Goal: Task Accomplishment & Management: Manage account settings

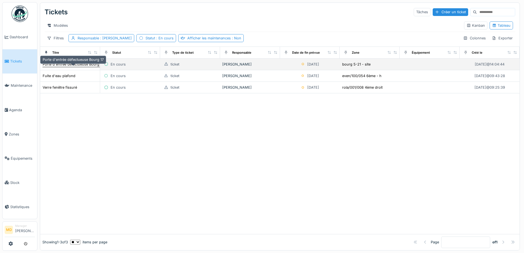
click at [73, 67] on div "Porte d'entrée défectueuse Bourg 17" at bounding box center [73, 64] width 61 height 5
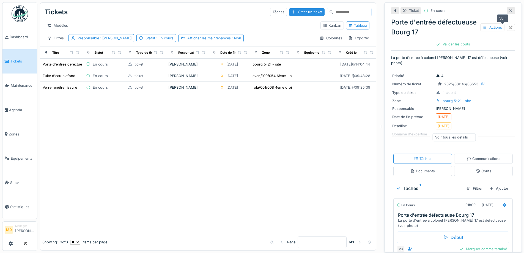
click at [509, 26] on icon at bounding box center [511, 28] width 4 height 4
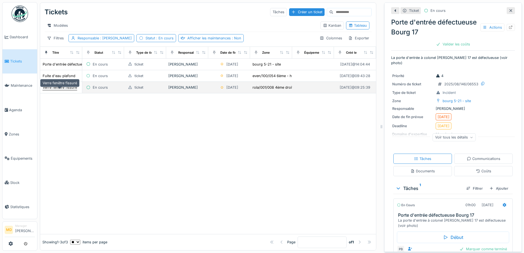
click at [58, 90] on div "Verre fenêtre fissuré" at bounding box center [60, 87] width 34 height 5
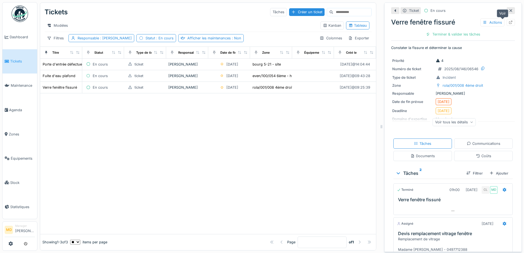
click at [509, 22] on icon at bounding box center [511, 23] width 4 height 4
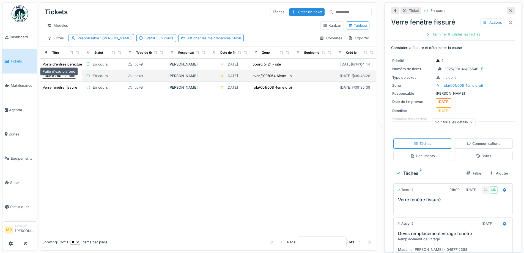
click at [71, 78] on div "Fuite d'eau plafond" at bounding box center [59, 75] width 33 height 5
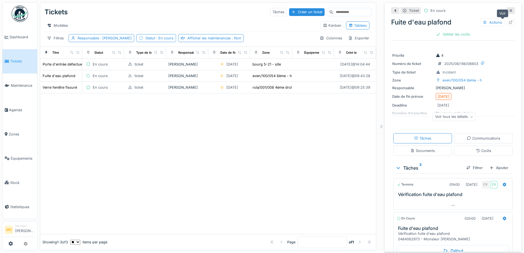
click at [508, 21] on icon at bounding box center [510, 23] width 4 height 4
click at [97, 159] on div at bounding box center [208, 163] width 336 height 140
click at [189, 139] on div at bounding box center [208, 163] width 336 height 140
click at [109, 163] on div at bounding box center [208, 163] width 336 height 140
click at [12, 63] on span "Tickets" at bounding box center [22, 61] width 25 height 5
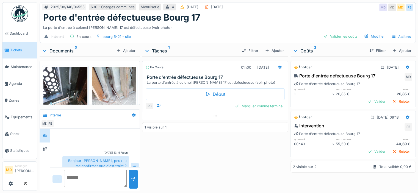
click at [196, 34] on div "Incident En cours bourg 5-21 - site Valider les coûts Modifier Actions" at bounding box center [228, 37] width 376 height 12
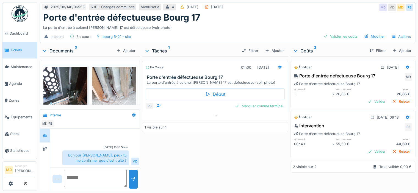
click at [173, 163] on div "En cours 01h00 25/08/2025 Porte d'entrée défectueuse Bourg 17 La porte d'entrée…" at bounding box center [215, 122] width 146 height 133
click at [230, 179] on div "En cours 01h00 25/08/2025 Porte d'entrée défectueuse Bourg 17 La porte d'entrée…" at bounding box center [215, 122] width 146 height 133
click at [215, 168] on div "En cours 01h00 25/08/2025 Porte d'entrée défectueuse Bourg 17 La porte d'entrée…" at bounding box center [215, 122] width 146 height 133
drag, startPoint x: 242, startPoint y: 160, endPoint x: 248, endPoint y: 159, distance: 6.1
click at [242, 160] on div "En cours 01h00 25/08/2025 Porte d'entrée défectueuse Bourg 17 La porte d'entrée…" at bounding box center [215, 122] width 146 height 133
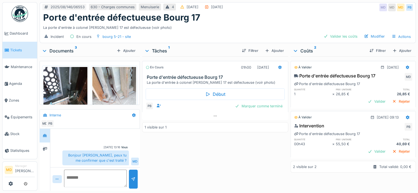
click at [242, 169] on div "En cours 01h00 25/08/2025 Porte d'entrée défectueuse Bourg 17 La porte d'entrée…" at bounding box center [215, 122] width 146 height 133
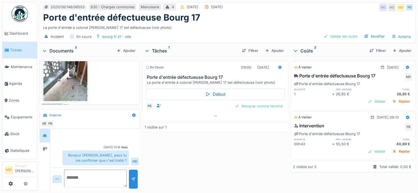
scroll to position [0, 0]
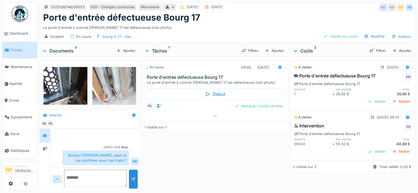
click at [184, 150] on div "En cours 01h00 25/08/2025 Porte d'entrée défectueuse Bourg 17 La porte d'entrée…" at bounding box center [215, 122] width 146 height 133
click at [257, 24] on div "La porte d'entrée à colonel bourg 17 est défectueuse (voir photo)" at bounding box center [227, 26] width 369 height 7
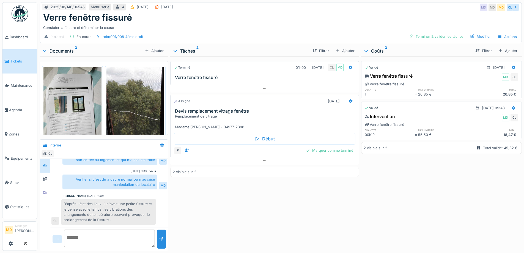
scroll to position [4, 0]
click at [48, 189] on div at bounding box center [45, 192] width 8 height 7
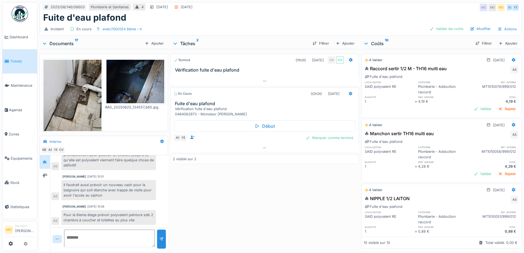
click at [80, 76] on img at bounding box center [72, 98] width 58 height 77
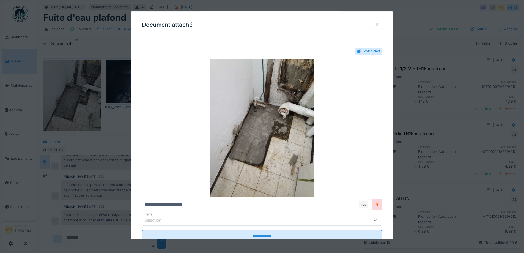
click at [379, 24] on div at bounding box center [377, 24] width 4 height 5
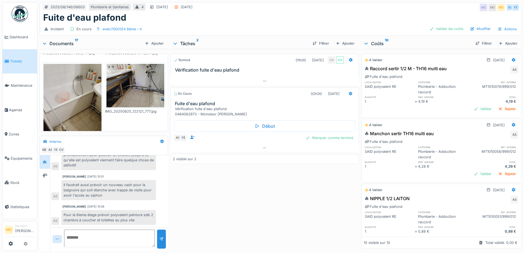
scroll to position [165, 0]
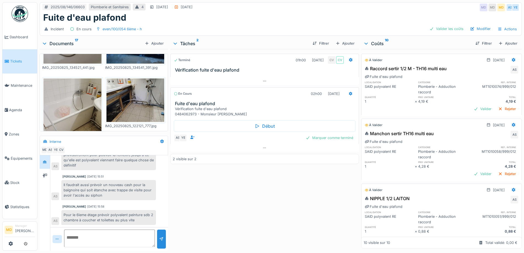
click at [133, 91] on img at bounding box center [135, 99] width 58 height 43
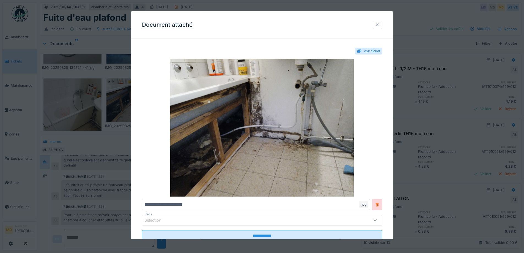
click at [379, 23] on div at bounding box center [377, 24] width 4 height 5
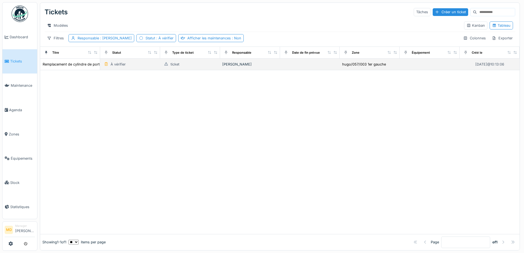
click at [66, 70] on td "Remplacement de cylindre de porte" at bounding box center [70, 65] width 60 height 12
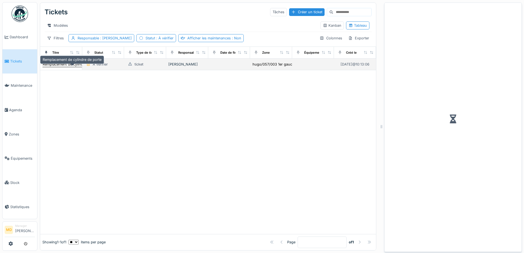
click at [69, 67] on div "Remplacement de cylindre de porte" at bounding box center [72, 64] width 59 height 5
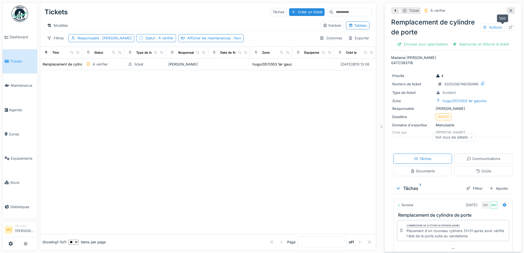
click at [508, 27] on icon at bounding box center [510, 28] width 4 height 4
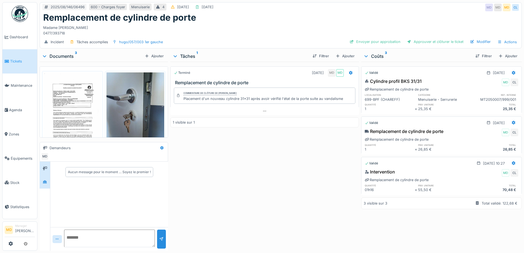
click at [41, 180] on div at bounding box center [45, 181] width 8 height 7
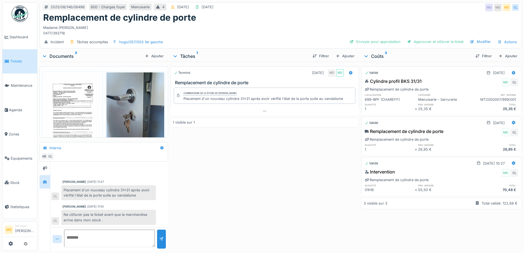
scroll to position [4, 0]
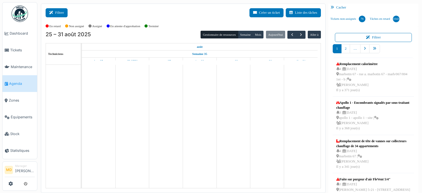
click at [57, 15] on button "Filtrer" at bounding box center [57, 12] width 22 height 9
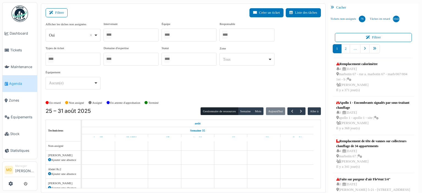
click at [126, 38] on div at bounding box center [131, 35] width 55 height 13
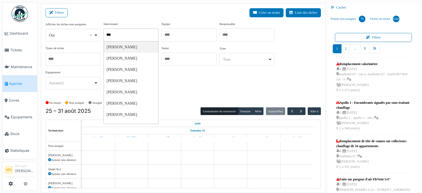
type input "****"
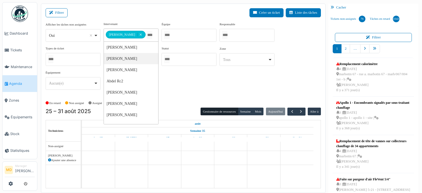
click at [196, 85] on div "**********" at bounding box center [183, 58] width 275 height 73
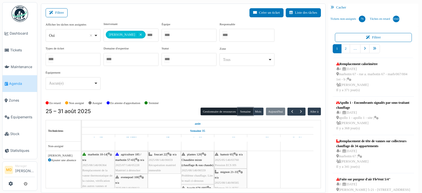
click at [239, 113] on button "Semaine" at bounding box center [245, 112] width 15 height 8
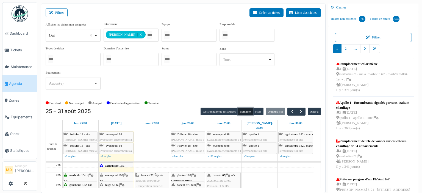
click at [229, 174] on icon at bounding box center [228, 176] width 4 height 4
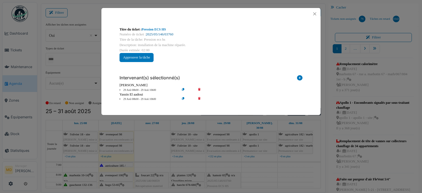
click at [154, 35] on link "2025/05/146/03760" at bounding box center [159, 34] width 27 height 4
click at [313, 13] on button "Close" at bounding box center [314, 13] width 7 height 7
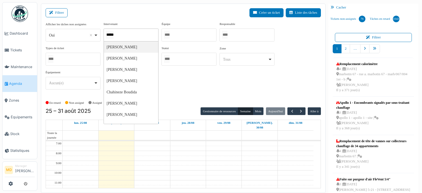
type input "******"
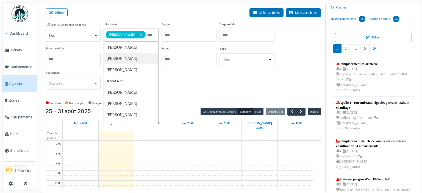
click at [231, 91] on div "**********" at bounding box center [183, 58] width 275 height 73
click at [135, 15] on div "Filtrer Créer un ticket Liste des tâches" at bounding box center [183, 14] width 275 height 13
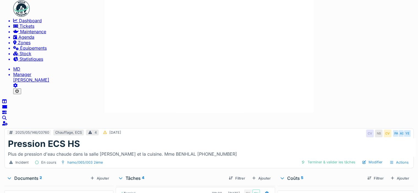
scroll to position [44, 0]
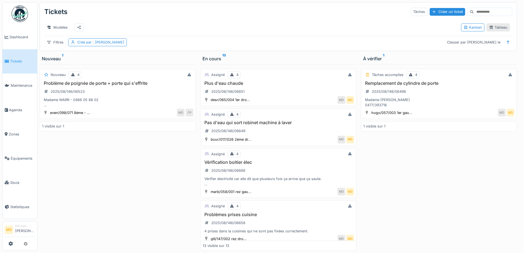
click at [490, 27] on div "Tableau" at bounding box center [498, 27] width 18 height 5
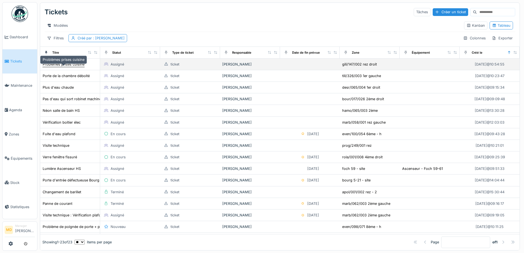
click at [68, 67] on div "Problèmes prises cuisine" at bounding box center [64, 64] width 42 height 5
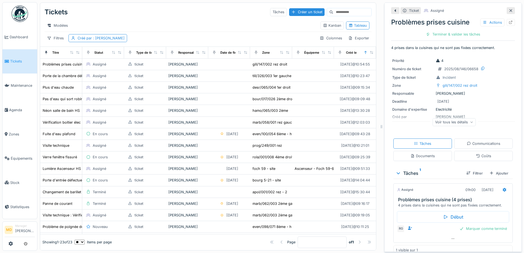
click at [440, 125] on div "Voir tous les détails" at bounding box center [453, 122] width 43 height 8
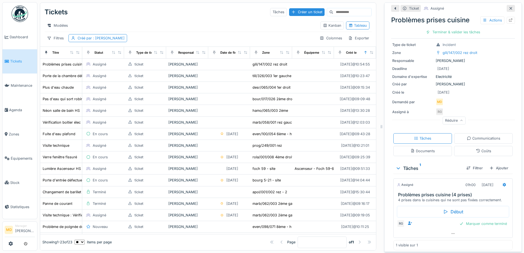
scroll to position [36, 0]
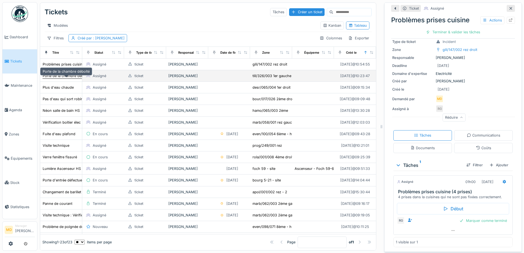
click at [49, 78] on div "Porte de la chambre déboité" at bounding box center [66, 75] width 47 height 5
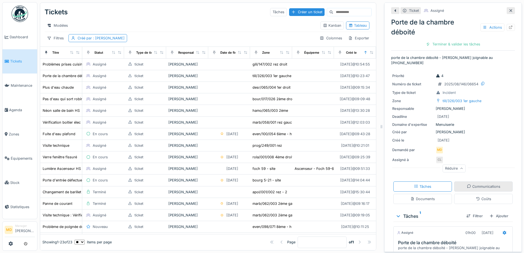
scroll to position [51, 0]
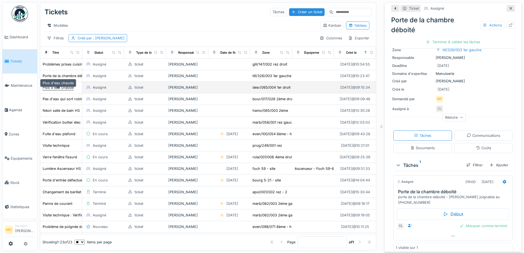
click at [54, 90] on div "Plus d'eau chaude" at bounding box center [58, 87] width 31 height 5
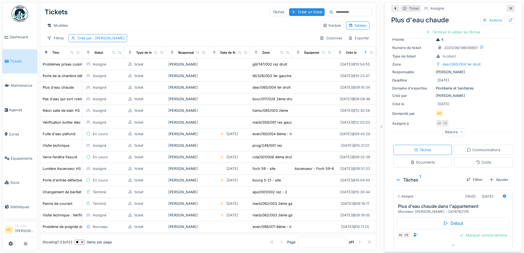
scroll to position [31, 0]
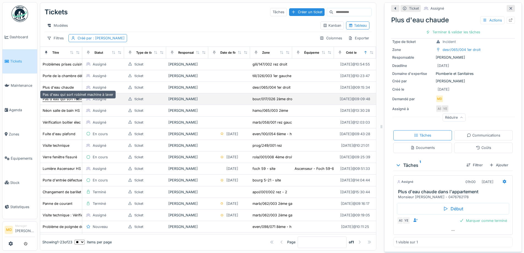
click at [59, 101] on div "Pas d'eau qui sort robinet machine à laver" at bounding box center [78, 98] width 71 height 5
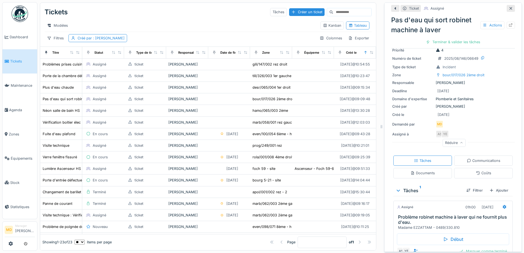
scroll to position [46, 0]
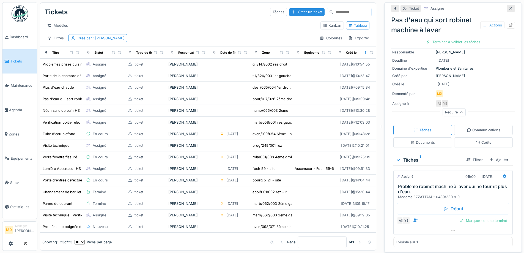
click at [139, 21] on div "Modèles Kanban Tableau" at bounding box center [208, 25] width 327 height 12
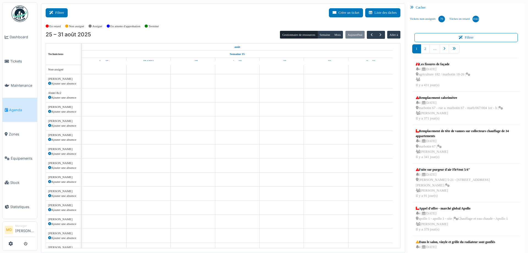
click at [57, 14] on button "Filtrer" at bounding box center [57, 12] width 22 height 9
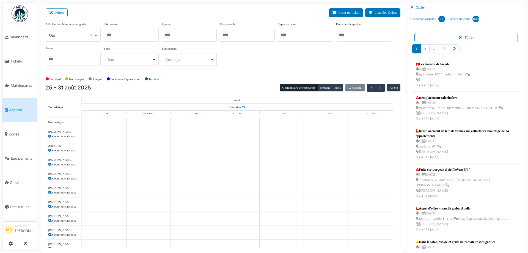
click at [116, 33] on div at bounding box center [131, 35] width 55 height 13
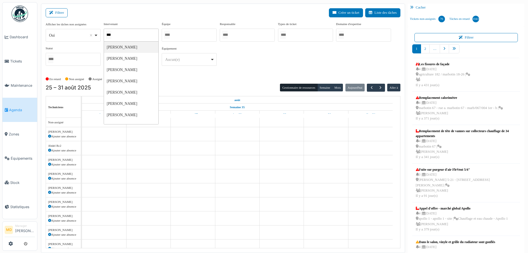
type input "****"
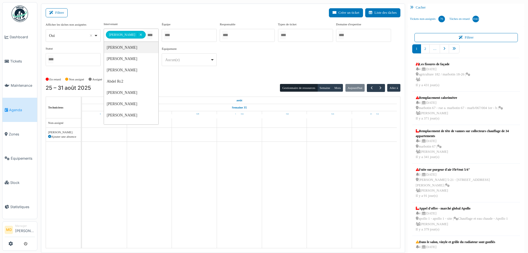
click at [265, 72] on div "**********" at bounding box center [223, 48] width 355 height 53
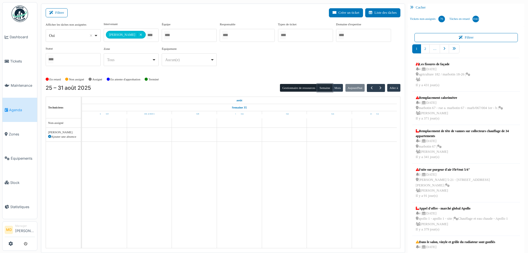
click at [326, 89] on button "Semaine" at bounding box center [324, 88] width 15 height 8
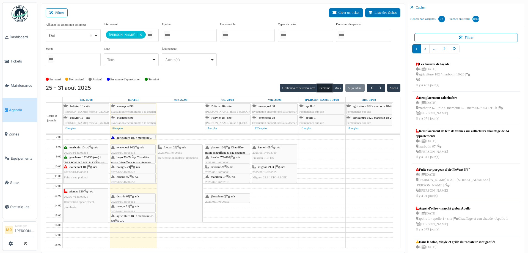
click at [134, 168] on icon at bounding box center [133, 167] width 4 height 4
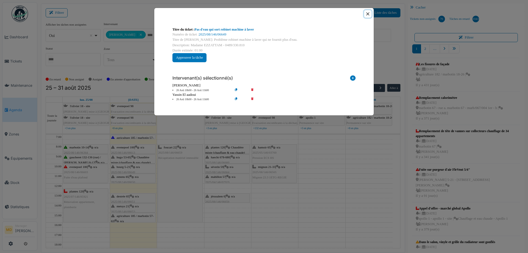
click at [368, 16] on button "Close" at bounding box center [367, 13] width 7 height 7
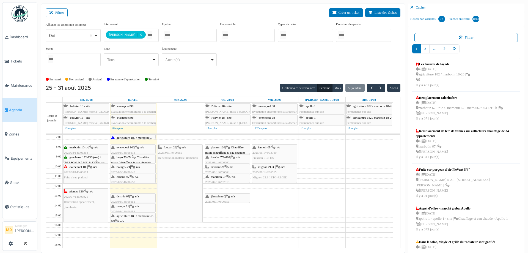
click at [131, 178] on icon at bounding box center [131, 177] width 4 height 4
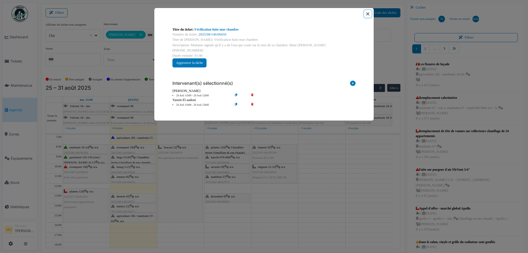
click at [368, 13] on button "Close" at bounding box center [367, 13] width 7 height 7
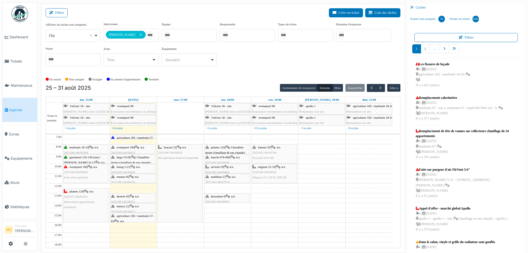
click at [131, 215] on span "agriculture 185 / marbotin 57-63" at bounding box center [132, 218] width 43 height 9
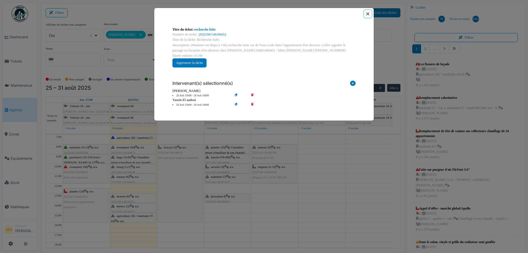
click at [366, 14] on button "Close" at bounding box center [367, 13] width 7 height 7
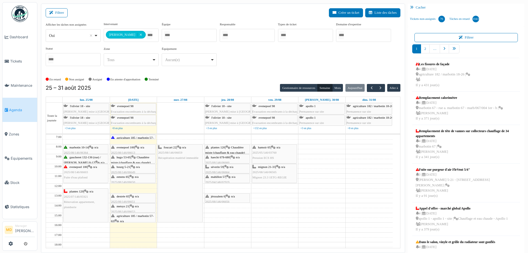
click at [252, 55] on div "**********" at bounding box center [223, 46] width 355 height 49
click at [185, 159] on span "Récupération matériel immeuble" at bounding box center [178, 157] width 40 height 3
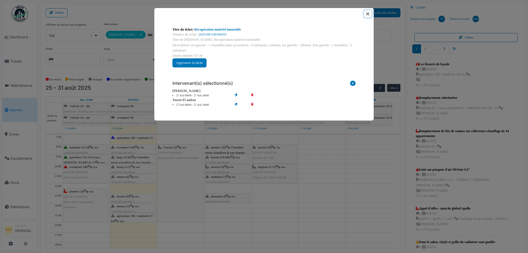
click at [366, 13] on button "Close" at bounding box center [367, 13] width 7 height 7
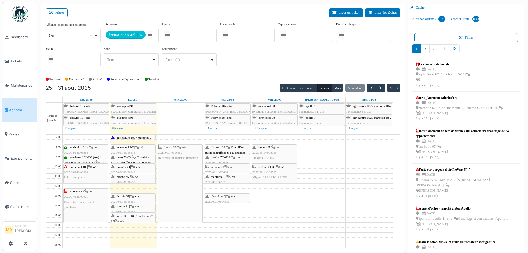
click at [92, 166] on icon at bounding box center [90, 167] width 4 height 4
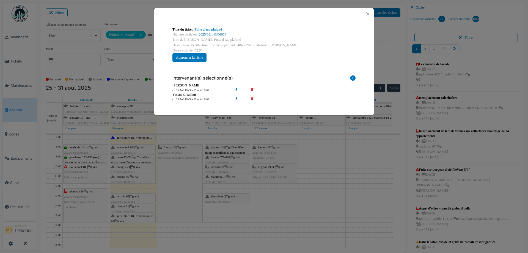
click at [206, 33] on link "2025/08/146/06603" at bounding box center [212, 34] width 27 height 4
click at [371, 12] on button "Close" at bounding box center [367, 13] width 7 height 7
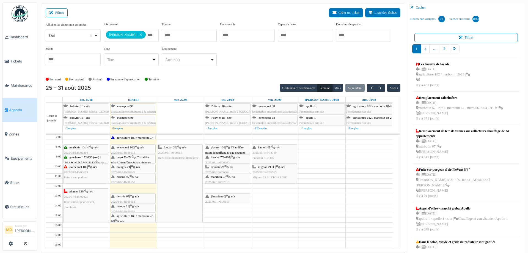
click at [89, 192] on icon at bounding box center [86, 191] width 4 height 4
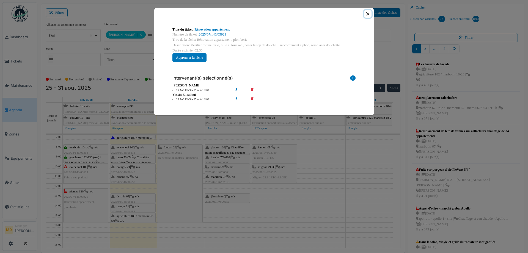
click at [367, 12] on button "Close" at bounding box center [367, 13] width 7 height 7
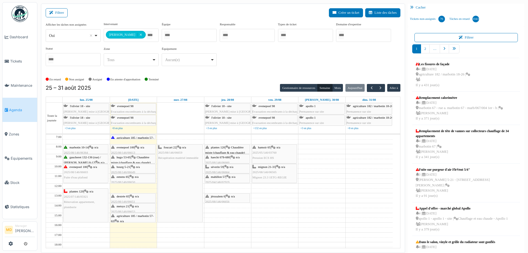
click at [129, 147] on span "evenepoel 100" at bounding box center [126, 146] width 18 height 3
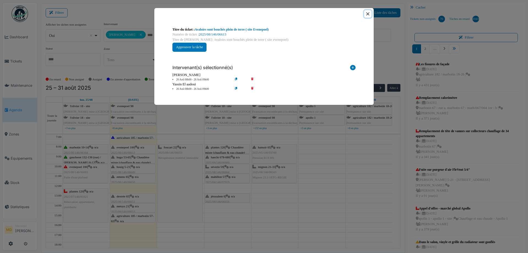
click at [371, 13] on button "Close" at bounding box center [367, 13] width 7 height 7
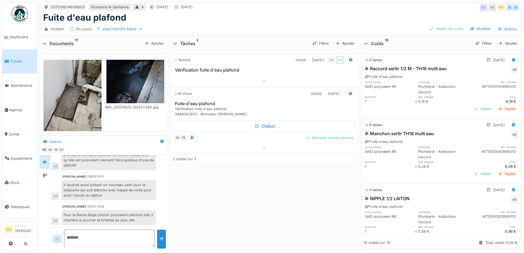
scroll to position [4, 0]
click at [313, 134] on div "Marquer comme terminé" at bounding box center [329, 137] width 52 height 7
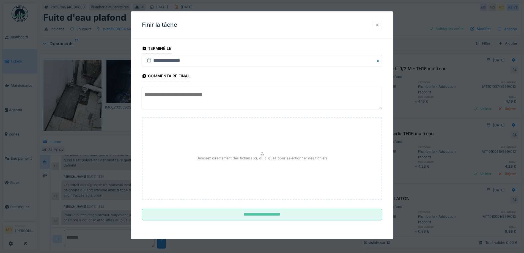
click at [377, 25] on div at bounding box center [377, 24] width 4 height 5
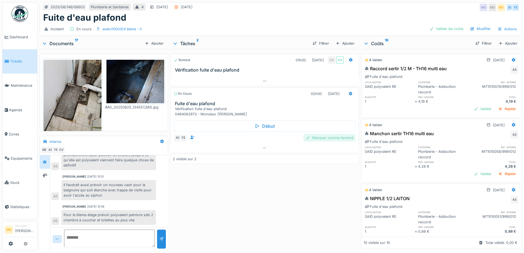
click at [324, 135] on div "Marquer comme terminé" at bounding box center [329, 137] width 52 height 7
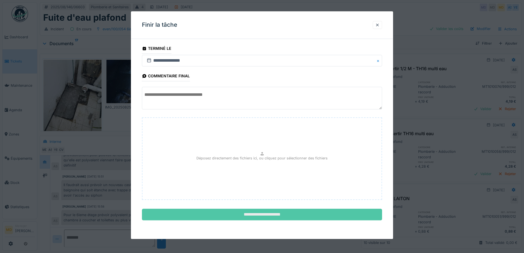
click at [246, 213] on input "**********" at bounding box center [262, 215] width 240 height 12
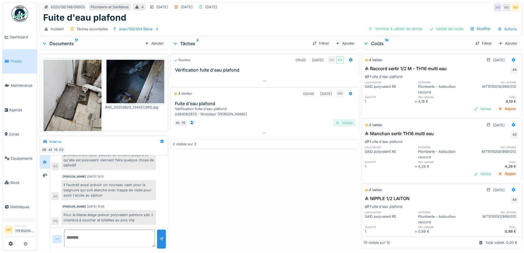
click at [338, 119] on div "Valider" at bounding box center [344, 122] width 22 height 7
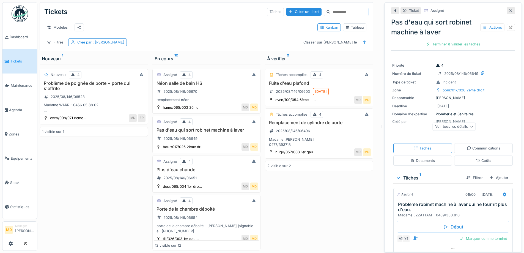
click at [507, 7] on div "Ticket Assigné Pas d'eau qui sort robinet machine à laver Actions Terminer & va…" at bounding box center [452, 126] width 137 height 249
click at [508, 9] on icon at bounding box center [510, 11] width 4 height 4
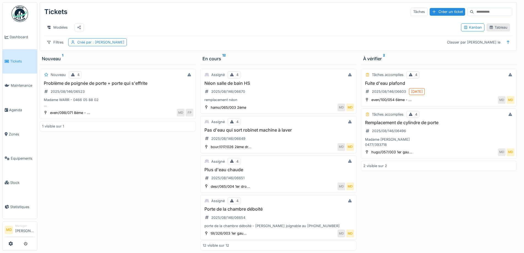
click at [499, 30] on div "Tableau" at bounding box center [498, 27] width 18 height 5
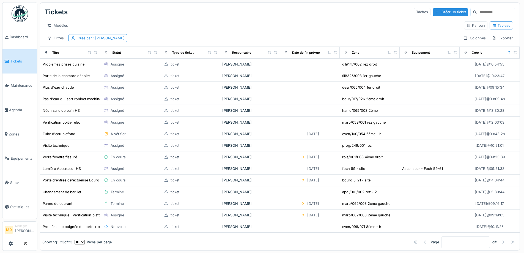
click at [209, 15] on div "Tickets Tâches Créer un ticket" at bounding box center [280, 12] width 470 height 14
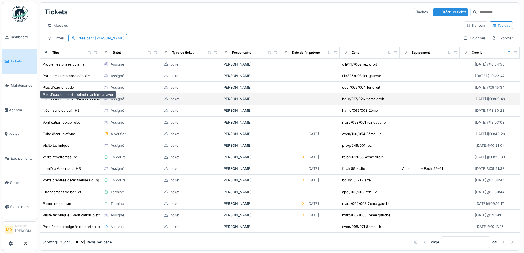
click at [78, 99] on div "Pas d'eau qui sort robinet machine à laver" at bounding box center [78, 98] width 71 height 5
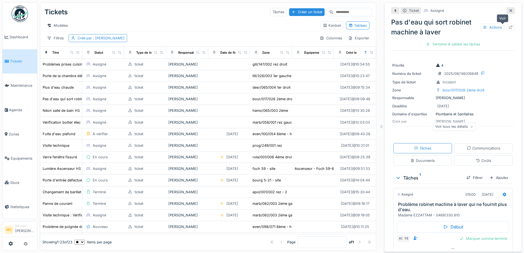
click at [508, 26] on icon at bounding box center [510, 28] width 4 height 4
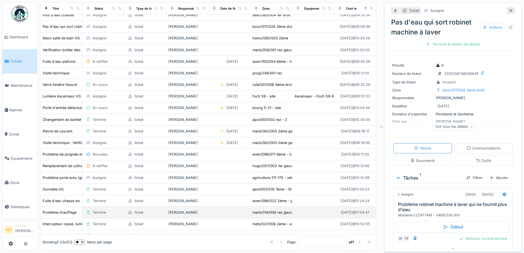
scroll to position [45, 0]
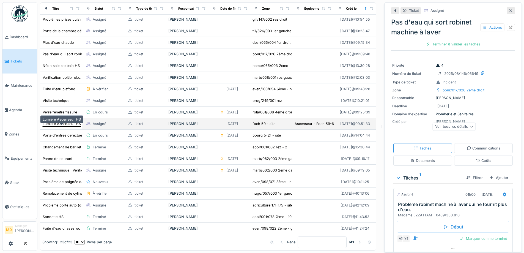
click at [57, 126] on div "Lumière Ascenseur HS" at bounding box center [62, 123] width 38 height 5
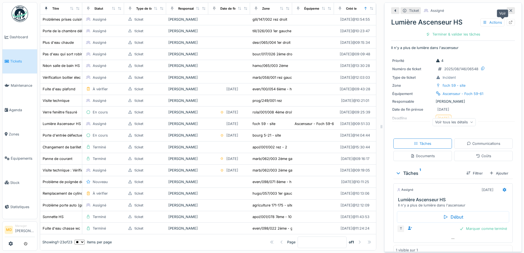
click at [506, 19] on div at bounding box center [510, 22] width 8 height 7
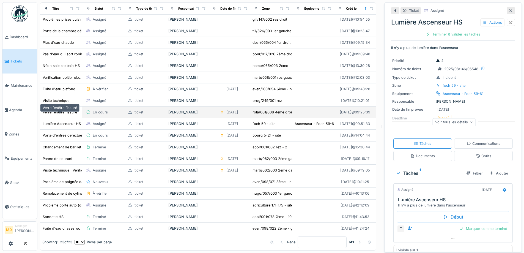
click at [58, 109] on div "Verre fenêtre fissuré" at bounding box center [60, 111] width 34 height 5
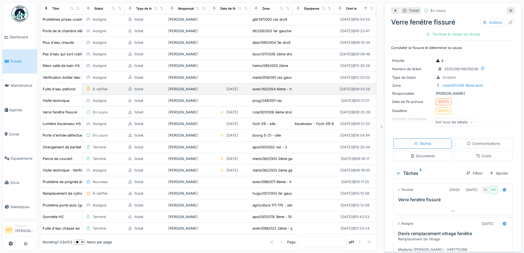
scroll to position [17, 0]
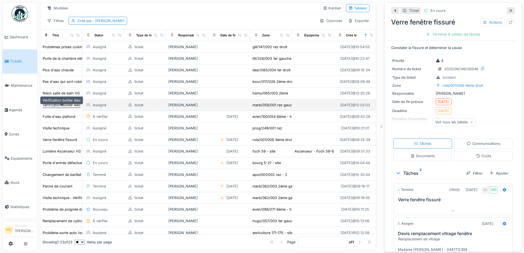
click at [58, 106] on div "Vérification boitier élec" at bounding box center [62, 104] width 38 height 5
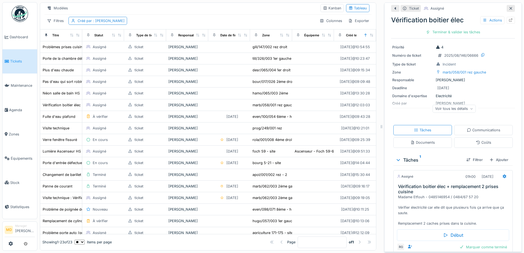
scroll to position [51, 0]
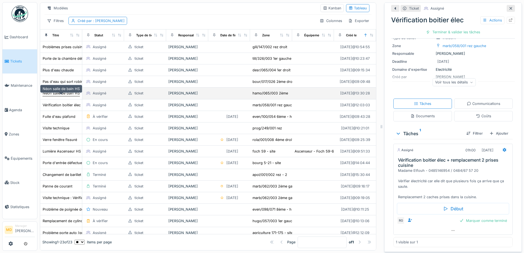
click at [61, 93] on div "Néon salle de bain HS" at bounding box center [61, 92] width 37 height 5
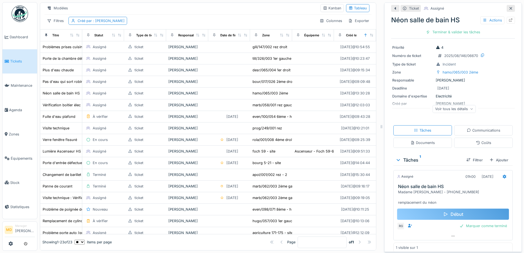
scroll to position [19, 0]
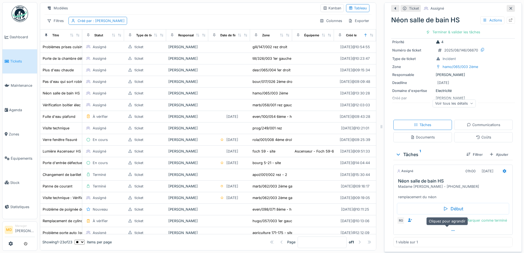
click at [451, 228] on icon at bounding box center [453, 230] width 4 height 4
click at [451, 239] on icon at bounding box center [453, 241] width 4 height 4
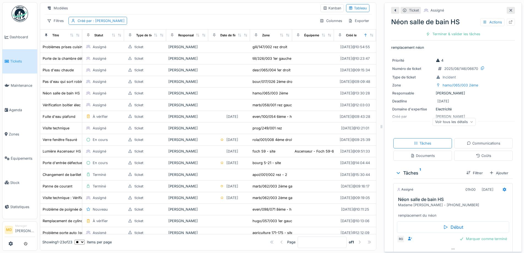
scroll to position [0, 0]
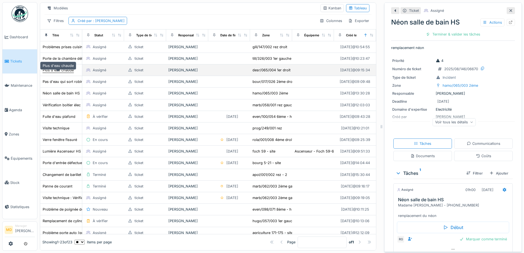
click at [53, 67] on div "Plus d'eau chaude" at bounding box center [58, 69] width 31 height 5
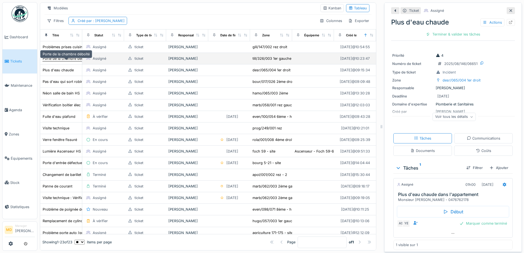
click at [57, 57] on div "Porte de la chambre déboité" at bounding box center [66, 58] width 47 height 5
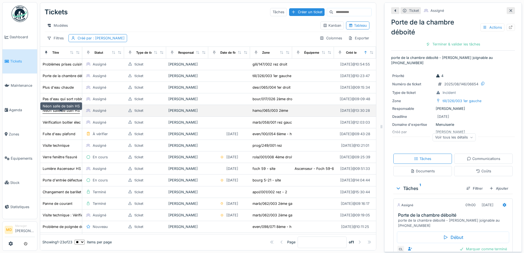
click at [54, 109] on div "Néon salle de bain HS" at bounding box center [61, 110] width 37 height 5
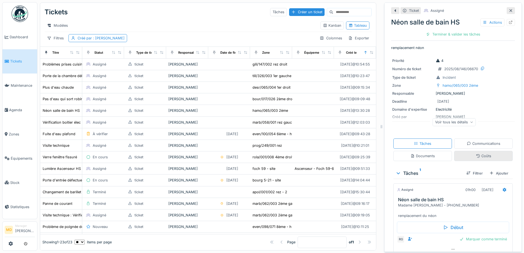
scroll to position [19, 0]
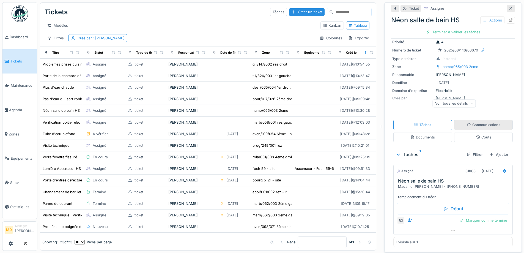
click at [467, 122] on div "Communications" at bounding box center [484, 124] width 34 height 5
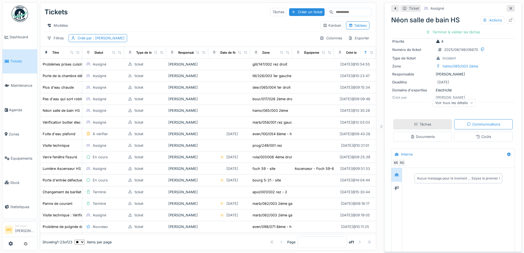
click at [425, 122] on div "Tâches" at bounding box center [422, 124] width 17 height 5
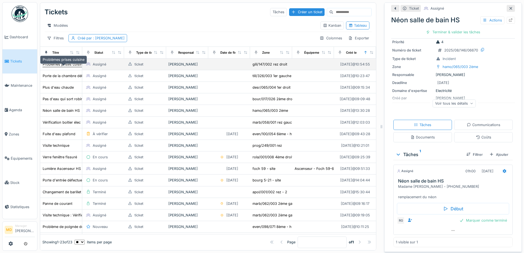
click at [66, 66] on div "Problèmes prises cuisine" at bounding box center [64, 64] width 42 height 5
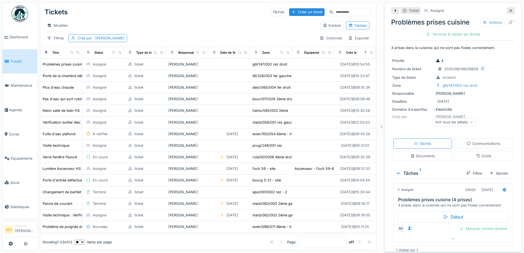
scroll to position [9, 0]
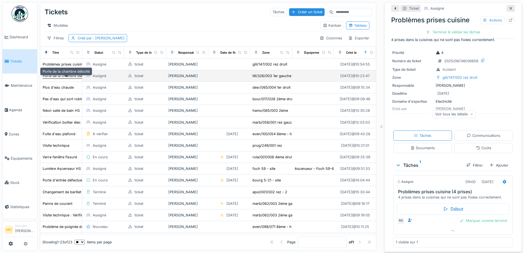
click at [58, 76] on div "Porte de la chambre déboité" at bounding box center [66, 75] width 47 height 5
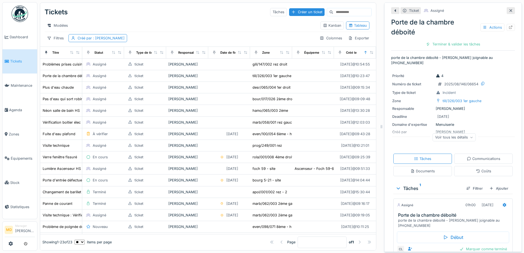
click at [215, 9] on div "Tickets Tâches Créer un ticket" at bounding box center [208, 12] width 327 height 14
click at [188, 19] on div "Modèles Kanban Tableau" at bounding box center [208, 25] width 327 height 12
click at [229, 19] on div "Modèles Kanban Tableau" at bounding box center [208, 25] width 327 height 12
click at [214, 19] on div "Modèles Kanban Tableau" at bounding box center [208, 25] width 327 height 12
click at [218, 11] on div "Tickets Tâches Créer un ticket" at bounding box center [208, 12] width 327 height 14
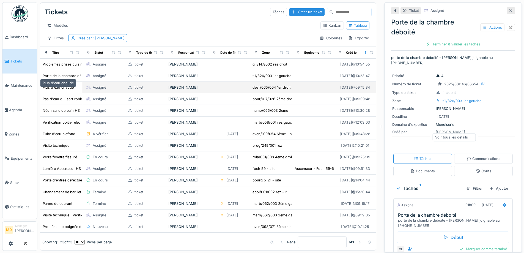
click at [62, 86] on div "Plus d'eau chaude" at bounding box center [58, 87] width 31 height 5
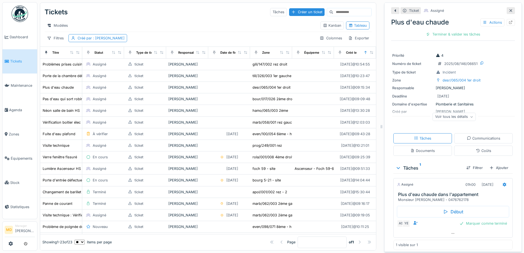
click at [147, 19] on div "Modèles Kanban Tableau" at bounding box center [208, 25] width 327 height 12
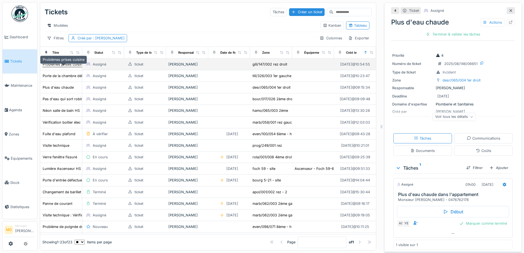
click at [52, 63] on div "Problèmes prises cuisine" at bounding box center [64, 64] width 42 height 5
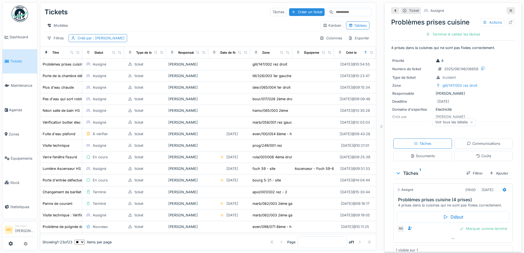
scroll to position [9, 0]
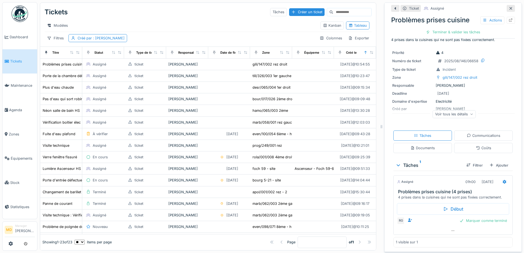
click at [436, 110] on div "Voir tous les détails" at bounding box center [453, 114] width 43 height 8
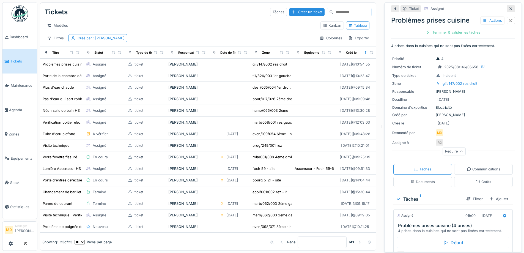
scroll to position [0, 0]
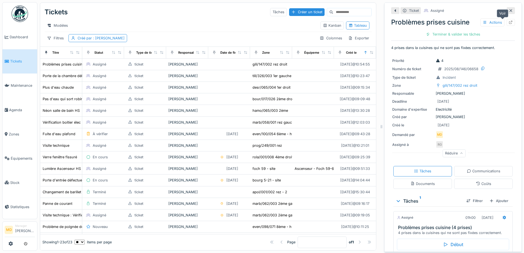
click at [509, 21] on icon at bounding box center [511, 23] width 4 height 4
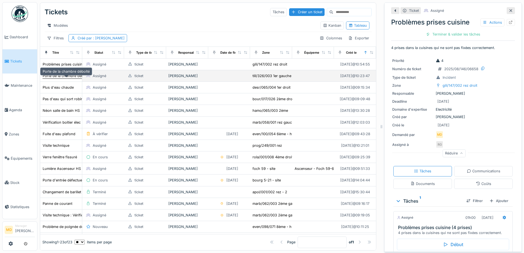
click at [60, 76] on div "Porte de la chambre déboité" at bounding box center [66, 75] width 47 height 5
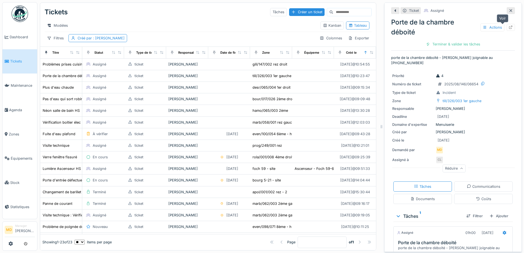
click at [508, 26] on icon at bounding box center [510, 28] width 4 height 4
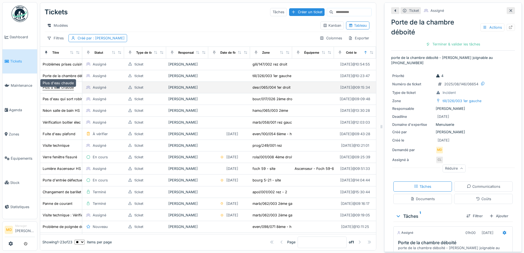
click at [52, 89] on div "Plus d'eau chaude" at bounding box center [58, 87] width 31 height 5
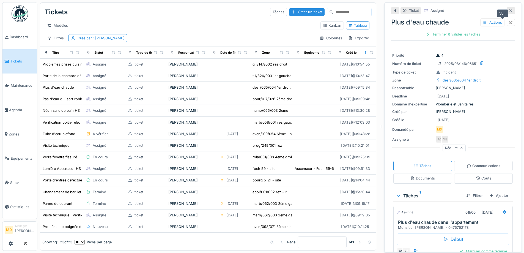
click at [508, 21] on icon at bounding box center [510, 23] width 4 height 4
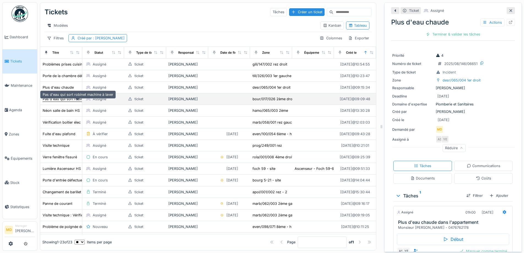
click at [52, 98] on div "Pas d'eau qui sort robinet machine à laver" at bounding box center [78, 98] width 71 height 5
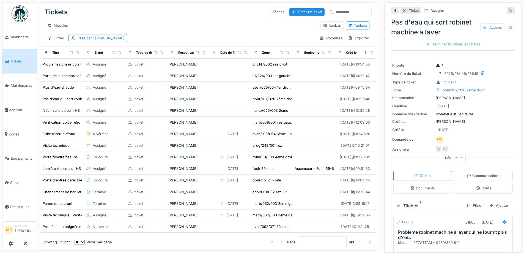
click at [508, 26] on icon at bounding box center [510, 28] width 4 height 4
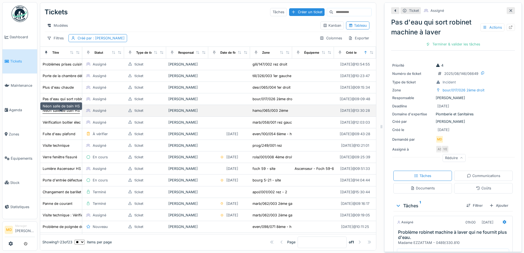
click at [57, 110] on div "Néon salle de bain HS" at bounding box center [61, 110] width 37 height 5
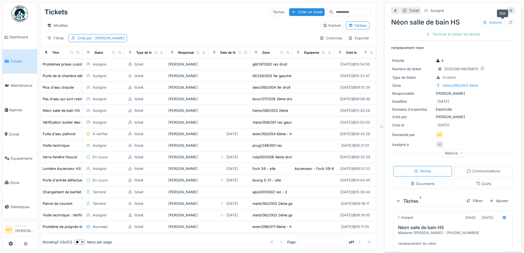
click at [506, 19] on div at bounding box center [510, 22] width 8 height 7
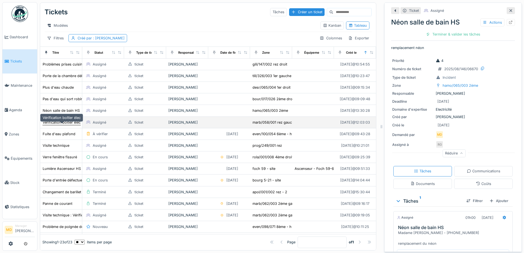
click at [58, 121] on div "Vérification boitier élec" at bounding box center [62, 122] width 38 height 5
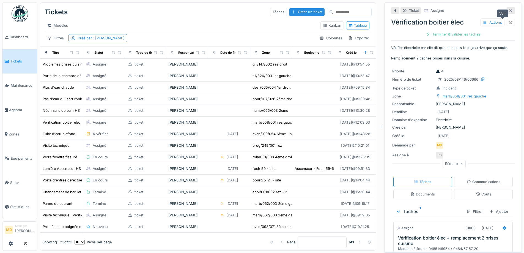
click at [508, 21] on icon at bounding box center [510, 23] width 4 height 4
click at [191, 23] on div "Modèles" at bounding box center [180, 25] width 271 height 8
click at [206, 9] on div "Tickets Tâches Créer un ticket" at bounding box center [208, 12] width 327 height 14
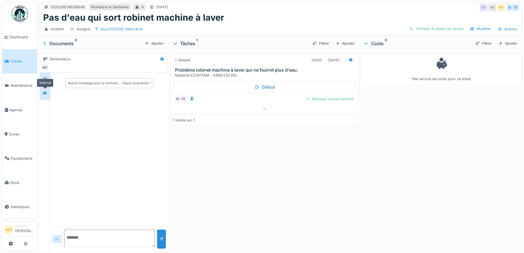
click at [43, 93] on icon at bounding box center [45, 93] width 4 height 4
click at [250, 18] on div "Pas d'eau qui sort robinet machine à laver" at bounding box center [280, 17] width 475 height 10
click at [485, 29] on div "Modifier" at bounding box center [480, 28] width 25 height 7
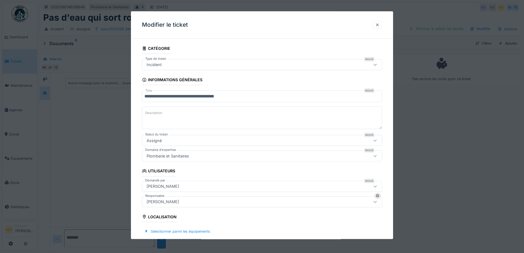
click at [379, 23] on div at bounding box center [377, 24] width 4 height 5
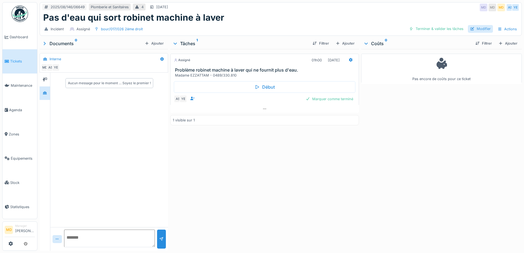
click at [483, 27] on div "Modifier" at bounding box center [480, 28] width 25 height 7
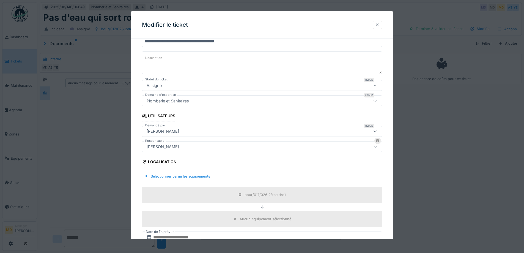
click at [169, 131] on div "[PERSON_NAME]" at bounding box center [162, 131] width 37 height 6
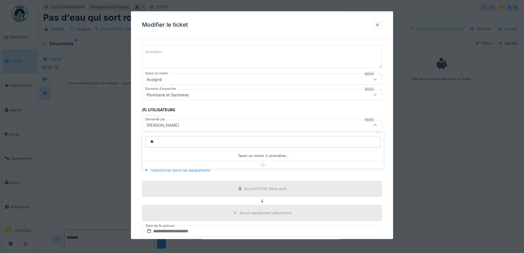
type input "*"
click at [377, 25] on div at bounding box center [377, 25] width 9 height 8
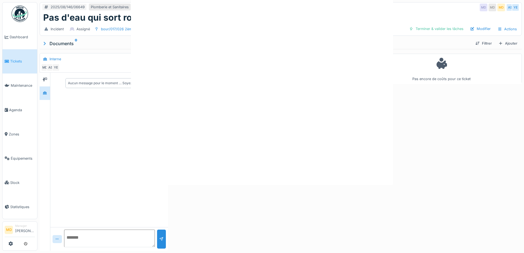
scroll to position [0, 0]
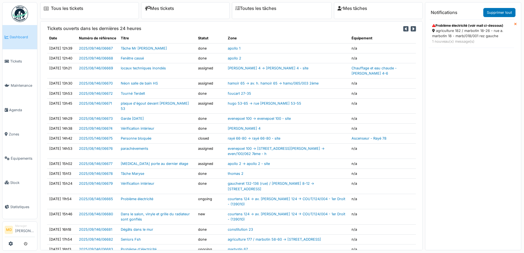
click at [450, 31] on div "agriculture 182 / marbotin 18-26 - rue a. marbotin 18 - marb/018/001 rez gauche" at bounding box center [471, 33] width 78 height 10
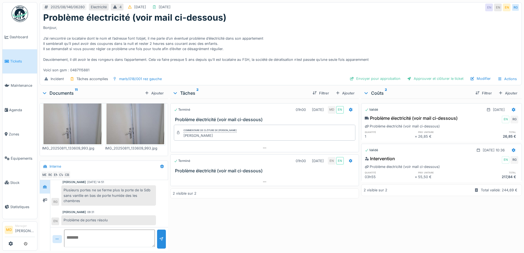
scroll to position [319, 0]
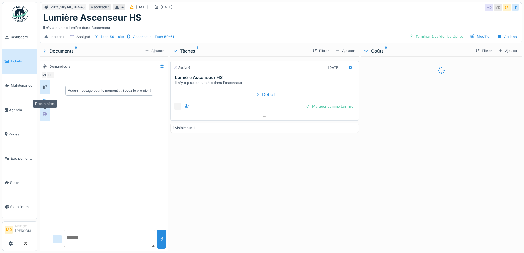
click at [46, 113] on icon at bounding box center [45, 113] width 4 height 3
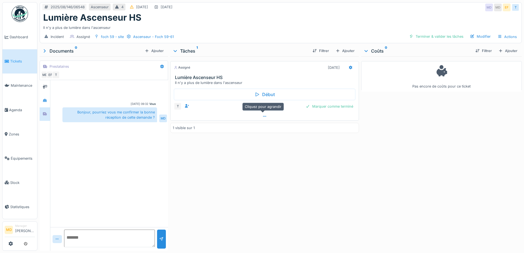
click at [264, 117] on icon at bounding box center [264, 116] width 4 height 4
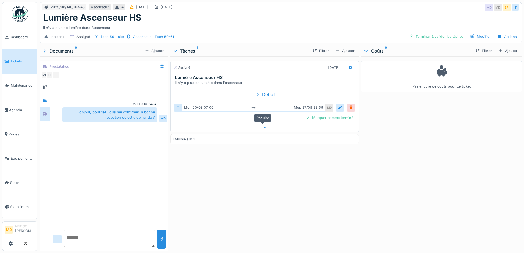
click at [262, 126] on div at bounding box center [264, 127] width 188 height 8
click at [15, 110] on span "Agenda" at bounding box center [22, 109] width 26 height 5
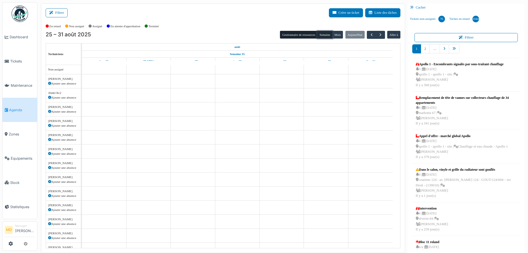
click at [317, 35] on button "Semaine" at bounding box center [324, 35] width 15 height 8
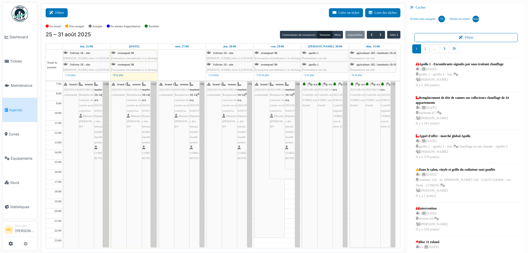
click at [62, 12] on button "Filtrer" at bounding box center [57, 12] width 22 height 9
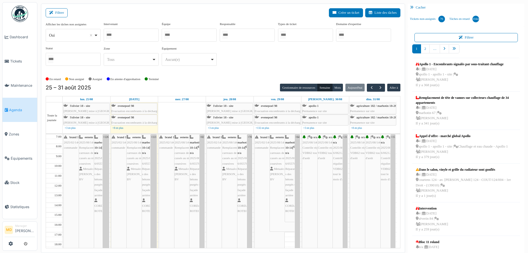
click at [145, 37] on div at bounding box center [131, 35] width 55 height 13
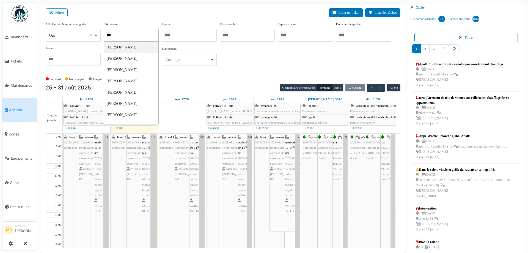
type input "****"
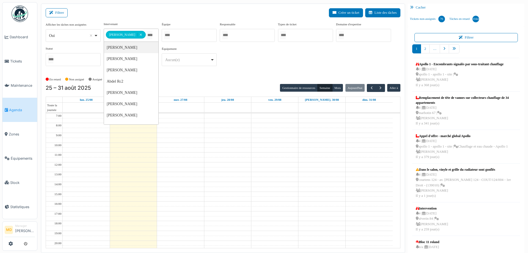
click at [151, 18] on div "Filtrer Créer un ticket Liste des tâches" at bounding box center [223, 14] width 355 height 13
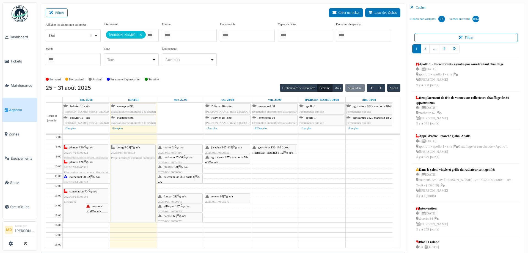
click at [244, 82] on div "En retard Non assigné Assigné En attente d'approbation Terminé" at bounding box center [223, 79] width 355 height 9
click at [93, 209] on div "courtens 124 | n/a 2025/08/146/06665 Problème électricité" at bounding box center [96, 219] width 21 height 32
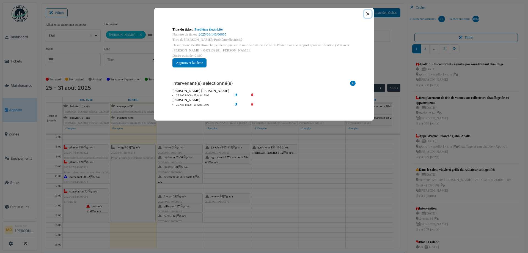
click at [370, 15] on button "Close" at bounding box center [367, 13] width 7 height 7
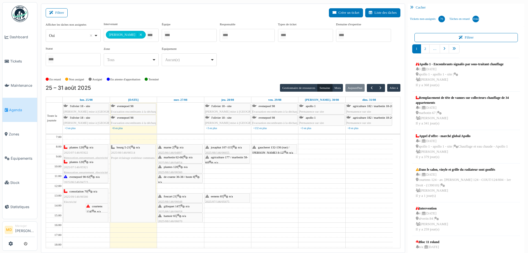
click at [75, 192] on span "consolation 70" at bounding box center [79, 190] width 18 height 3
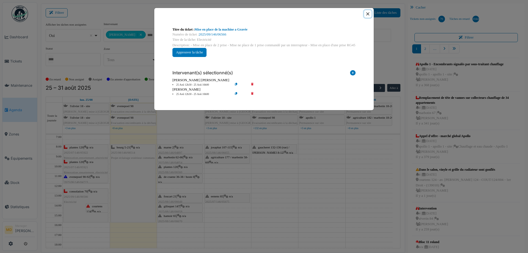
click at [370, 13] on button "Close" at bounding box center [367, 13] width 7 height 7
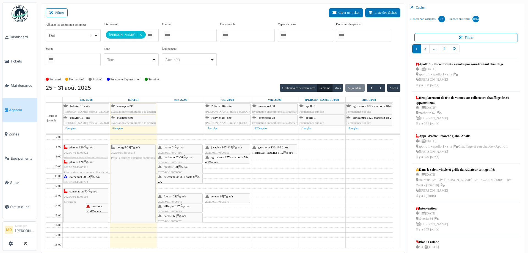
click at [86, 163] on div "plantes 120 | n/a 2025/07/146/05921 Rénovation appartement, électricité" at bounding box center [86, 167] width 44 height 16
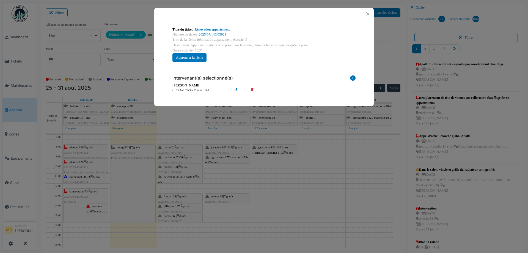
click at [87, 161] on div "Titre du ticket : Rénovation appartement Numéro de ticket : 2025/07/146/05921 T…" at bounding box center [264, 126] width 528 height 253
click at [369, 12] on button "Close" at bounding box center [367, 13] width 7 height 7
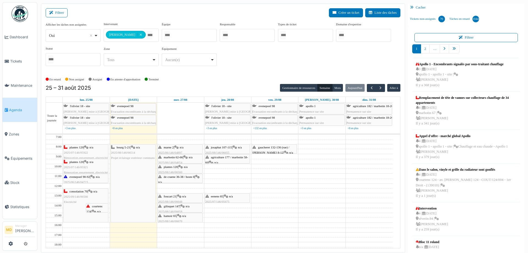
click at [86, 149] on div "plantes 120 | n/a 2025/07/146/05922 Rénovation appartement, electricité" at bounding box center [86, 153] width 44 height 16
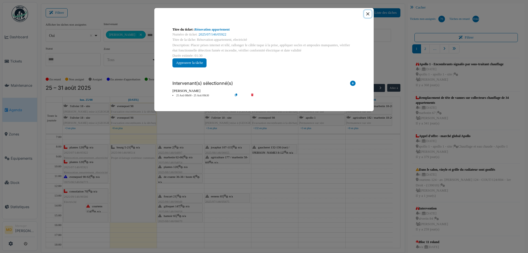
click at [370, 13] on button "Close" at bounding box center [367, 13] width 7 height 7
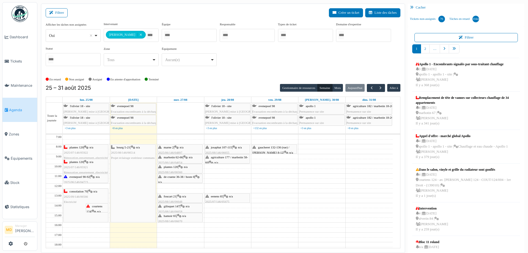
click at [94, 177] on icon at bounding box center [92, 177] width 4 height 4
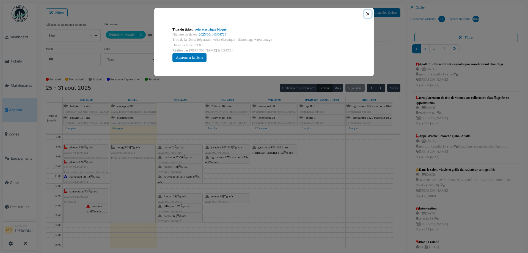
click at [369, 15] on button "Close" at bounding box center [367, 13] width 7 height 7
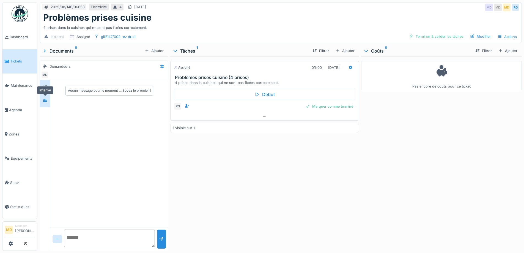
click at [44, 97] on div at bounding box center [45, 100] width 8 height 7
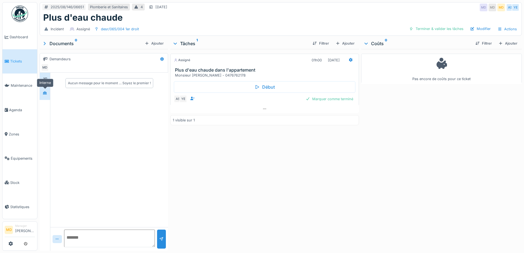
click at [46, 94] on icon at bounding box center [45, 93] width 4 height 4
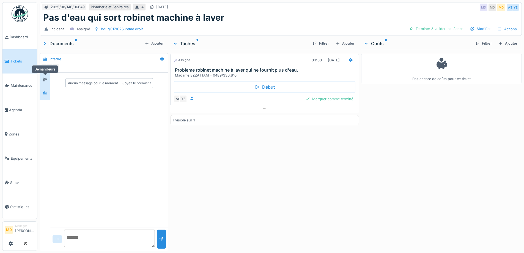
click at [46, 82] on div at bounding box center [45, 79] width 4 height 5
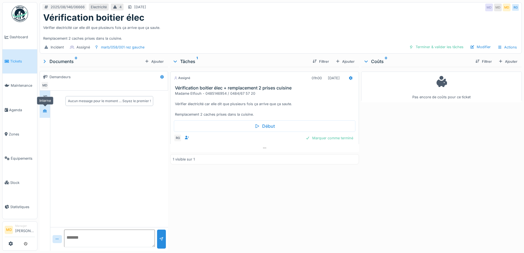
click at [47, 109] on div at bounding box center [45, 110] width 4 height 5
click at [294, 26] on div "Vérifier électricité car elle dit que plusieurs fois ça arrive que ça saute. Re…" at bounding box center [280, 32] width 475 height 18
click at [334, 190] on div "Assigné 01h00 [DATE] Vérification boitier élec + remplacement 2 prises cuisine …" at bounding box center [264, 157] width 188 height 181
click at [270, 199] on div "Assigné 01h00 [DATE] Vérification boitier élec + remplacement 2 prises cuisine …" at bounding box center [264, 157] width 188 height 181
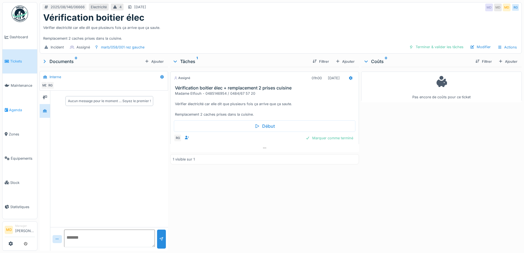
click at [10, 114] on link "Agenda" at bounding box center [19, 110] width 35 height 24
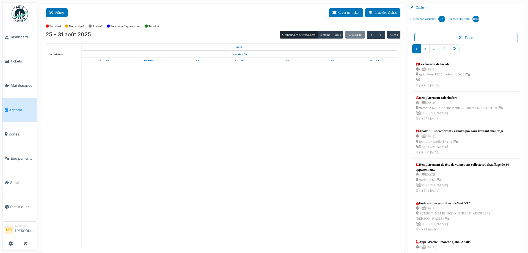
click at [61, 14] on button "Filtrer" at bounding box center [57, 12] width 22 height 9
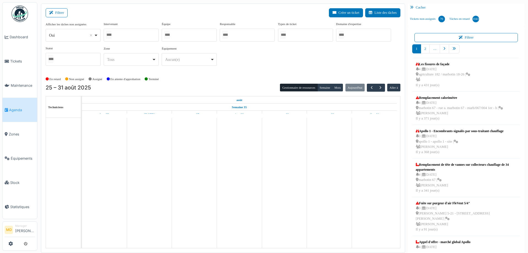
click at [117, 37] on div at bounding box center [131, 35] width 55 height 13
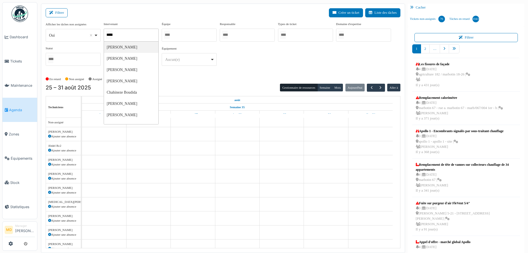
type input "******"
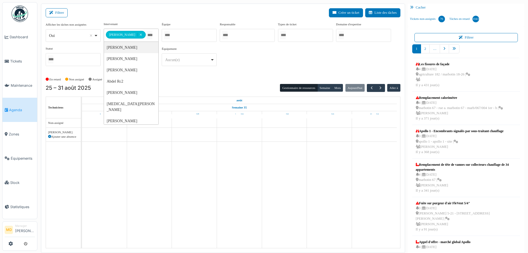
click at [280, 68] on div "**********" at bounding box center [223, 46] width 355 height 49
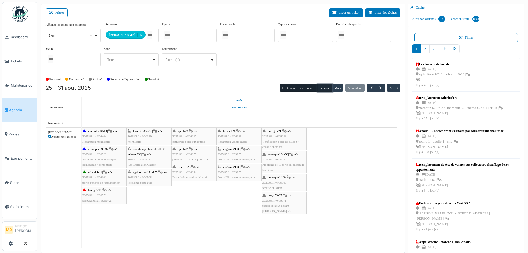
click at [322, 87] on button "Semaine" at bounding box center [324, 88] width 15 height 8
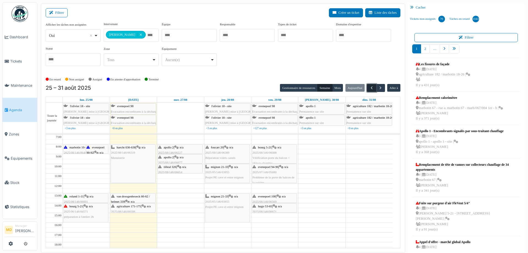
click at [369, 87] on span "button" at bounding box center [371, 88] width 5 height 5
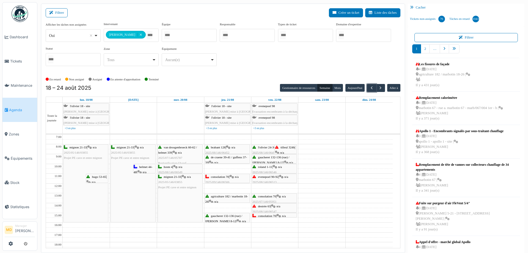
click at [284, 150] on div "tilleul 324b | n/a 2025/08/146/06605 Vérification présences squatte" at bounding box center [285, 161] width 21 height 32
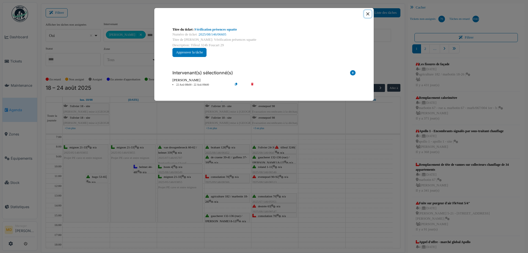
click at [368, 16] on button "Close" at bounding box center [367, 13] width 7 height 7
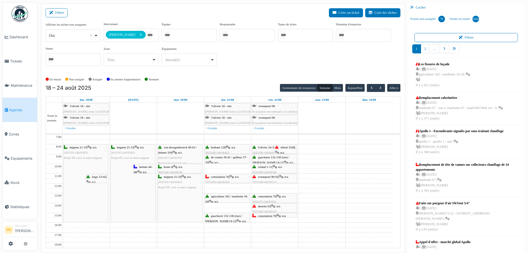
click at [283, 177] on icon at bounding box center [281, 177] width 4 height 4
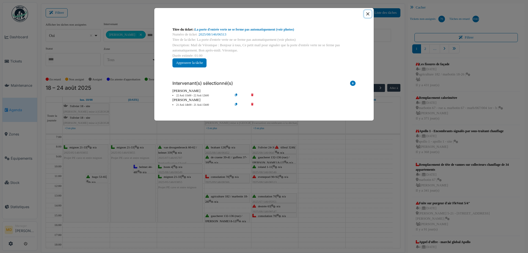
click at [367, 15] on button "Close" at bounding box center [367, 13] width 7 height 7
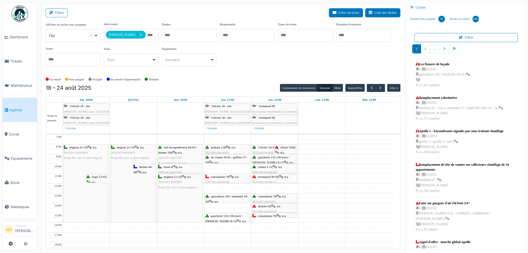
click at [265, 206] on span "destrée 63" at bounding box center [264, 205] width 13 height 3
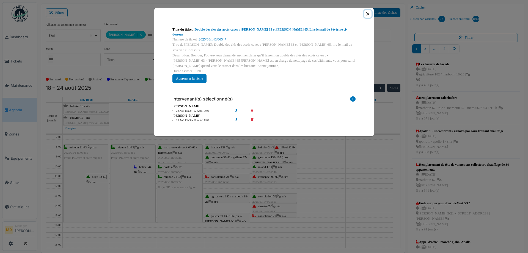
drag, startPoint x: 366, startPoint y: 16, endPoint x: 363, endPoint y: 21, distance: 5.8
click at [366, 16] on button "Close" at bounding box center [367, 13] width 7 height 7
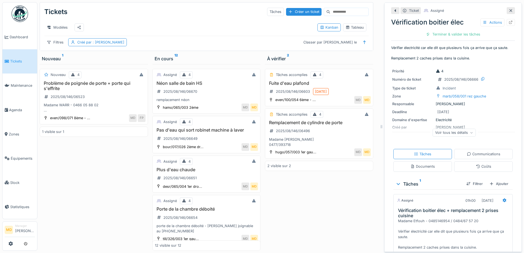
click at [506, 10] on div at bounding box center [510, 10] width 8 height 7
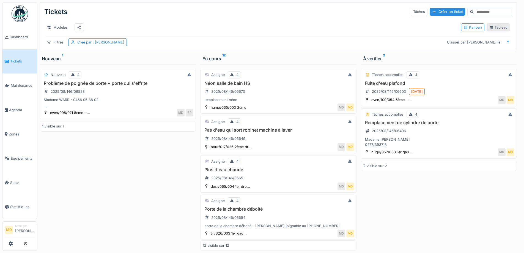
click at [495, 29] on div "Tableau" at bounding box center [498, 27] width 18 height 5
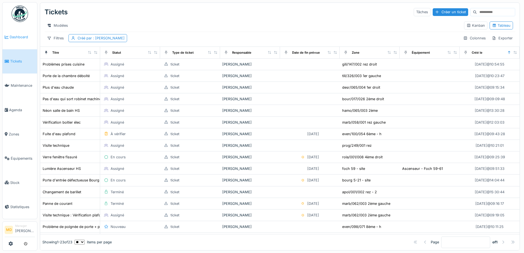
click at [20, 38] on span "Dashboard" at bounding box center [22, 36] width 25 height 5
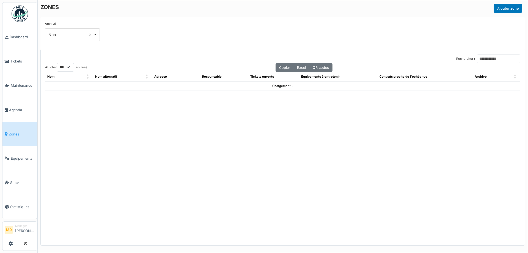
select select "***"
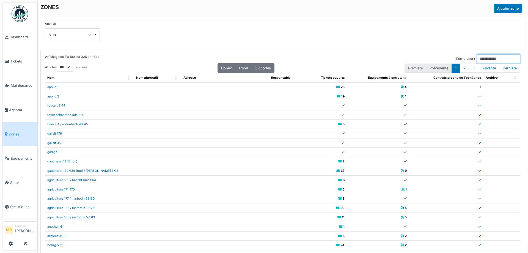
click at [477, 57] on input "Rechercher :" at bounding box center [498, 58] width 43 height 9
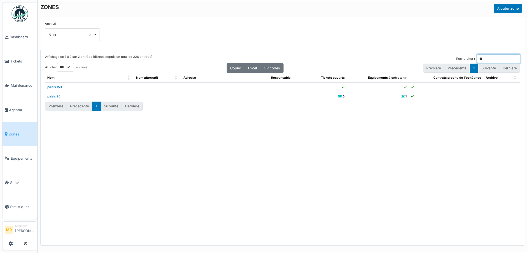
type input "*"
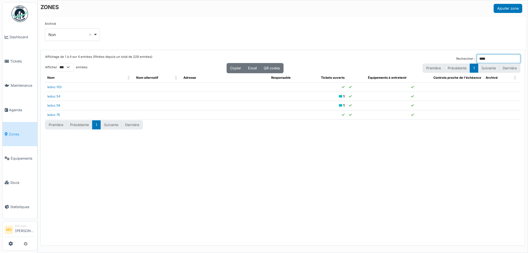
click at [485, 58] on input "****" at bounding box center [498, 58] width 43 height 9
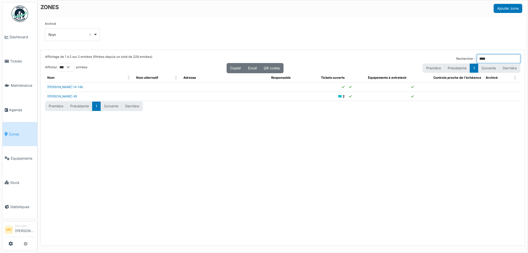
click at [486, 61] on input "****" at bounding box center [498, 58] width 43 height 9
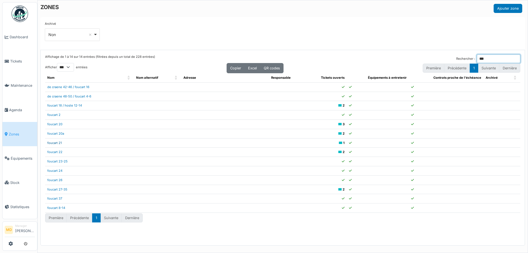
type input "***"
click at [55, 143] on link "foucart 21" at bounding box center [54, 143] width 15 height 4
click at [287, 35] on div "Archivé *** Non Remove item Tous Oui Non" at bounding box center [283, 33] width 476 height 24
click at [264, 33] on div "Archivé *** Non Remove item Tous Oui Non" at bounding box center [283, 33] width 476 height 24
click at [261, 18] on div "Archivé *** Non Remove item Tous Oui Non" at bounding box center [282, 33] width 484 height 33
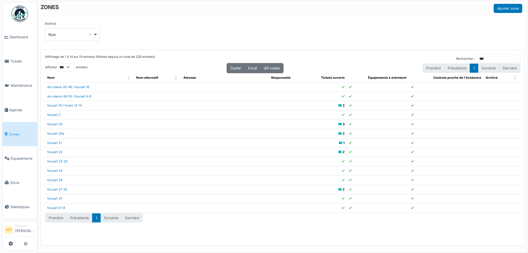
click at [258, 32] on div "Archivé *** Non Remove item Tous Oui Non" at bounding box center [283, 33] width 476 height 24
click at [493, 59] on input "***" at bounding box center [498, 58] width 43 height 9
click at [456, 43] on div "Archivé *** Non Remove item Tous Oui Non" at bounding box center [283, 33] width 476 height 24
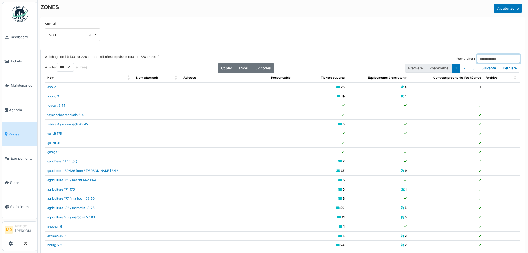
click at [477, 62] on input "Rechercher :" at bounding box center [498, 58] width 43 height 9
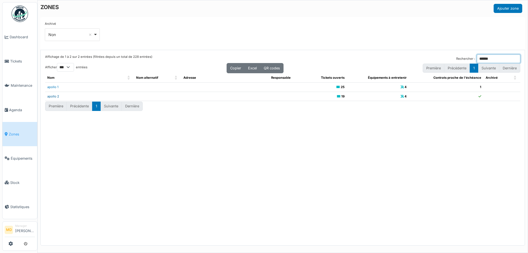
type input "******"
click at [52, 97] on link "apollo 2" at bounding box center [53, 96] width 12 height 4
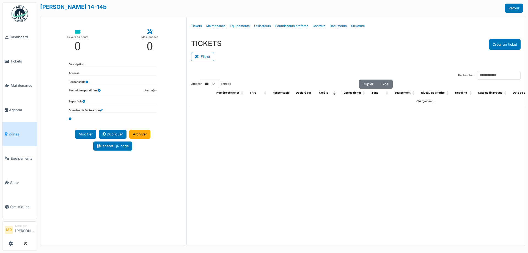
select select "***"
click at [358, 26] on link "Structure" at bounding box center [358, 26] width 18 height 13
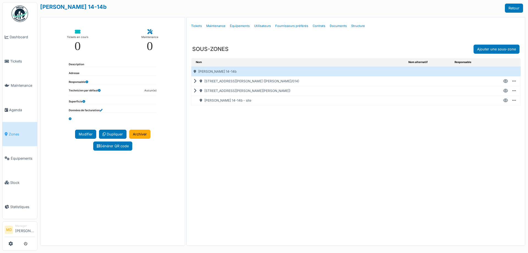
click at [263, 126] on div "Nom Nom alternatif Responsable [PERSON_NAME] 14-14b [STREET_ADDRESS][PERSON_NAM…" at bounding box center [356, 146] width 338 height 177
click at [432, 123] on div "Nom Nom alternatif Responsable [PERSON_NAME] 14-14b [STREET_ADDRESS][PERSON_NAM…" at bounding box center [356, 146] width 338 height 177
click at [429, 137] on div "Nom Nom alternatif Responsable [PERSON_NAME] 14-14b [STREET_ADDRESS][PERSON_NAM…" at bounding box center [356, 146] width 338 height 177
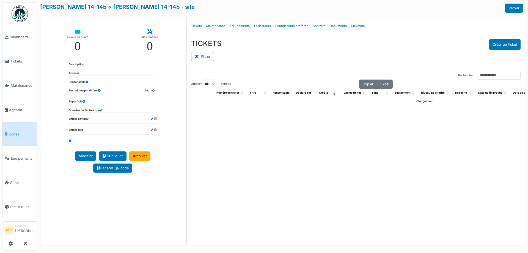
select select "***"
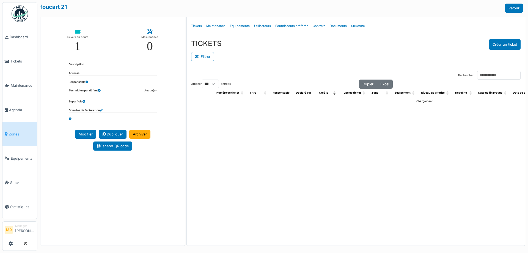
select select "***"
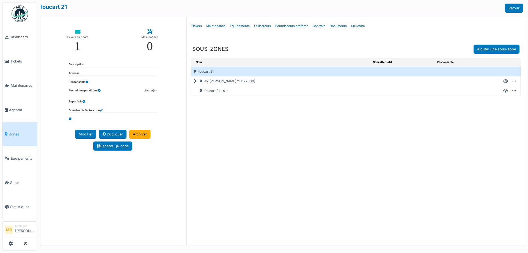
click at [195, 81] on icon at bounding box center [196, 81] width 5 height 0
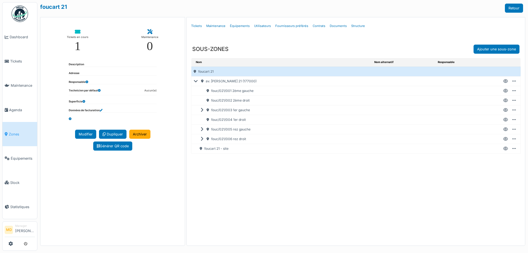
click at [506, 110] on icon at bounding box center [505, 110] width 5 height 0
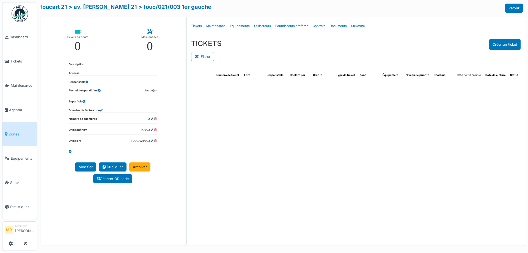
select select "***"
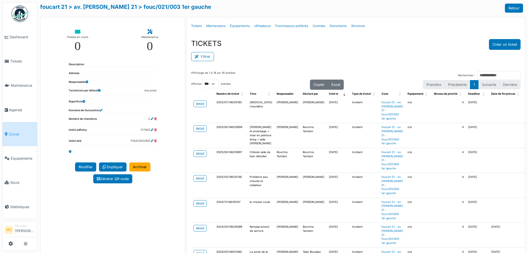
click at [379, 26] on ul "Détails Tickets Maintenance Équipements Utilisateurs Fournisseurs préférés Cont…" at bounding box center [356, 26] width 334 height 13
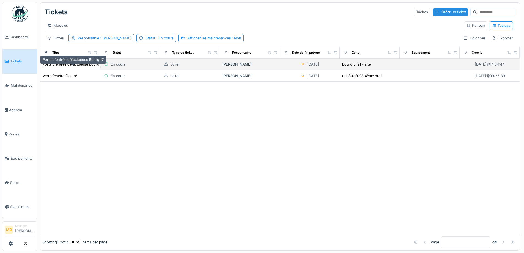
click at [72, 67] on div "Porte d'entrée défectueuse Bourg 17" at bounding box center [73, 64] width 61 height 5
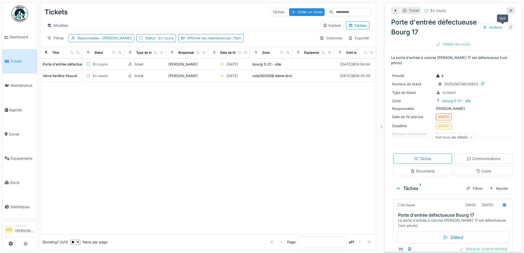
click at [508, 27] on icon at bounding box center [510, 28] width 4 height 4
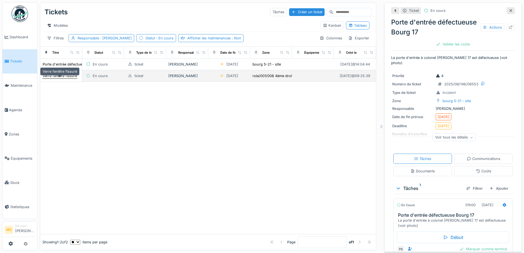
click at [47, 78] on div "Verre fenêtre fissuré" at bounding box center [60, 75] width 34 height 5
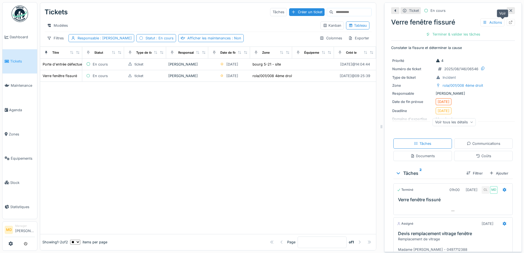
click at [509, 22] on icon at bounding box center [511, 23] width 4 height 4
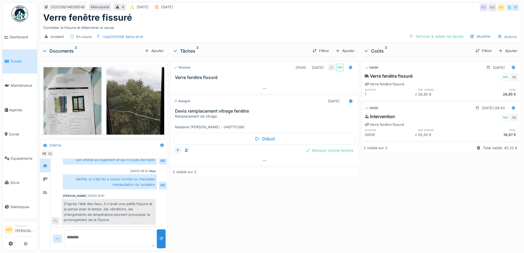
scroll to position [17, 0]
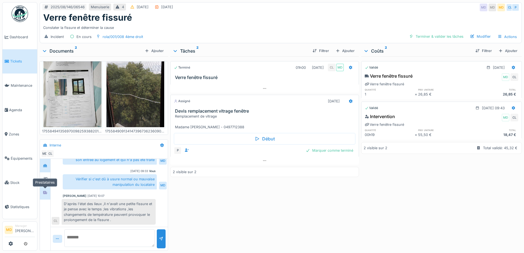
click at [47, 191] on icon at bounding box center [45, 193] width 4 height 4
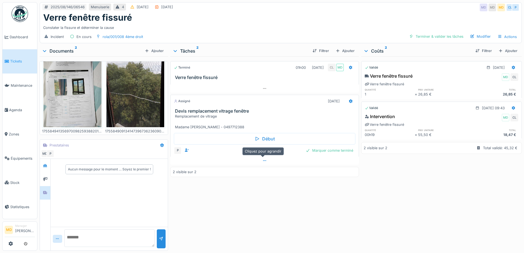
click at [265, 161] on div at bounding box center [264, 160] width 188 height 8
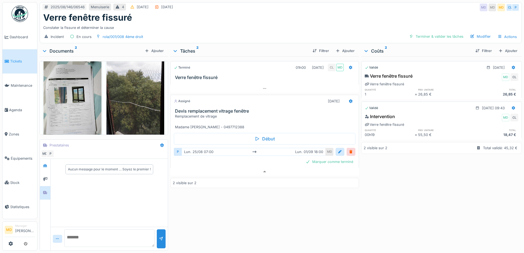
scroll to position [17, 0]
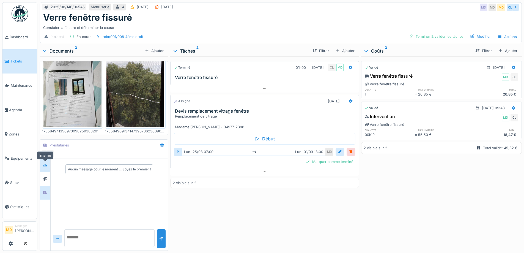
click at [43, 163] on div at bounding box center [45, 165] width 4 height 5
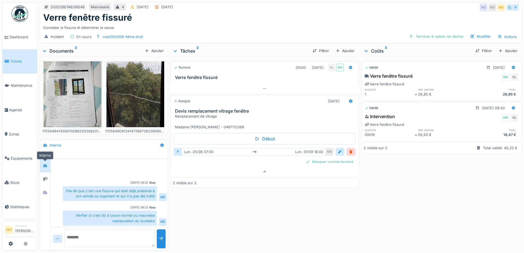
scroll to position [36, 0]
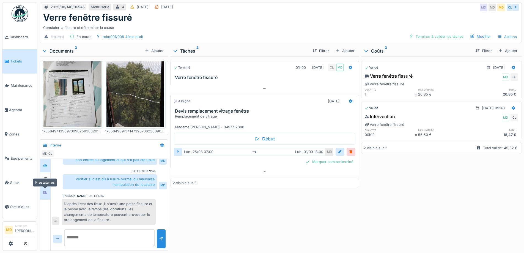
click at [48, 189] on div at bounding box center [45, 192] width 8 height 7
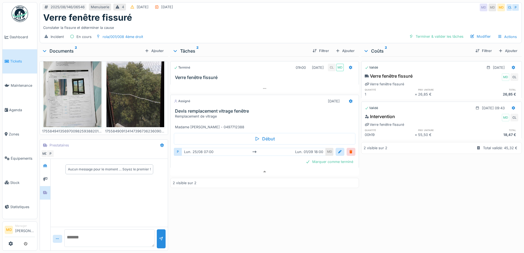
scroll to position [0, 0]
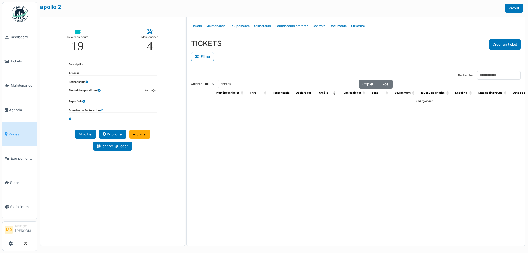
select select "***"
click at [353, 25] on link "Structure" at bounding box center [358, 26] width 18 height 13
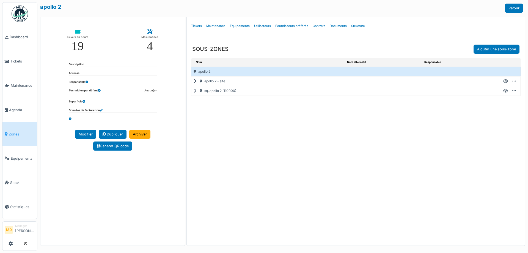
click at [194, 91] on icon at bounding box center [196, 91] width 5 height 0
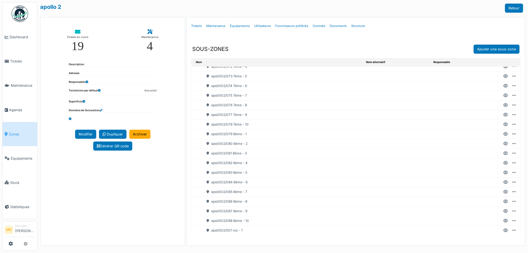
scroll to position [687, 0]
click at [503, 164] on icon at bounding box center [505, 164] width 5 height 0
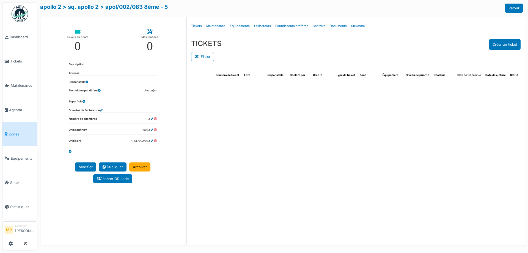
select select "***"
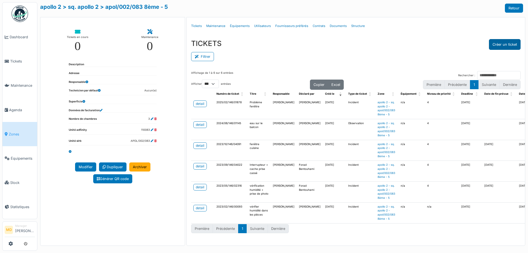
click at [505, 46] on button "Créer un ticket" at bounding box center [505, 44] width 32 height 11
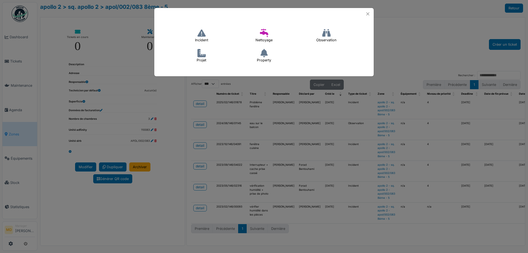
click at [194, 38] on h4 "Incident" at bounding box center [201, 36] width 20 height 18
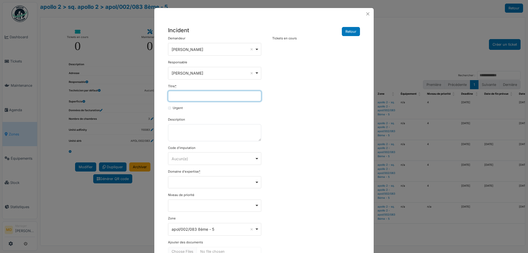
click at [192, 94] on input "Titre *" at bounding box center [214, 96] width 93 height 10
type input "**********"
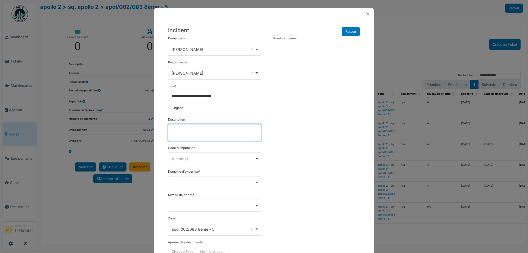
click at [199, 133] on textarea "Description" at bounding box center [214, 132] width 93 height 17
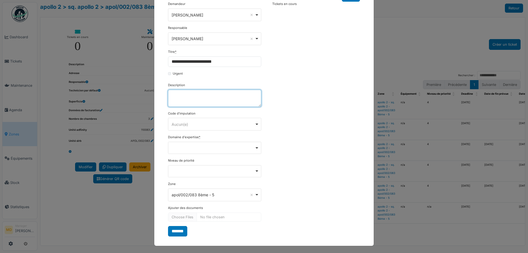
scroll to position [35, 0]
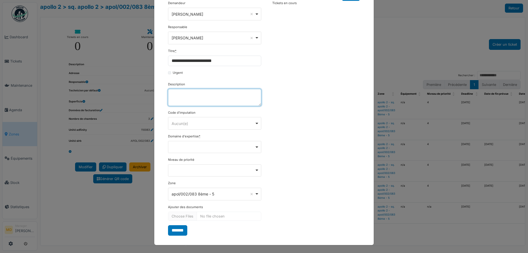
click at [192, 145] on div "Remove item" at bounding box center [214, 146] width 89 height 2
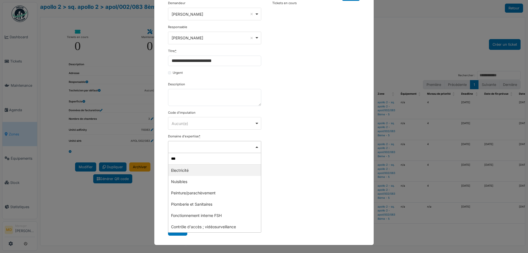
type input "****"
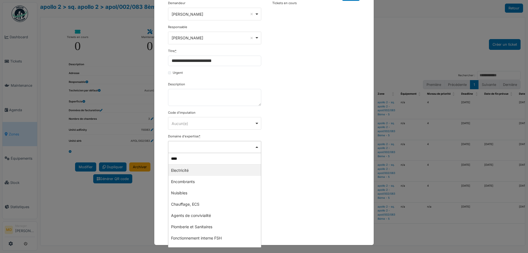
select select "***"
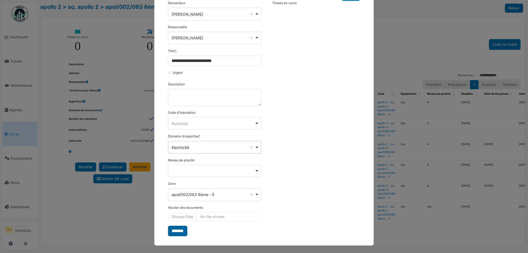
click at [177, 233] on input "*******" at bounding box center [177, 230] width 19 height 10
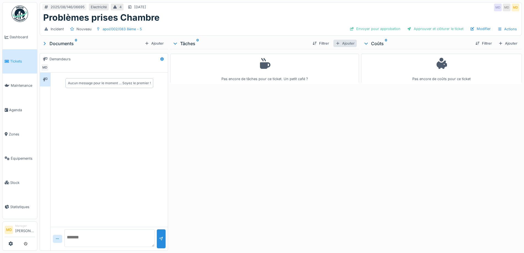
click at [343, 42] on div "Ajouter" at bounding box center [344, 43] width 23 height 7
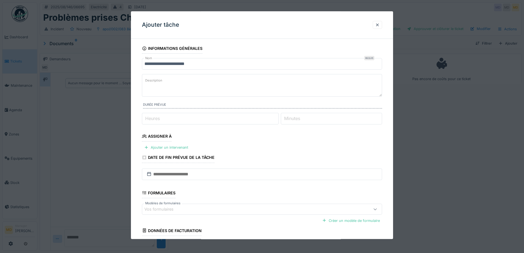
click at [170, 86] on textarea "Description" at bounding box center [262, 85] width 240 height 23
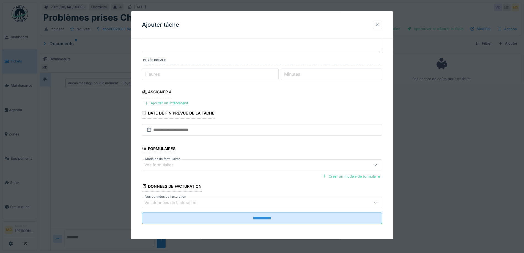
scroll to position [45, 0]
click at [166, 101] on div "Ajouter un intervenant" at bounding box center [166, 102] width 48 height 7
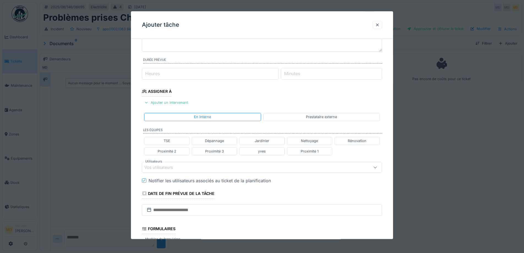
click at [177, 167] on div "Vos utilisateurs" at bounding box center [162, 167] width 36 height 6
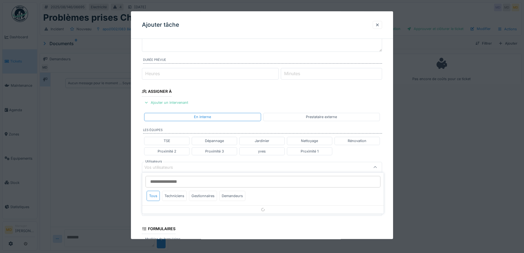
scroll to position [87, 0]
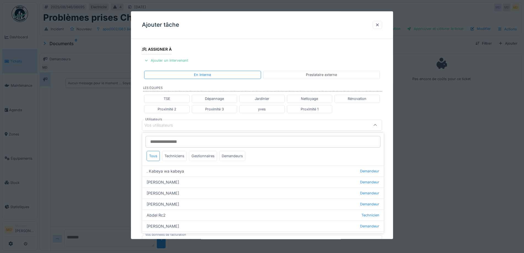
click at [179, 140] on input "Utilisateurs" at bounding box center [262, 142] width 235 height 12
click at [186, 140] on input "Utilisateurs" at bounding box center [262, 142] width 235 height 12
click at [200, 140] on input "Utilisateurs" at bounding box center [262, 142] width 235 height 12
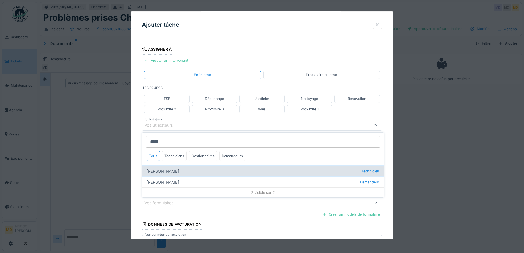
type input "*****"
click at [184, 170] on div "Robert Gaspar Technicien" at bounding box center [262, 170] width 241 height 11
type input "****"
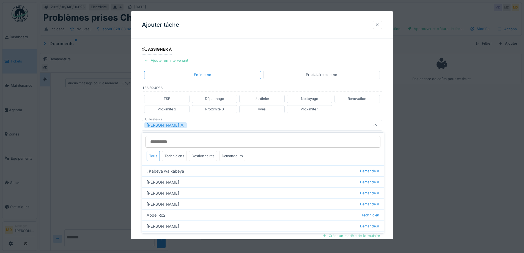
click at [138, 114] on div "**********" at bounding box center [262, 127] width 262 height 342
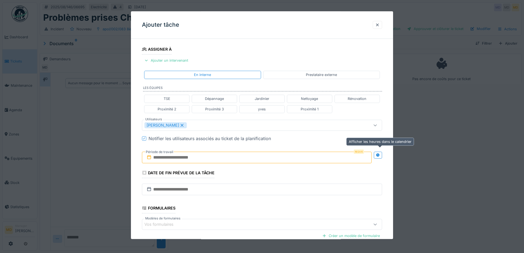
click at [379, 156] on icon at bounding box center [378, 155] width 4 height 4
click at [232, 156] on input "text" at bounding box center [197, 157] width 111 height 12
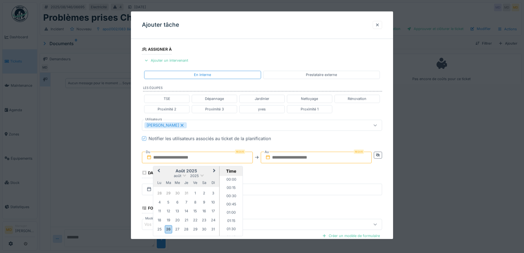
scroll to position [288, 0]
click at [155, 177] on div "août 2025" at bounding box center [186, 175] width 66 height 5
click at [185, 228] on div "28" at bounding box center [186, 228] width 7 height 7
click at [233, 220] on li "10:00" at bounding box center [230, 222] width 23 height 8
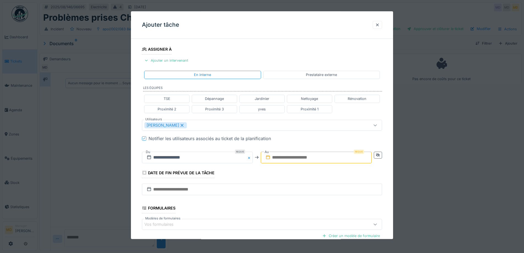
click at [300, 161] on input "text" at bounding box center [316, 157] width 111 height 12
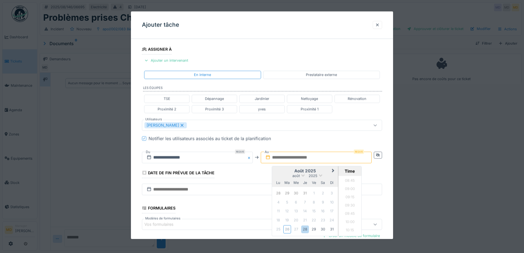
click at [278, 171] on h2 "août 2025" at bounding box center [305, 170] width 66 height 5
click at [306, 228] on div "28" at bounding box center [304, 228] width 7 height 7
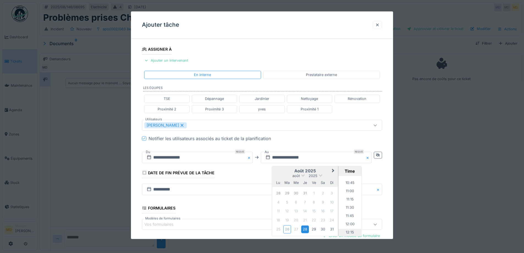
scroll to position [343, 0]
click at [349, 198] on li "11:00" at bounding box center [349, 200] width 23 height 8
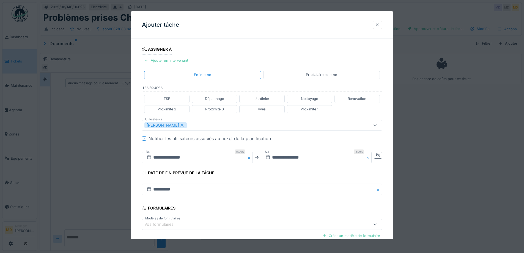
click at [302, 173] on fieldset "**********" at bounding box center [262, 121] width 240 height 331
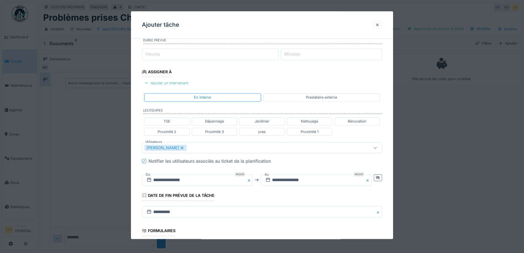
scroll to position [0, 0]
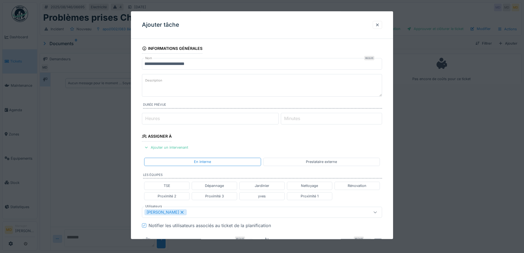
click at [190, 85] on textarea "Description" at bounding box center [262, 85] width 240 height 23
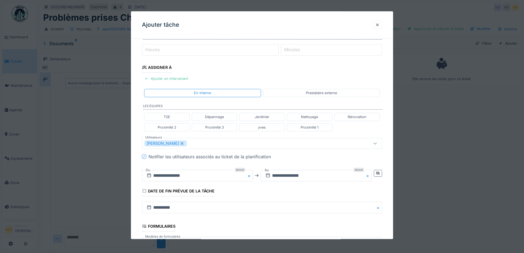
scroll to position [37, 0]
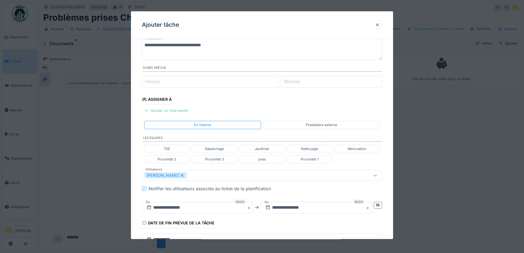
type textarea "**********"
click at [167, 85] on input "Heures" at bounding box center [210, 82] width 137 height 12
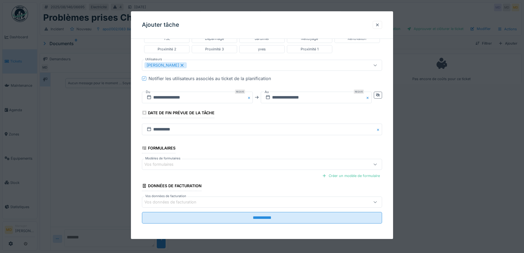
scroll to position [4, 0]
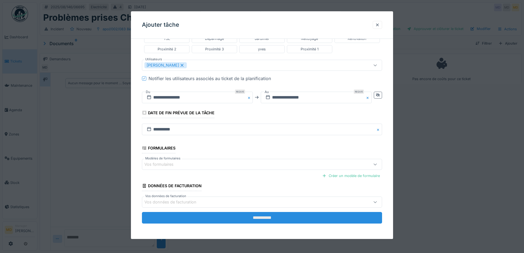
type input "*"
click at [209, 217] on input "**********" at bounding box center [262, 218] width 240 height 12
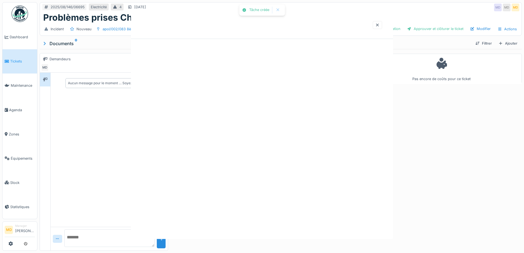
scroll to position [0, 0]
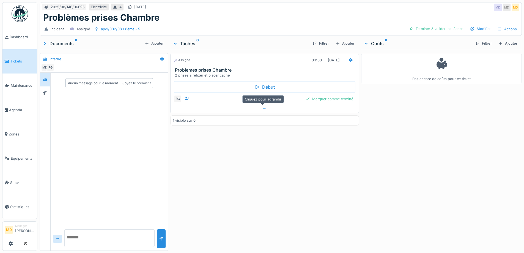
click at [260, 105] on div at bounding box center [264, 109] width 188 height 8
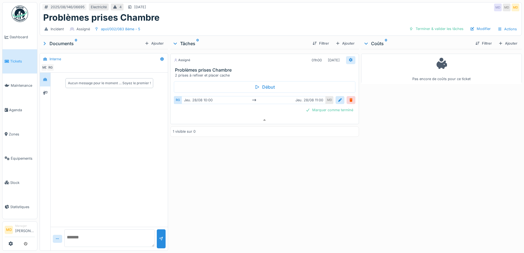
click at [350, 56] on div at bounding box center [350, 60] width 9 height 8
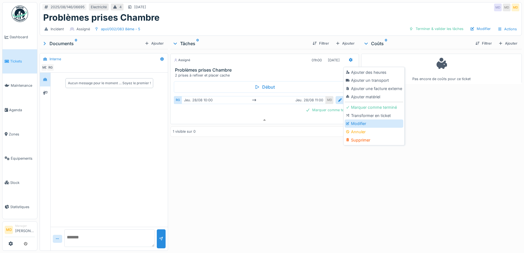
click at [355, 119] on div "Modifier" at bounding box center [373, 123] width 59 height 8
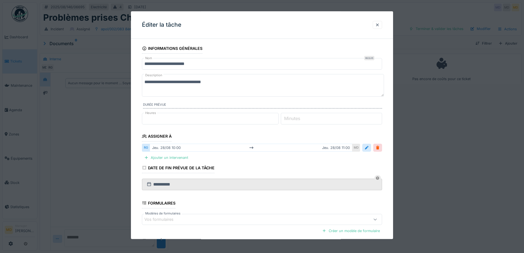
click at [219, 82] on textarea "**********" at bounding box center [263, 85] width 242 height 23
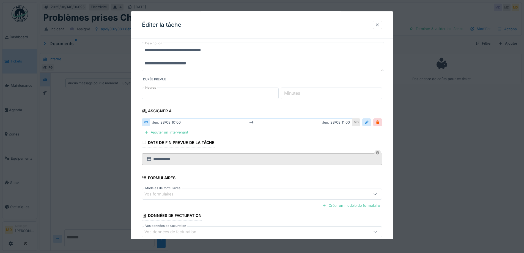
scroll to position [62, 0]
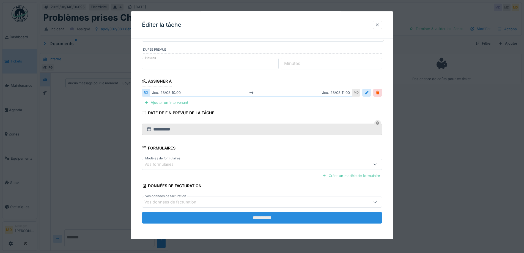
type textarea "**********"
click at [254, 221] on input "**********" at bounding box center [262, 218] width 240 height 12
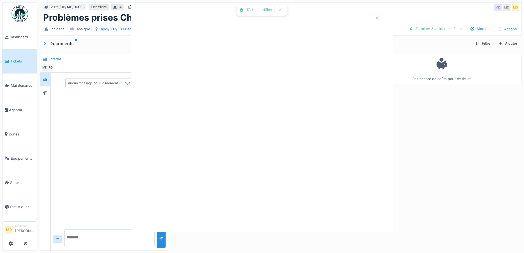
scroll to position [0, 0]
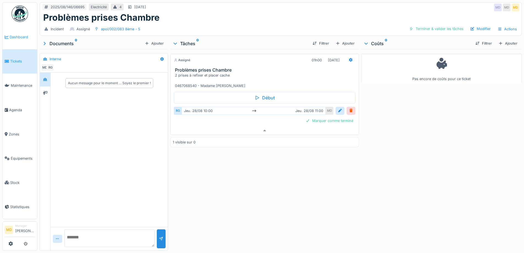
click at [18, 40] on link "Dashboard" at bounding box center [19, 37] width 35 height 24
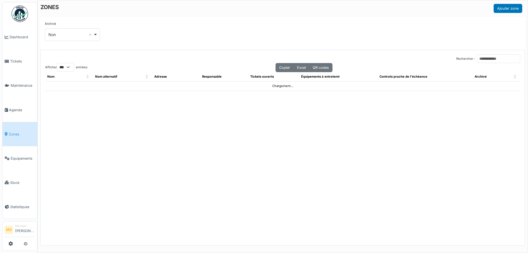
select select "***"
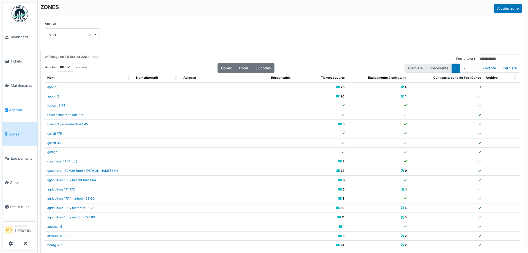
click at [21, 107] on span "Agenda" at bounding box center [22, 109] width 26 height 5
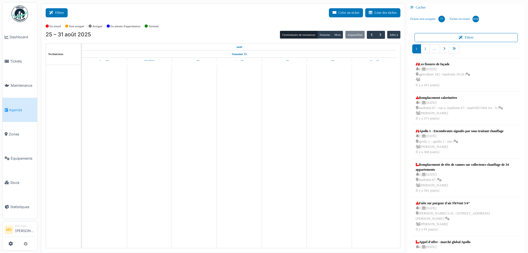
click at [54, 14] on icon at bounding box center [52, 13] width 6 height 4
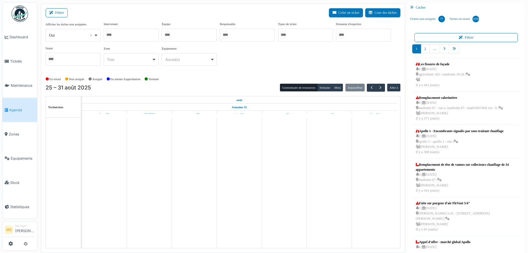
click at [118, 34] on div at bounding box center [131, 35] width 55 height 13
type input "*****"
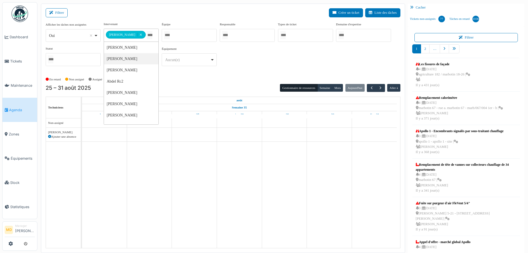
click at [267, 57] on div "**********" at bounding box center [223, 46] width 355 height 49
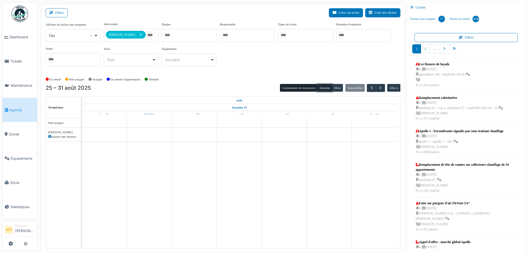
click at [326, 86] on button "Semaine" at bounding box center [324, 88] width 15 height 8
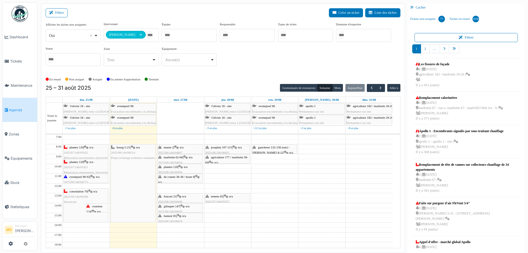
click at [359, 62] on div "**********" at bounding box center [223, 46] width 355 height 49
click at [369, 88] on span "button" at bounding box center [371, 88] width 5 height 5
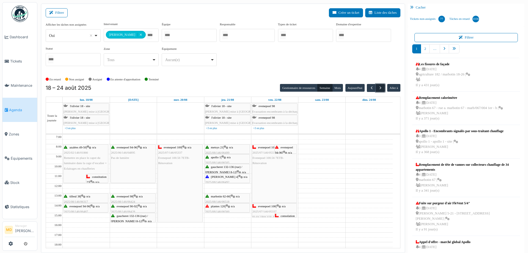
click at [378, 87] on span "button" at bounding box center [380, 88] width 5 height 5
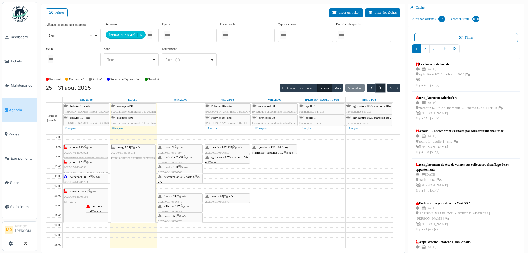
click at [379, 86] on span "button" at bounding box center [380, 88] width 5 height 5
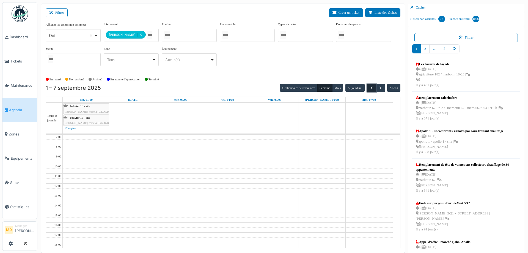
click at [369, 88] on span "button" at bounding box center [371, 88] width 5 height 5
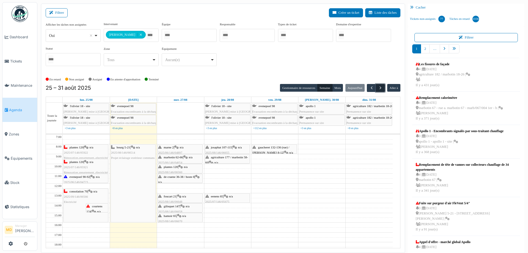
click at [378, 86] on span "button" at bounding box center [380, 88] width 5 height 5
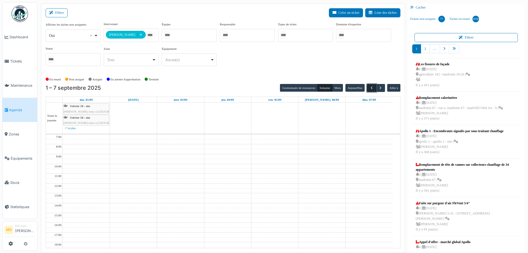
click at [369, 88] on span "button" at bounding box center [371, 88] width 5 height 5
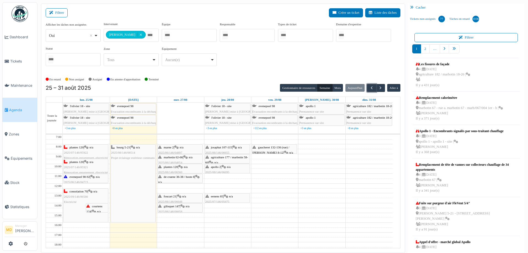
click at [224, 169] on div "apollo 2 | n/a 2025/08/146/06695 Problèmes prises Chambre" at bounding box center [227, 172] width 44 height 16
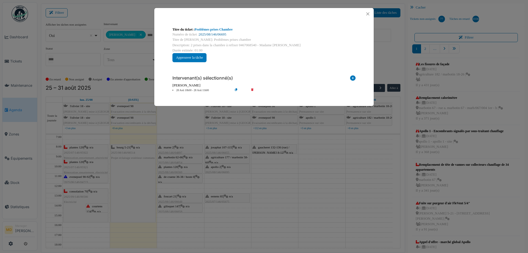
click at [215, 35] on link "2025/08/146/06695" at bounding box center [212, 34] width 27 height 4
click at [365, 14] on button "Close" at bounding box center [367, 13] width 7 height 7
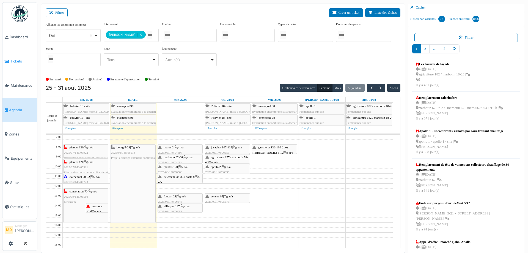
click at [11, 56] on link "Tickets" at bounding box center [19, 61] width 35 height 24
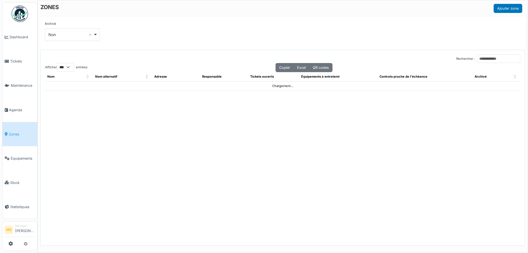
select select "***"
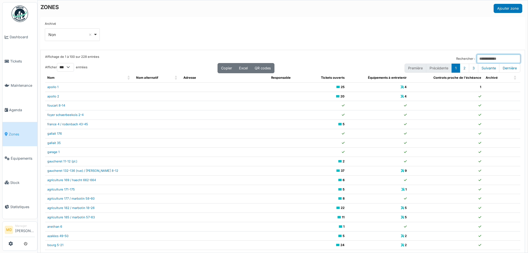
click at [481, 57] on input "Rechercher :" at bounding box center [498, 58] width 43 height 9
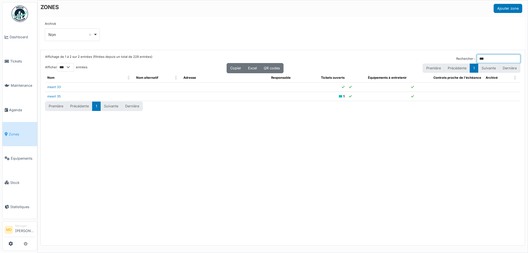
type input "***"
click at [57, 85] on link "meert 33" at bounding box center [53, 87] width 13 height 4
click at [480, 57] on input "***" at bounding box center [498, 58] width 43 height 9
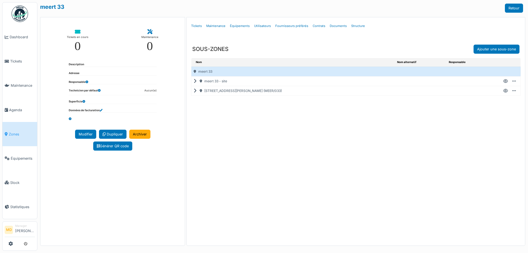
click at [194, 91] on icon at bounding box center [196, 91] width 5 height 0
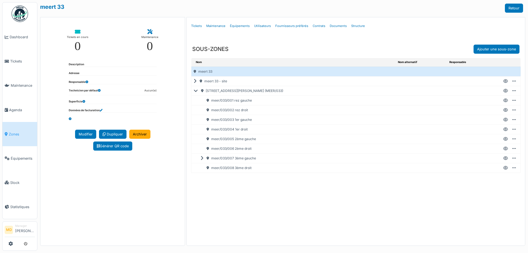
click at [506, 120] on icon at bounding box center [505, 120] width 5 height 0
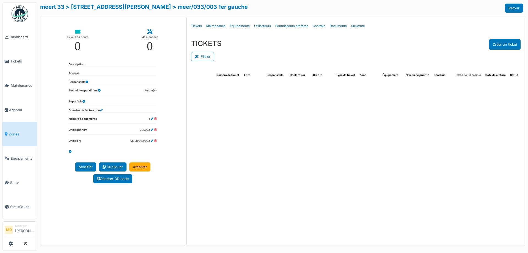
select select "***"
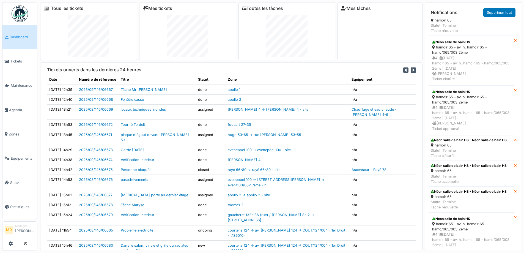
scroll to position [228, 0]
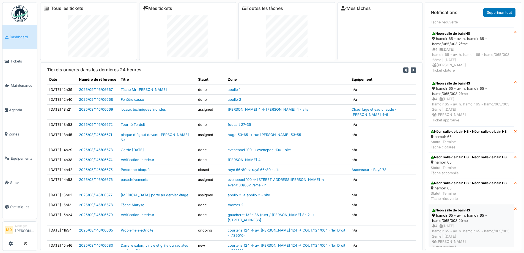
click at [475, 223] on div "4 | [DATE] hamoir 65 - av. h. hamoir 65 - hamo/065/003 2ème | [DATE] Mouad [PER…" at bounding box center [471, 236] width 78 height 26
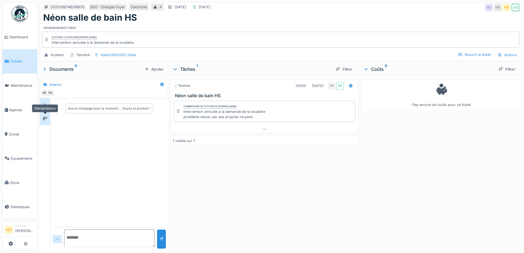
click at [43, 118] on div at bounding box center [45, 118] width 8 height 7
click at [42, 107] on div at bounding box center [45, 104] width 8 height 7
click at [264, 128] on icon at bounding box center [264, 129] width 4 height 4
click at [264, 144] on icon at bounding box center [264, 146] width 4 height 4
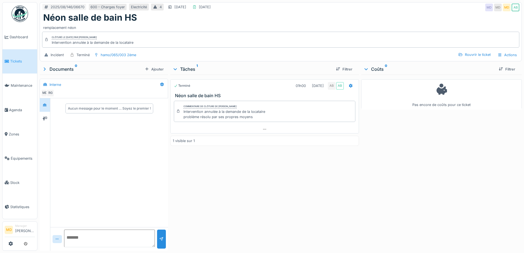
scroll to position [0, 0]
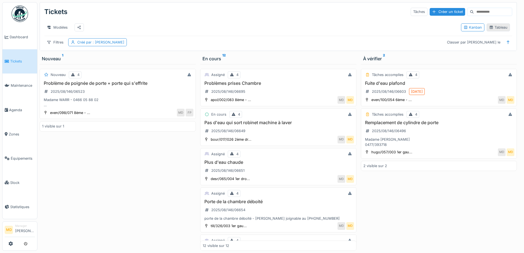
click at [489, 30] on div "Tableau" at bounding box center [498, 27] width 18 height 5
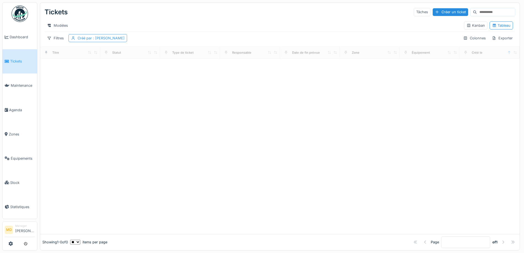
click at [75, 40] on div at bounding box center [73, 37] width 4 height 5
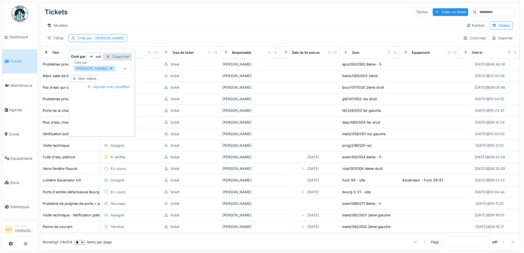
click at [117, 56] on div "Supprimer" at bounding box center [118, 56] width 28 height 7
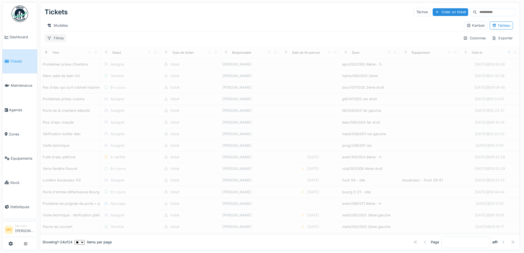
click at [51, 41] on div "Filtres" at bounding box center [56, 38] width 22 height 8
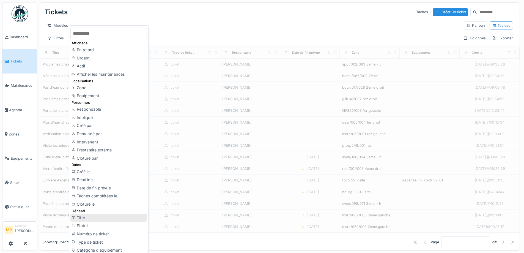
click at [86, 217] on div "Titre" at bounding box center [108, 217] width 76 height 8
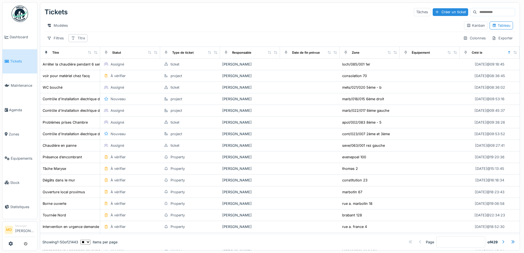
click at [78, 39] on div "Titre" at bounding box center [77, 38] width 19 height 8
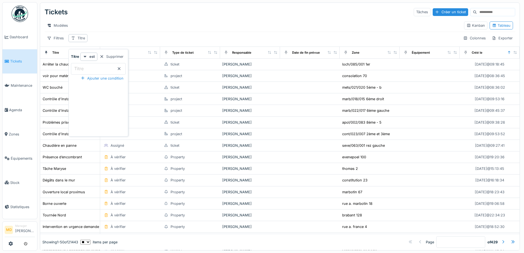
click at [88, 71] on input "Titre" at bounding box center [98, 69] width 55 height 12
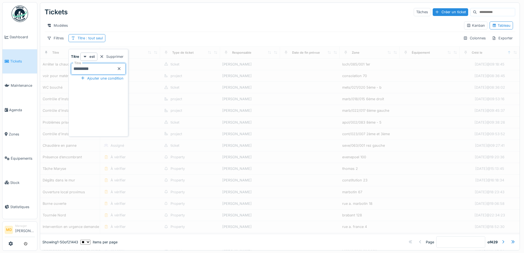
type input "*********"
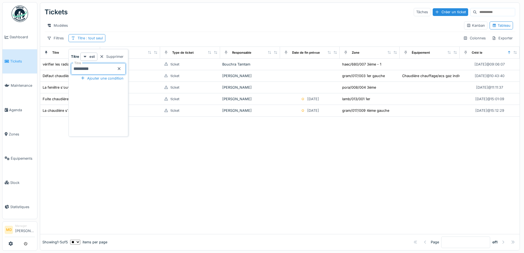
click at [136, 39] on div "Filtres Titre : tout seul Colonnes Exporter" at bounding box center [280, 38] width 470 height 8
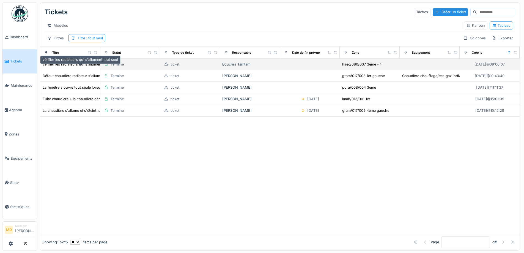
click at [78, 67] on div "vérifier les radiateurs qui s'allument tout seul" at bounding box center [80, 64] width 75 height 5
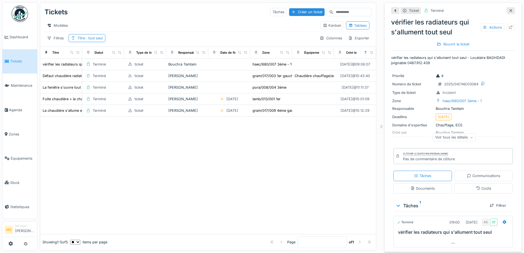
scroll to position [13, 0]
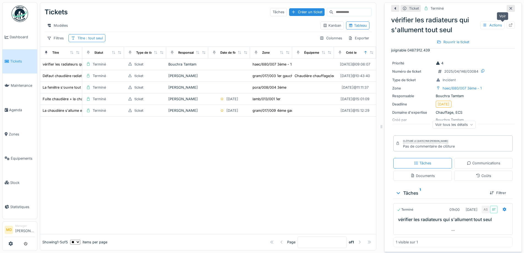
click at [508, 24] on icon at bounding box center [510, 25] width 4 height 4
click at [508, 7] on icon at bounding box center [510, 9] width 4 height 4
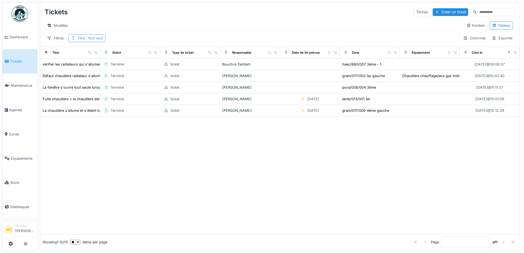
click at [87, 40] on span ": tout seul" at bounding box center [94, 38] width 18 height 4
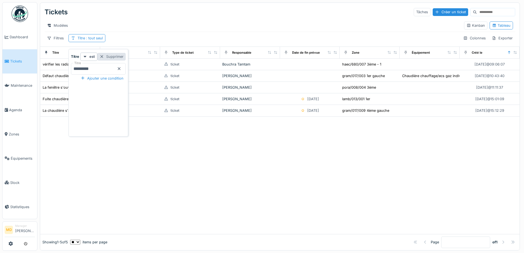
click at [126, 57] on div "Supprimer" at bounding box center [111, 56] width 28 height 7
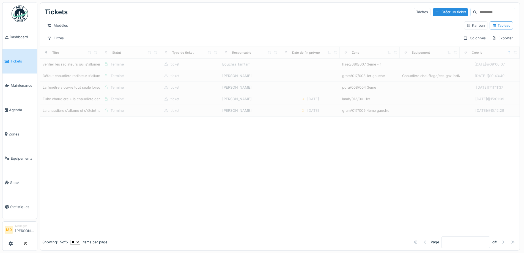
click at [54, 37] on div "Tickets Tâches Créer un ticket Modèles Kanban Tableau Filtres Colonnes Exporter" at bounding box center [279, 25] width 479 height 44
click at [53, 42] on div "Filtres" at bounding box center [56, 38] width 22 height 8
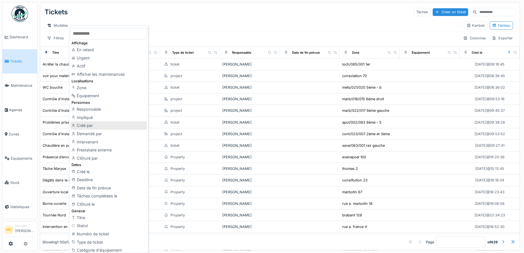
click at [89, 126] on div "Créé par" at bounding box center [108, 125] width 76 height 8
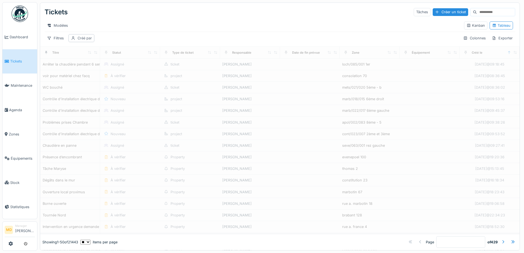
click at [82, 41] on div "Créé par" at bounding box center [85, 37] width 14 height 5
click at [87, 79] on div "Moi-même" at bounding box center [87, 78] width 18 height 5
type input "*****"
click at [173, 39] on div "Filtres Créé par : Mouad Dakir Colonnes Exporter" at bounding box center [280, 38] width 470 height 8
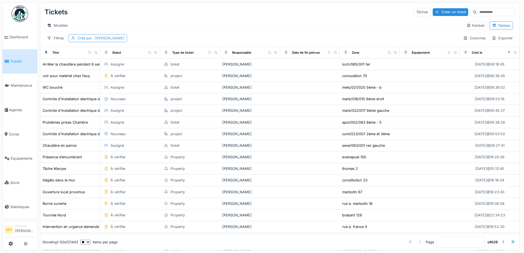
click at [105, 40] on span ": Mouad Dakir" at bounding box center [108, 38] width 33 height 4
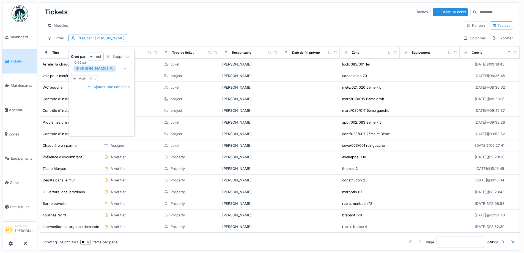
click at [86, 77] on div "Moi-même" at bounding box center [87, 78] width 18 height 5
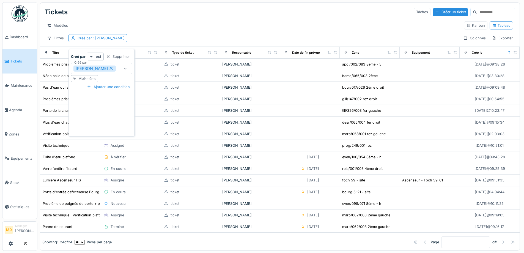
click at [158, 41] on div "Filtres Créé par : Mouad Dakir Colonnes Exporter" at bounding box center [280, 38] width 470 height 8
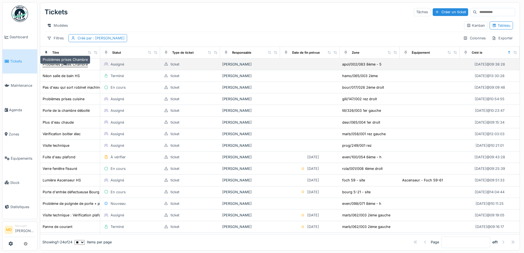
click at [81, 67] on div "Problèmes prises Chambre" at bounding box center [65, 64] width 45 height 5
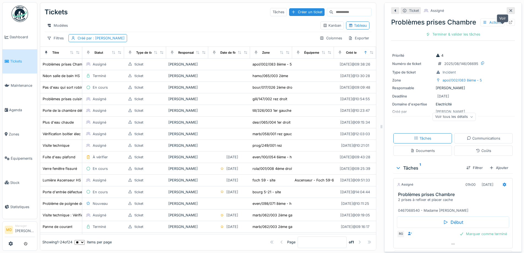
click at [509, 24] on icon at bounding box center [511, 23] width 4 height 4
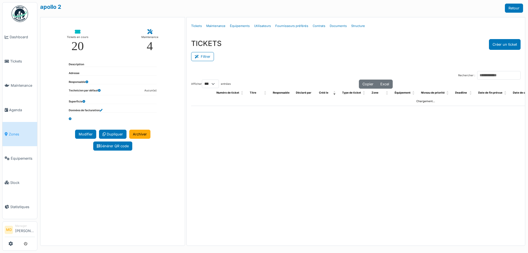
select select "***"
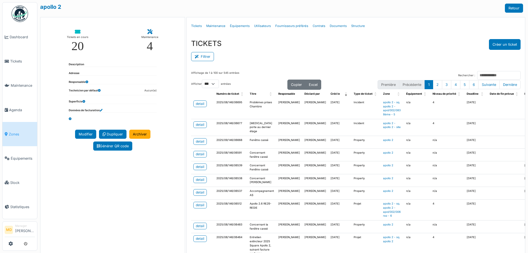
click at [12, 137] on link "Zones" at bounding box center [19, 134] width 35 height 24
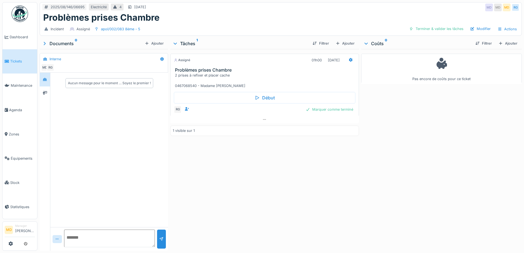
click at [314, 180] on div "Assigné 01h00 [DATE] Problèmes prises Chambre 2 prises à refixer et placer cach…" at bounding box center [264, 148] width 188 height 199
click at [349, 59] on icon at bounding box center [351, 60] width 4 height 4
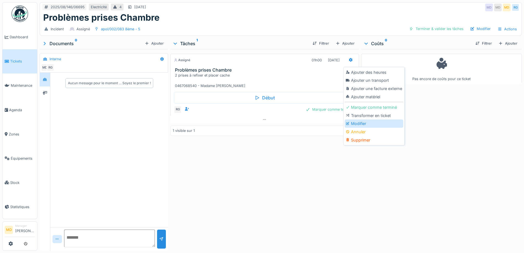
click at [355, 124] on div "Modifier" at bounding box center [373, 123] width 59 height 8
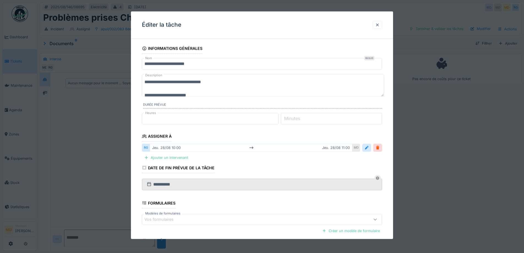
click at [216, 82] on textarea "**********" at bounding box center [263, 85] width 242 height 23
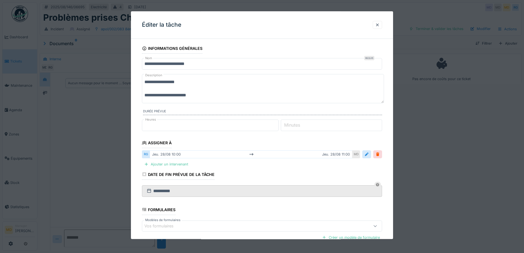
click at [190, 81] on textarea "**********" at bounding box center [263, 88] width 242 height 29
click at [161, 82] on textarea "**********" at bounding box center [263, 88] width 242 height 29
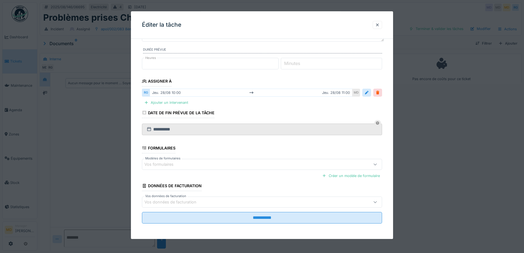
scroll to position [4, 0]
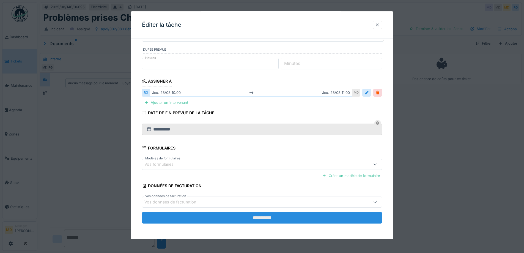
type textarea "**********"
click at [256, 213] on input "**********" at bounding box center [262, 218] width 240 height 12
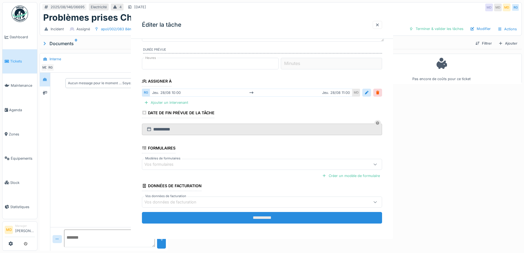
scroll to position [0, 0]
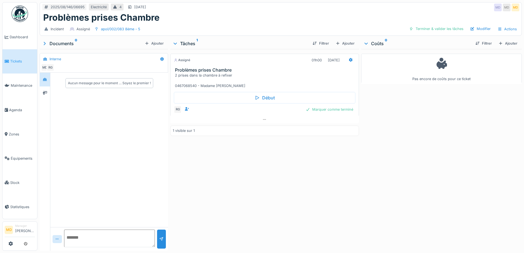
drag, startPoint x: 101, startPoint y: 24, endPoint x: 167, endPoint y: 21, distance: 66.6
click at [162, 23] on div "Incident Assigné apol/002/083 8ème - 5 Terminer & valider les tâches Modifier A…" at bounding box center [280, 29] width 481 height 12
click at [117, 26] on div "apol/002/083 8ème - 5" at bounding box center [120, 28] width 39 height 5
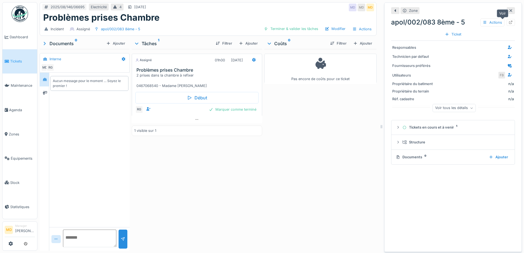
click at [508, 20] on div at bounding box center [510, 22] width 4 height 5
click at [120, 27] on div "apol/002/083 8ème - 5" at bounding box center [120, 28] width 39 height 5
click at [131, 30] on div "apol/002/083 8ème - 5" at bounding box center [120, 28] width 39 height 5
click at [508, 22] on icon at bounding box center [510, 23] width 4 height 4
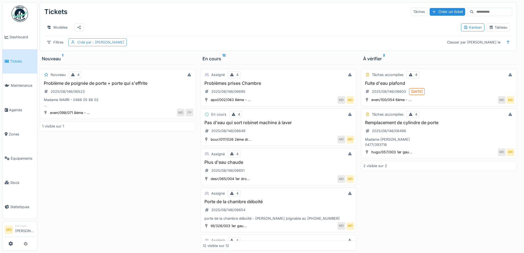
click at [84, 45] on div "Créé par : Mouad Dakir" at bounding box center [100, 42] width 47 height 5
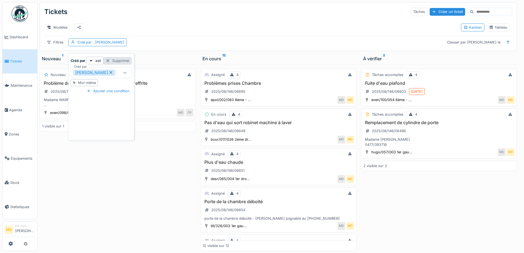
click at [120, 61] on div "Supprimer" at bounding box center [117, 60] width 28 height 7
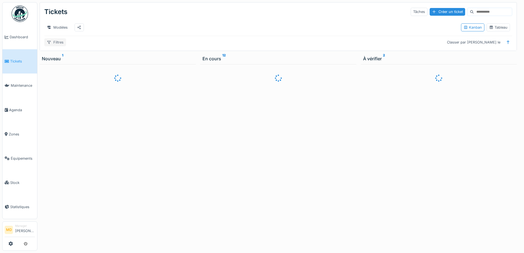
click at [58, 46] on div "Filtres" at bounding box center [55, 42] width 22 height 8
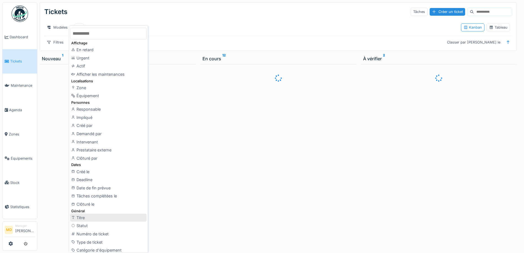
click at [85, 219] on div "Titre" at bounding box center [108, 217] width 76 height 8
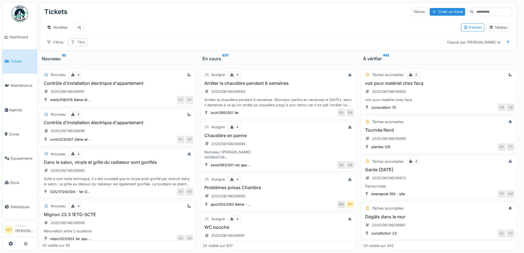
click at [76, 46] on div "Titre" at bounding box center [77, 42] width 19 height 8
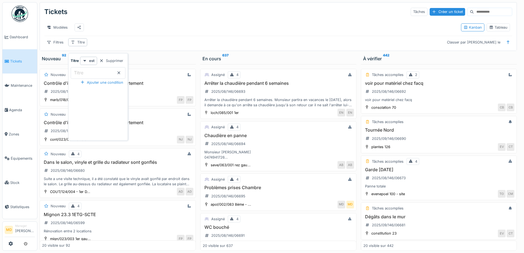
click at [95, 73] on input "Titre" at bounding box center [98, 73] width 55 height 12
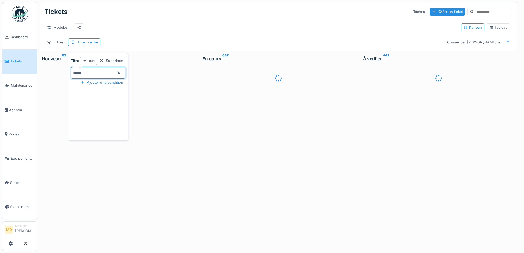
type input "*****"
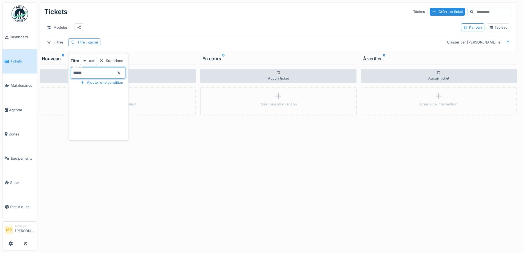
click at [112, 75] on input "*****" at bounding box center [98, 73] width 55 height 12
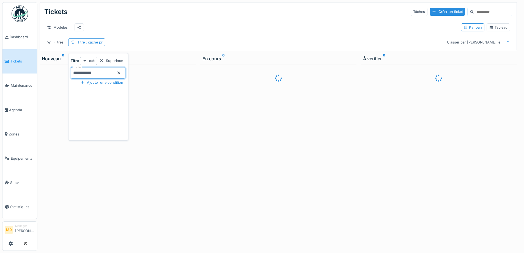
type input "**********"
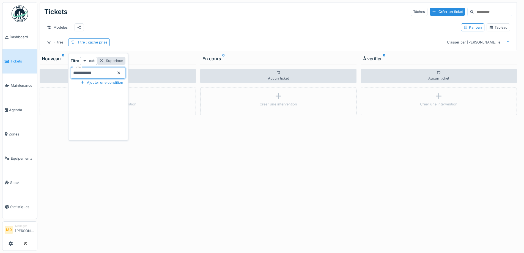
click at [125, 60] on div "Supprimer" at bounding box center [111, 60] width 28 height 7
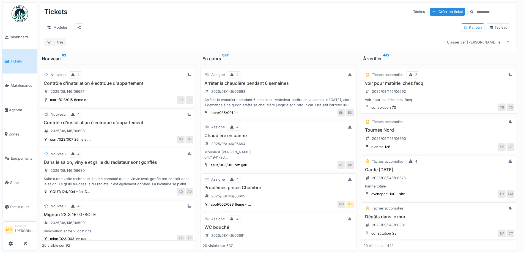
click at [57, 46] on div "Filtres" at bounding box center [55, 42] width 22 height 8
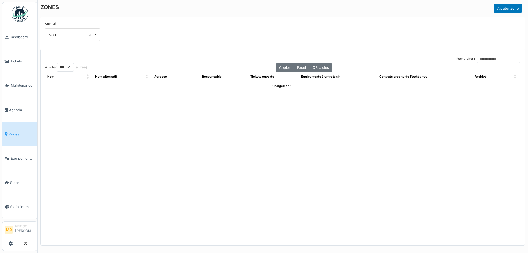
select select "***"
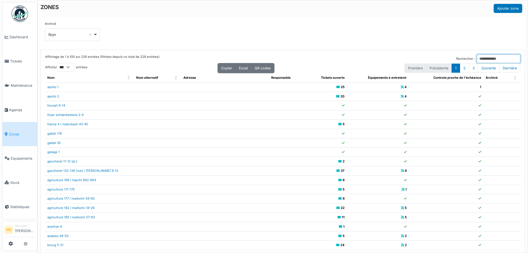
click at [477, 57] on input "Rechercher :" at bounding box center [498, 58] width 43 height 9
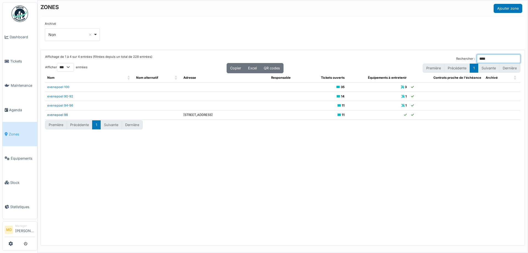
type input "****"
click at [55, 115] on link "evenepoel 98" at bounding box center [57, 115] width 21 height 4
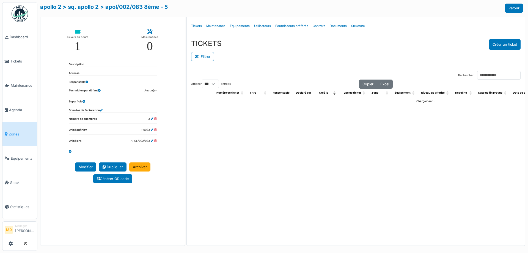
select select "***"
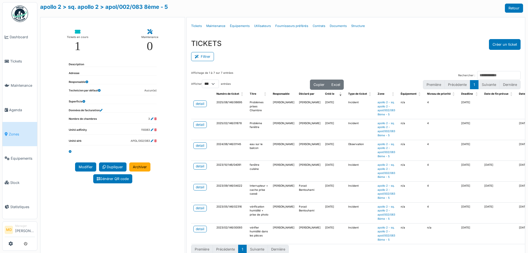
click at [286, 54] on div "Filtrer" at bounding box center [355, 56] width 329 height 12
click at [358, 26] on link "Structure" at bounding box center [358, 26] width 18 height 13
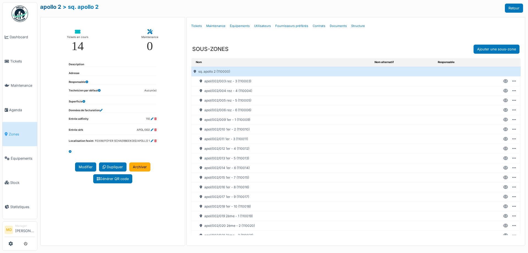
click at [56, 8] on link "apollo 2" at bounding box center [50, 7] width 21 height 7
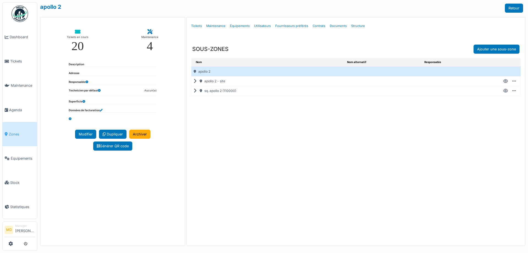
click at [195, 81] on icon at bounding box center [196, 81] width 5 height 0
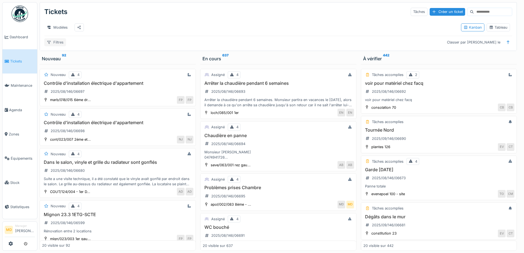
click at [54, 46] on div "Filtres" at bounding box center [55, 42] width 22 height 8
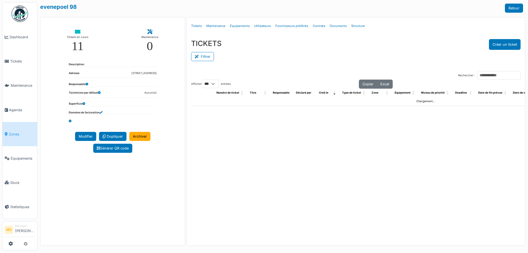
select select "***"
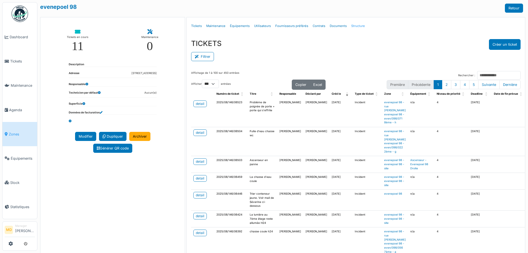
click at [356, 26] on link "Structure" at bounding box center [358, 26] width 18 height 13
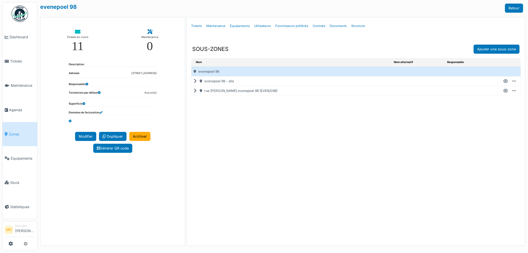
click at [194, 81] on icon at bounding box center [196, 81] width 5 height 0
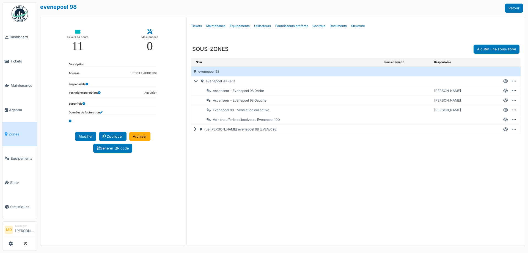
click at [505, 91] on icon at bounding box center [505, 91] width 5 height 0
click at [194, 129] on icon at bounding box center [196, 129] width 5 height 0
click at [195, 81] on icon at bounding box center [197, 81] width 7 height 0
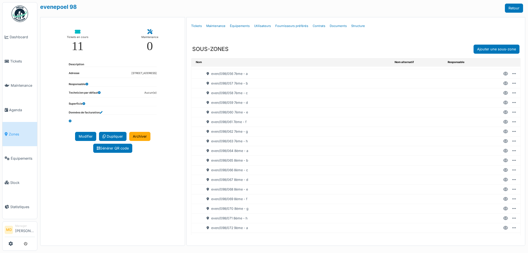
scroll to position [591, 0]
click at [503, 187] on icon at bounding box center [505, 187] width 5 height 0
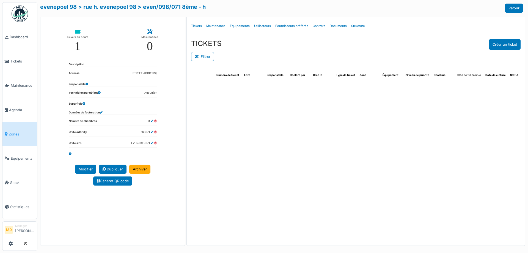
select select "***"
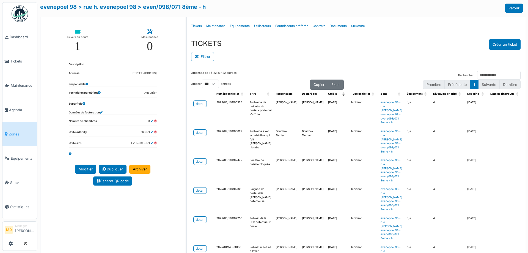
click at [131, 228] on div "Tickets en cours 1 Maintenance 0 Description Adresse 98, Rue Evenepoel, 1030, S…" at bounding box center [112, 140] width 145 height 246
click at [395, 44] on div "TICKETS Créer un ticket" at bounding box center [355, 44] width 329 height 11
click at [378, 38] on div "TICKETS Créer un ticket Filtrer Responsable **** Tous Remove item Tous Ahmed Be…" at bounding box center [356, 51] width 338 height 32
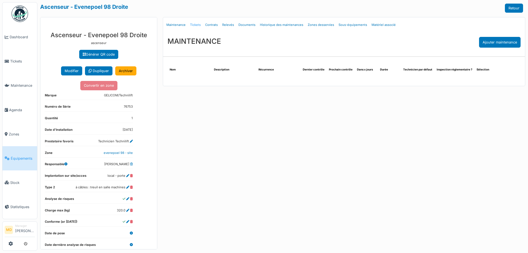
click at [197, 24] on link "Tickets" at bounding box center [195, 24] width 15 height 13
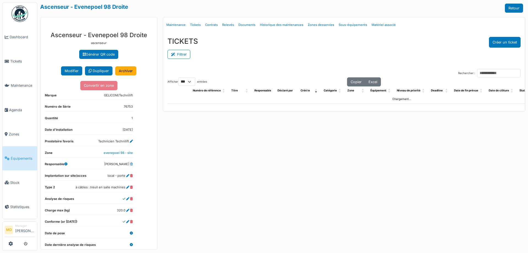
select select "***"
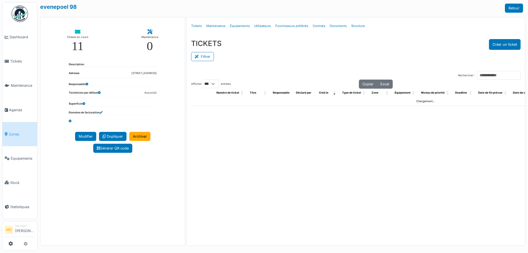
select select "***"
click at [355, 26] on link "Structure" at bounding box center [358, 26] width 18 height 13
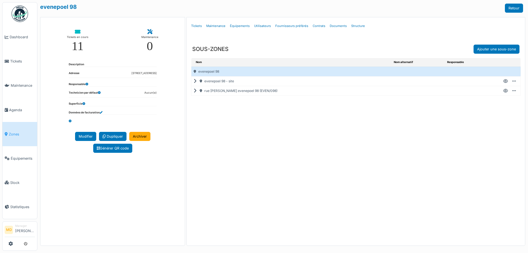
click at [194, 91] on icon at bounding box center [196, 91] width 5 height 0
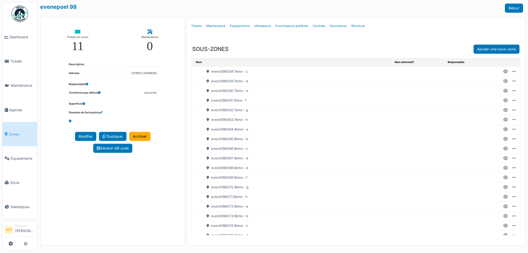
scroll to position [591, 0]
click at [503, 187] on icon at bounding box center [505, 187] width 5 height 0
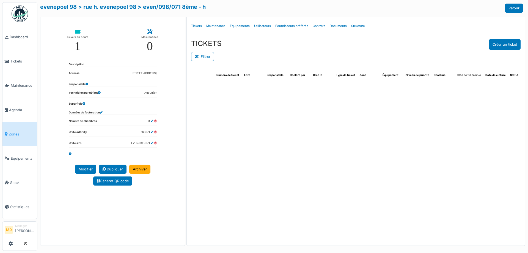
select select "***"
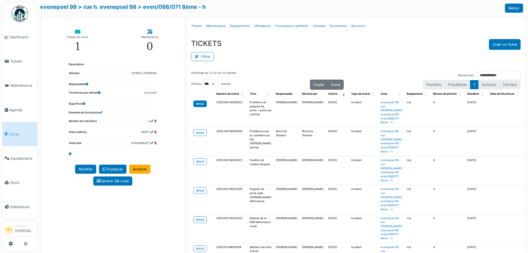
click at [196, 102] on div "detail" at bounding box center [200, 103] width 9 height 5
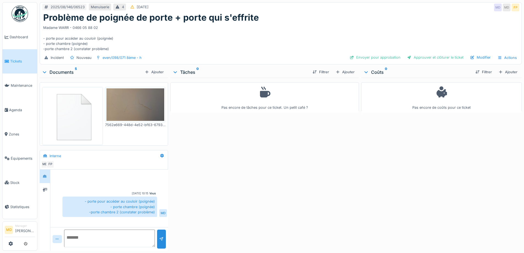
click at [54, 114] on img at bounding box center [72, 116] width 58 height 56
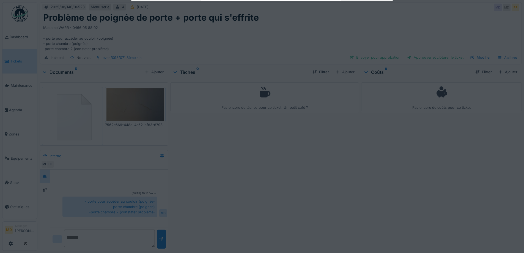
click at [54, 114] on div at bounding box center [262, 126] width 524 height 253
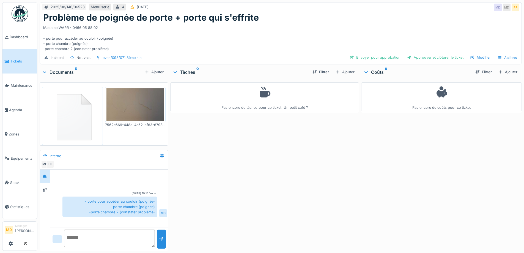
click at [81, 117] on img at bounding box center [72, 116] width 58 height 56
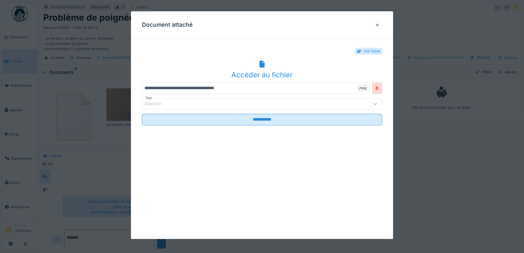
click at [261, 72] on div "Accéder au fichier" at bounding box center [262, 75] width 240 height 10
click at [380, 29] on div "Document attaché" at bounding box center [262, 24] width 262 height 27
click at [379, 27] on div at bounding box center [377, 24] width 4 height 5
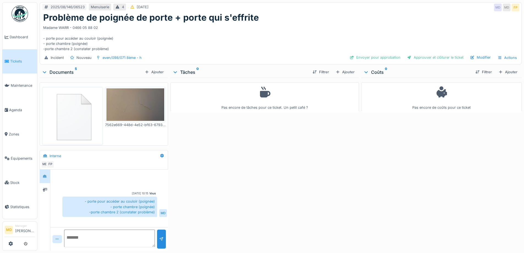
scroll to position [110, 0]
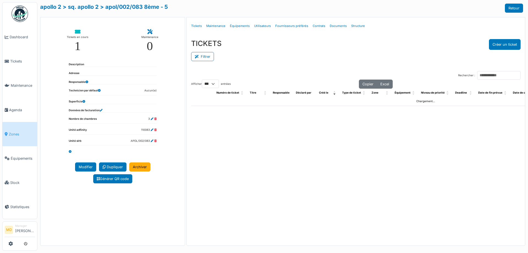
select select "***"
click at [352, 27] on link "Structure" at bounding box center [358, 26] width 18 height 13
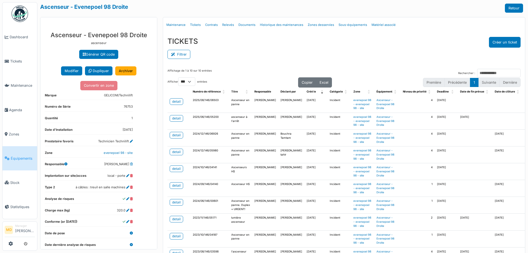
select select "***"
click at [177, 104] on div "detail" at bounding box center [176, 101] width 9 height 5
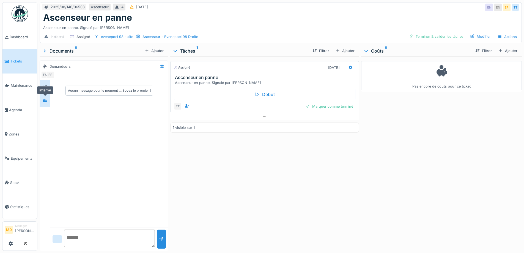
click at [49, 100] on div at bounding box center [45, 100] width 8 height 7
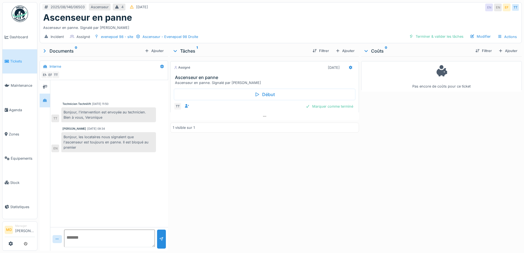
click at [114, 236] on textarea at bounding box center [109, 238] width 91 height 18
click at [288, 197] on div "Assigné [DATE] Ascenseur en panne Ascenseur en panne. Signalé par [PERSON_NAME]…" at bounding box center [264, 152] width 188 height 192
click at [85, 242] on textarea at bounding box center [109, 238] width 91 height 18
click at [113, 232] on textarea at bounding box center [109, 238] width 91 height 18
type textarea "*"
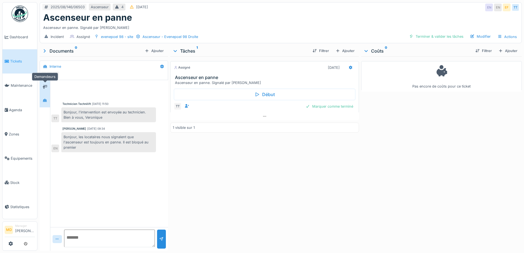
click at [41, 86] on div at bounding box center [45, 86] width 8 height 7
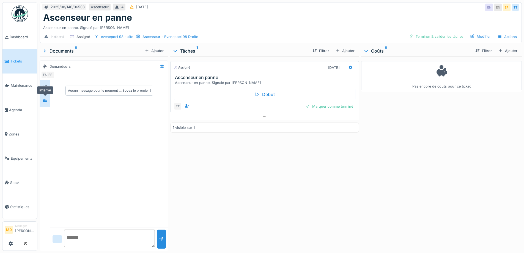
click at [47, 98] on div at bounding box center [45, 100] width 8 height 7
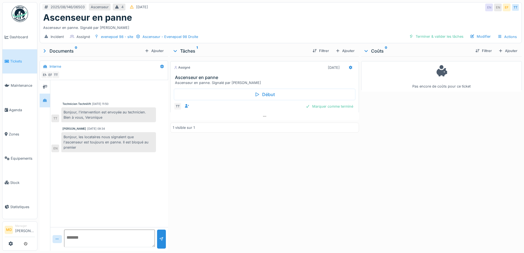
click at [126, 240] on textarea at bounding box center [109, 238] width 91 height 18
type textarea "**********"
drag, startPoint x: 146, startPoint y: 237, endPoint x: 53, endPoint y: 243, distance: 93.1
click at [53, 243] on div "**********" at bounding box center [109, 239] width 118 height 24
click at [46, 85] on div at bounding box center [45, 86] width 4 height 5
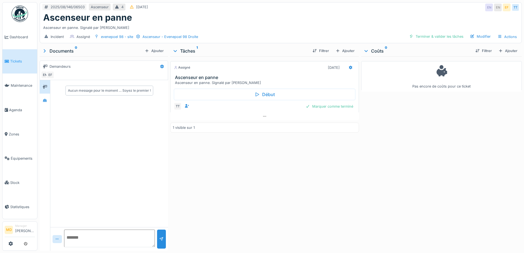
click at [117, 241] on textarea at bounding box center [109, 238] width 91 height 18
paste textarea "**********"
type textarea "**********"
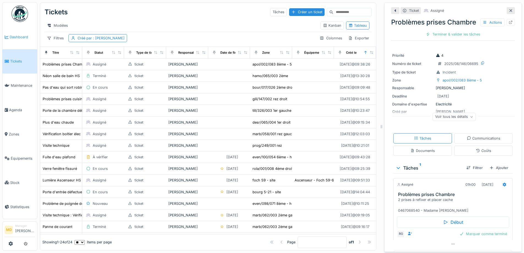
click at [25, 39] on span "Dashboard" at bounding box center [22, 36] width 25 height 5
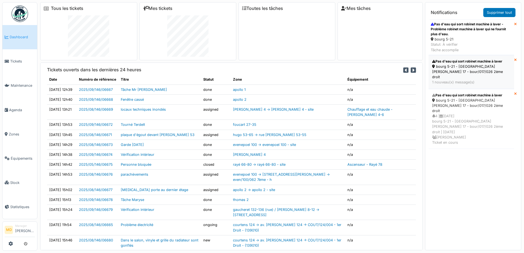
click at [468, 79] on div "1 nouveau(x) message(s)" at bounding box center [471, 81] width 78 height 5
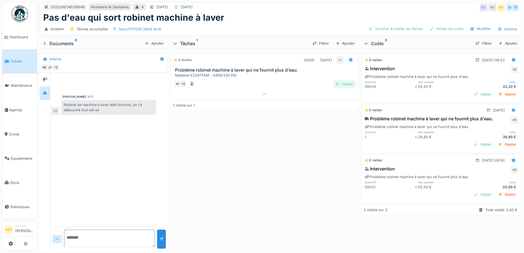
click at [342, 84] on div "Valider" at bounding box center [344, 83] width 22 height 7
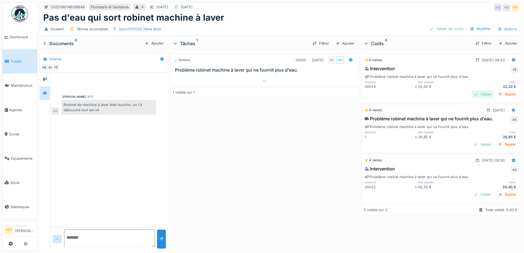
click at [475, 95] on div "Valider" at bounding box center [482, 93] width 22 height 7
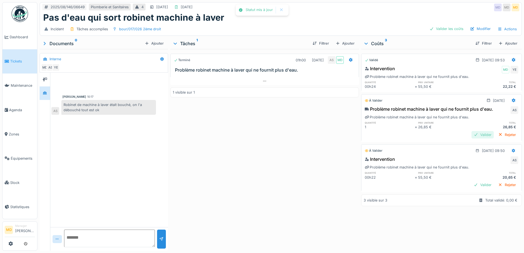
click at [471, 134] on div "Valider" at bounding box center [482, 134] width 22 height 7
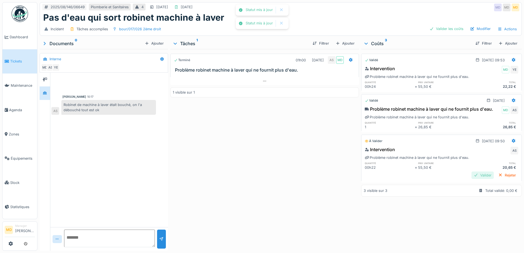
click at [472, 179] on div "Valider" at bounding box center [482, 174] width 22 height 7
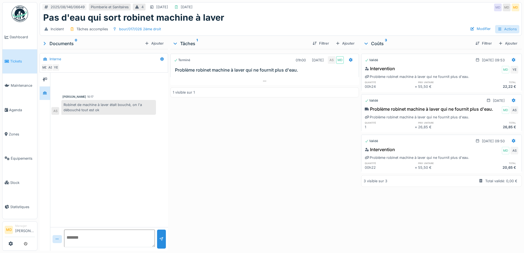
click at [509, 29] on div "Actions" at bounding box center [507, 29] width 24 height 8
click at [325, 149] on div "Terminé 01h00 26/08/2025 AS MD Problème robinet machine à laver qui ne fournit …" at bounding box center [264, 148] width 188 height 199
click at [445, 31] on div "Approuver et clôturer le ticket" at bounding box center [435, 28] width 61 height 7
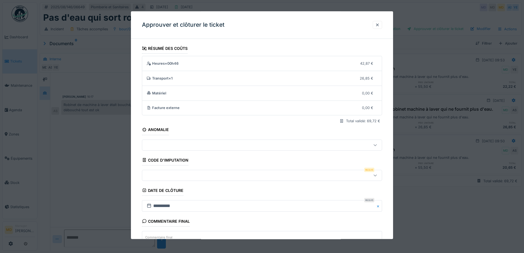
scroll to position [47, 0]
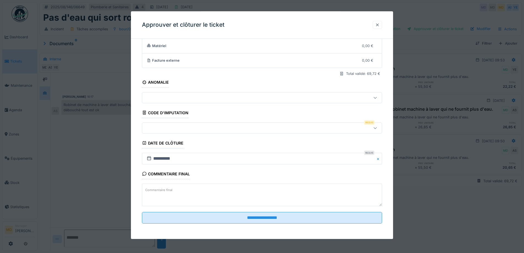
click at [378, 24] on div at bounding box center [377, 24] width 4 height 5
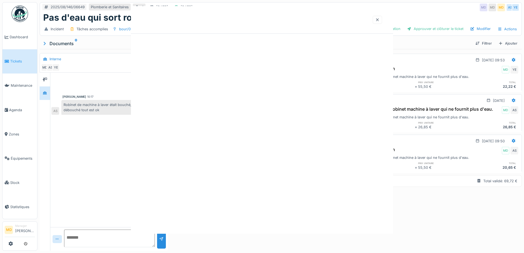
scroll to position [0, 0]
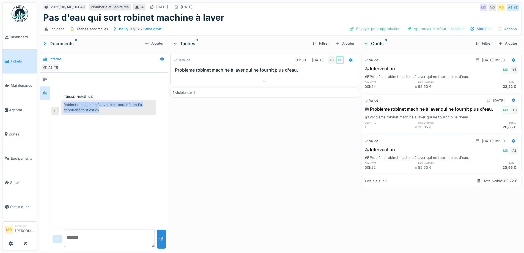
drag, startPoint x: 104, startPoint y: 110, endPoint x: 61, endPoint y: 105, distance: 43.5
click at [61, 105] on div "Robinet de machine à laver était bouché, on l'a débouché tout est ok AS" at bounding box center [103, 107] width 104 height 15
copy div "Robinet de machine à laver était bouché, on l'a débouché tout est ok"
click at [348, 56] on div at bounding box center [350, 60] width 9 height 8
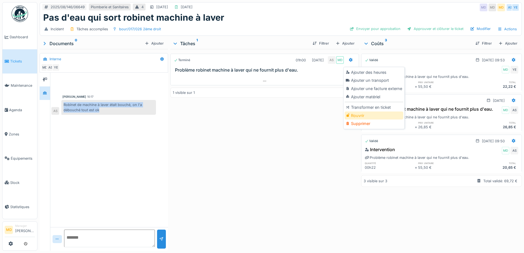
click at [360, 117] on div "Rouvrir" at bounding box center [373, 115] width 59 height 8
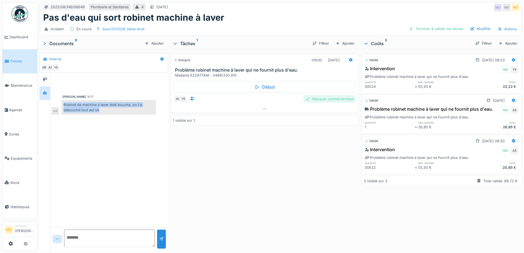
click at [327, 100] on div "Marquer comme terminé" at bounding box center [329, 98] width 52 height 7
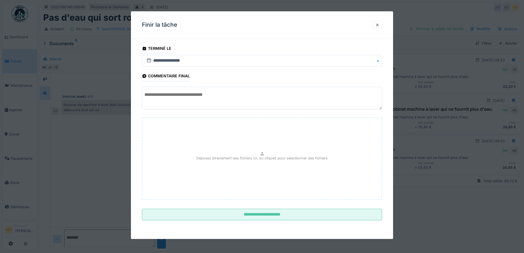
click at [234, 136] on div "Déposez directement des fichiers ici, ou cliquez pour sélectionner des fichiers" at bounding box center [262, 158] width 240 height 82
click at [254, 95] on textarea at bounding box center [262, 98] width 240 height 23
paste textarea "**********"
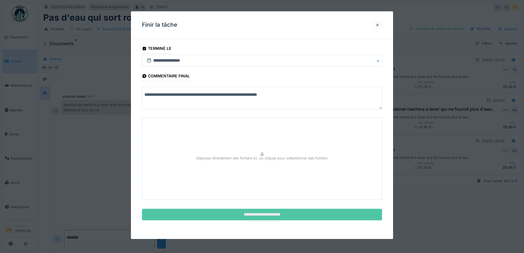
type textarea "**********"
click at [270, 213] on input "**********" at bounding box center [262, 215] width 240 height 12
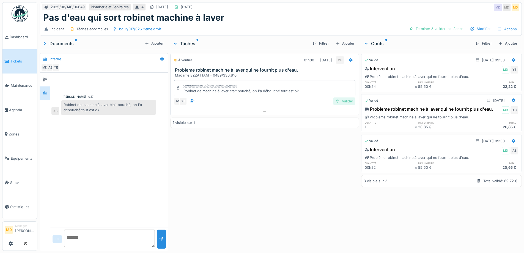
click at [343, 99] on div "Valider" at bounding box center [344, 100] width 22 height 7
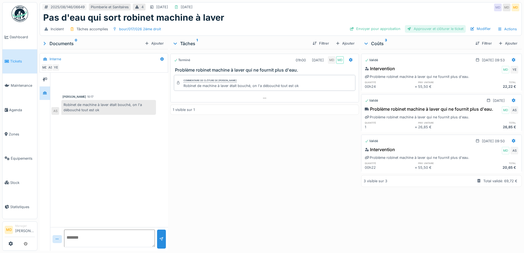
click at [427, 30] on div "Approuver et clôturer le ticket" at bounding box center [435, 28] width 61 height 7
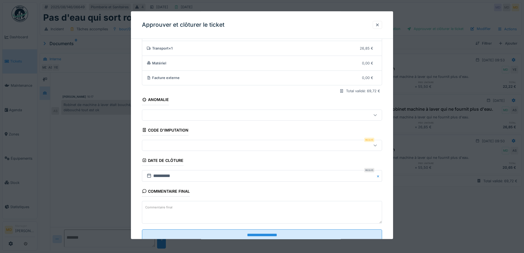
scroll to position [47, 0]
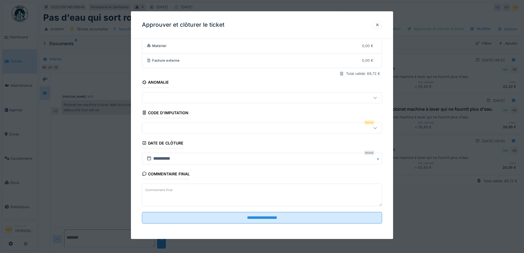
click at [285, 194] on textarea "Commentaire final" at bounding box center [262, 194] width 240 height 23
paste textarea "**********"
type textarea "**********"
drag, startPoint x: 300, startPoint y: 193, endPoint x: 108, endPoint y: 180, distance: 192.9
click at [108, 180] on div "**********" at bounding box center [280, 126] width 486 height 253
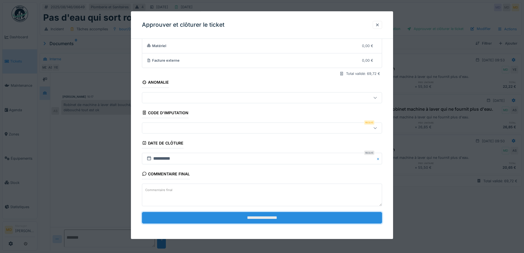
click at [266, 217] on input "**********" at bounding box center [262, 218] width 240 height 12
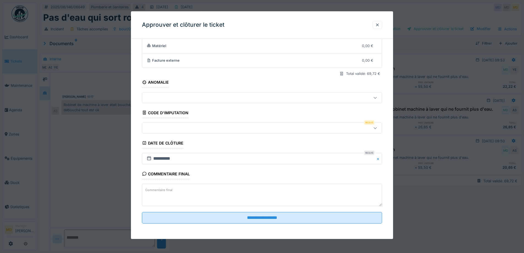
click at [169, 129] on div at bounding box center [247, 128] width 207 height 6
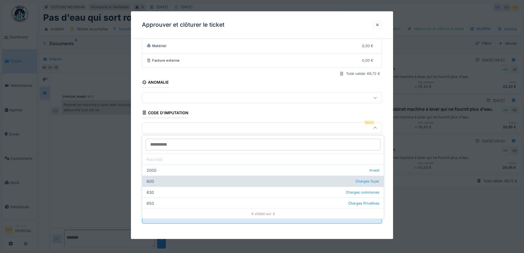
click at [238, 179] on div "600 Charges foyer" at bounding box center [262, 180] width 241 height 11
type input "***"
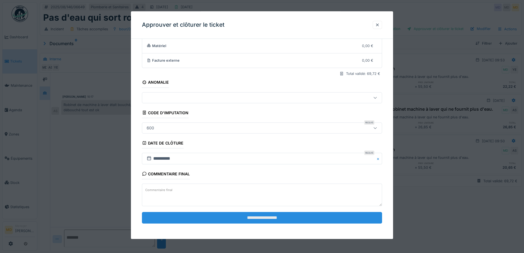
click at [267, 218] on input "**********" at bounding box center [262, 218] width 240 height 12
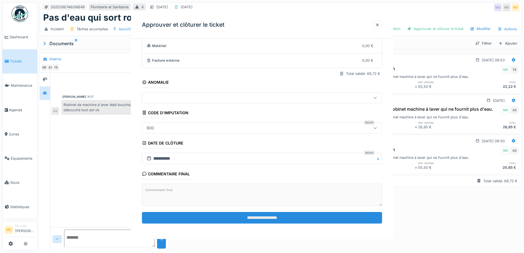
scroll to position [0, 0]
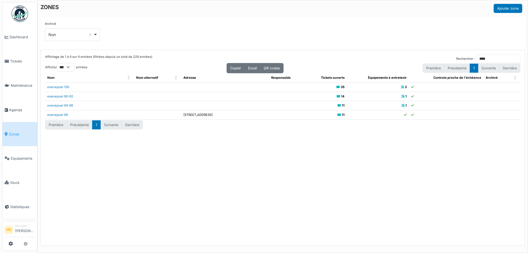
select select "***"
click at [8, 38] on icon at bounding box center [7, 37] width 4 height 4
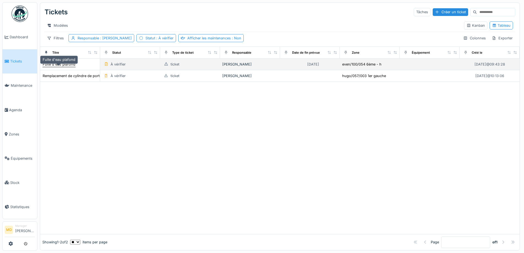
click at [66, 67] on div "Fuite d'eau plafond" at bounding box center [59, 64] width 33 height 5
click at [65, 67] on div "Porte d'entrée défectueuse Bourg 17" at bounding box center [73, 64] width 61 height 5
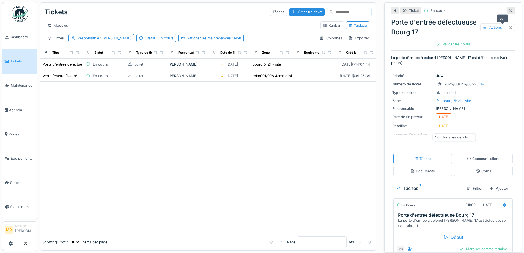
click at [508, 27] on icon at bounding box center [510, 28] width 4 height 4
click at [13, 61] on span "Tickets" at bounding box center [22, 61] width 25 height 5
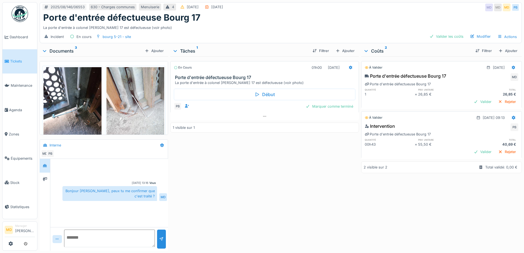
scroll to position [106, 0]
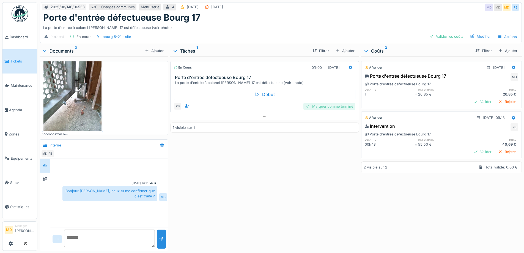
click at [341, 107] on div "Marquer comme terminé" at bounding box center [329, 106] width 52 height 7
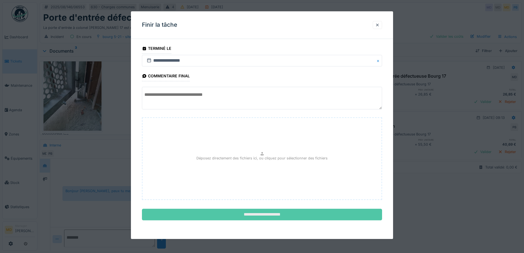
click at [286, 210] on input "**********" at bounding box center [262, 215] width 240 height 12
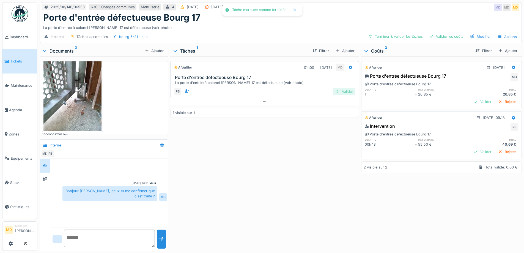
click at [347, 92] on div "Valider" at bounding box center [344, 91] width 22 height 7
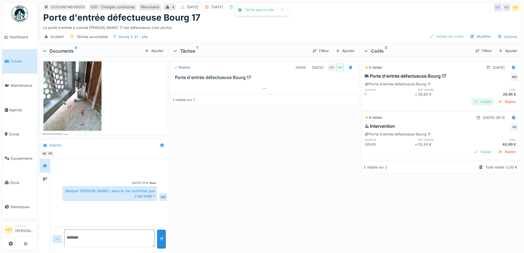
click at [472, 98] on div "Valider" at bounding box center [482, 101] width 22 height 7
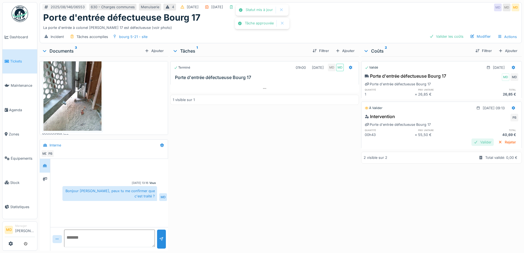
click at [475, 145] on div "Valider" at bounding box center [482, 141] width 22 height 7
click at [306, 139] on div "Terminé 01h00 25/08/2025 MD MD Porte d'entrée défectueuse Bourg 17 1 visible su…" at bounding box center [264, 152] width 188 height 192
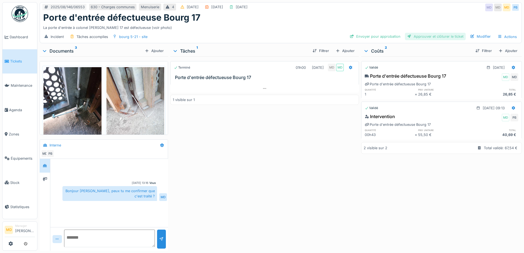
click at [441, 39] on div "Approuver et clôturer le ticket" at bounding box center [435, 36] width 61 height 7
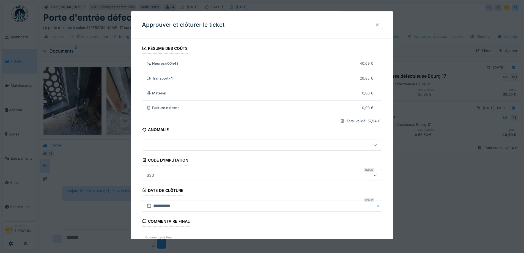
scroll to position [47, 0]
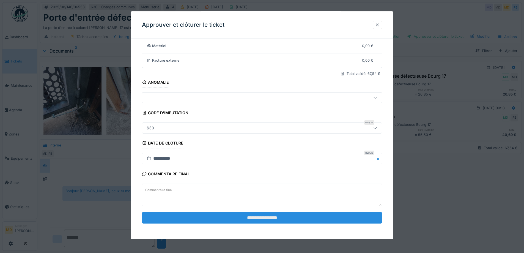
click at [235, 219] on input "**********" at bounding box center [262, 218] width 240 height 12
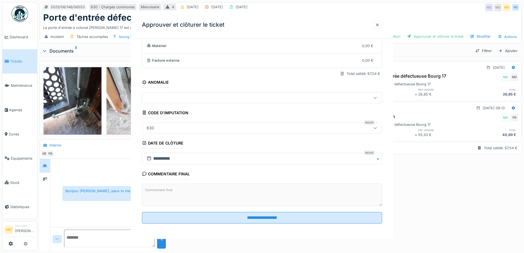
scroll to position [0, 0]
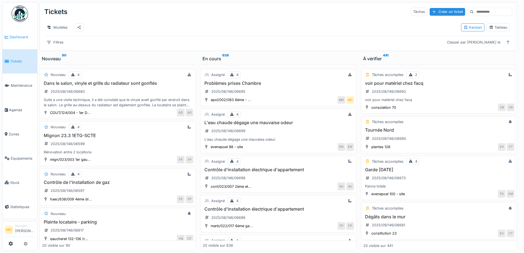
click at [18, 38] on span "Dashboard" at bounding box center [22, 36] width 25 height 5
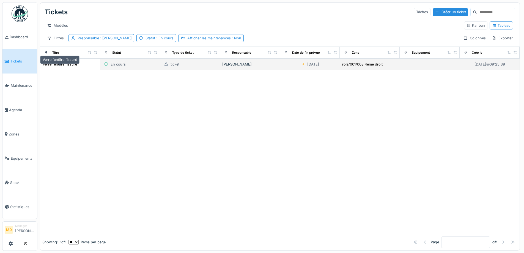
click at [72, 67] on div "Verre fenêtre fissuré" at bounding box center [60, 64] width 34 height 5
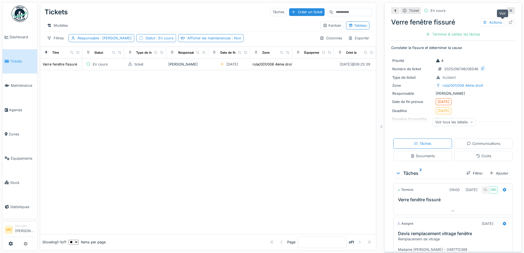
click at [508, 22] on icon at bounding box center [510, 23] width 4 height 4
click at [17, 43] on link "Dashboard" at bounding box center [19, 37] width 35 height 24
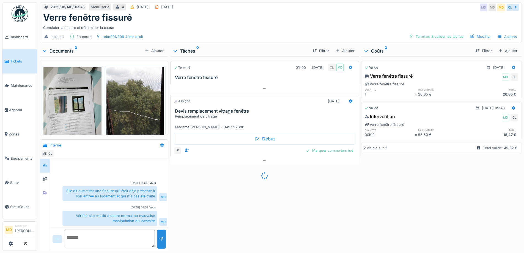
scroll to position [36, 0]
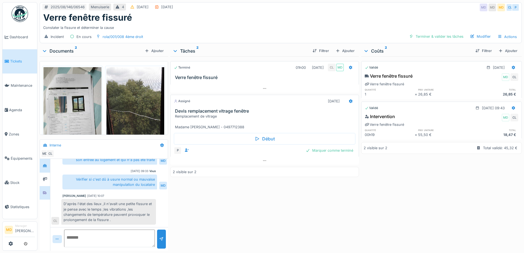
click at [43, 187] on div at bounding box center [45, 192] width 10 height 13
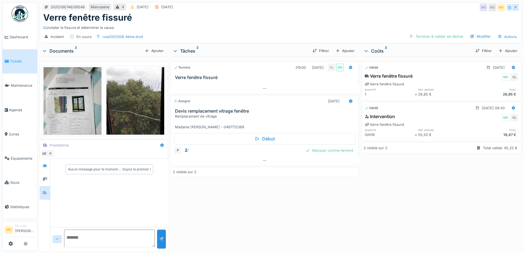
scroll to position [0, 0]
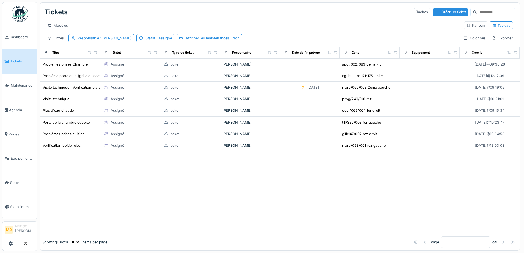
click at [329, 12] on div "Tickets Tâches Créer un ticket" at bounding box center [280, 12] width 470 height 14
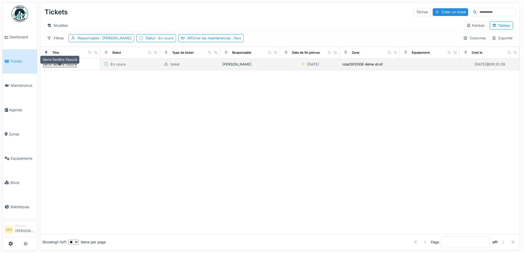
click at [56, 67] on div "Verre fenêtre fissuré" at bounding box center [60, 64] width 34 height 5
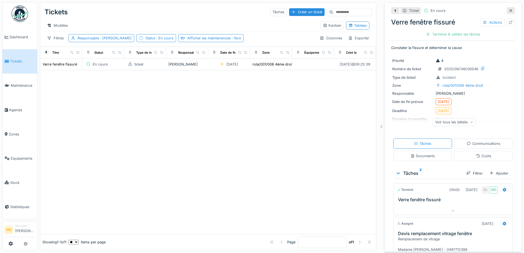
click at [459, 121] on div "Voir tous les détails" at bounding box center [453, 122] width 43 height 8
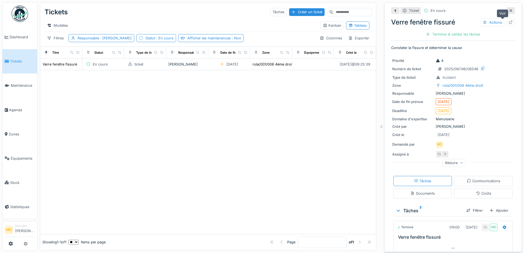
click at [508, 23] on icon at bounding box center [510, 23] width 4 height 4
click at [11, 35] on span "Dashboard" at bounding box center [22, 36] width 25 height 5
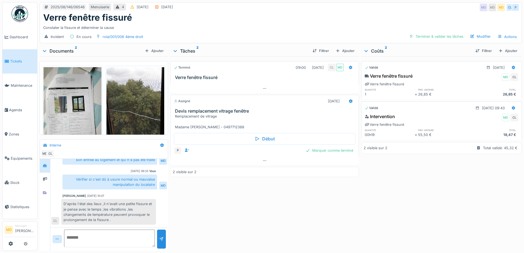
scroll to position [4, 0]
click at [46, 191] on icon at bounding box center [45, 193] width 4 height 4
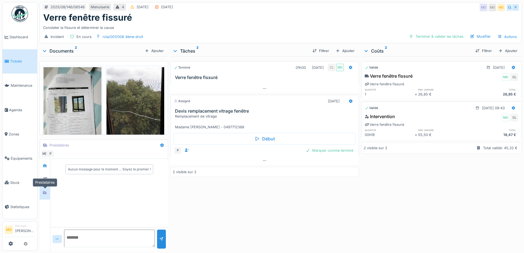
scroll to position [0, 0]
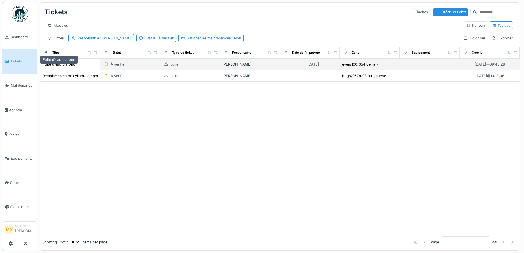
click at [51, 67] on div "Fuite d'eau plafond" at bounding box center [59, 64] width 33 height 5
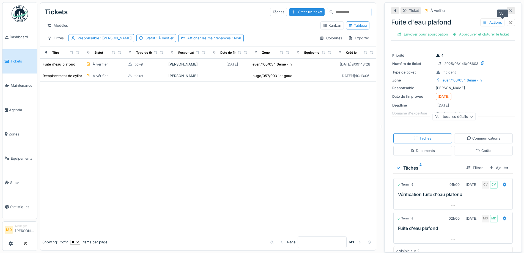
click at [508, 23] on icon at bounding box center [510, 23] width 4 height 4
click at [208, 142] on div at bounding box center [208, 158] width 336 height 152
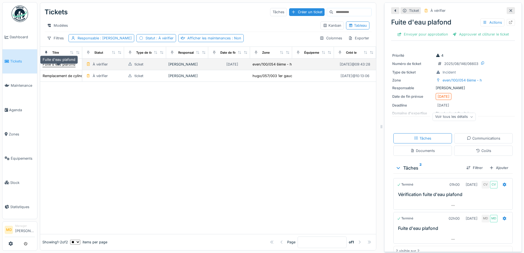
click at [47, 67] on div "Fuite d'eau plafond" at bounding box center [59, 64] width 33 height 5
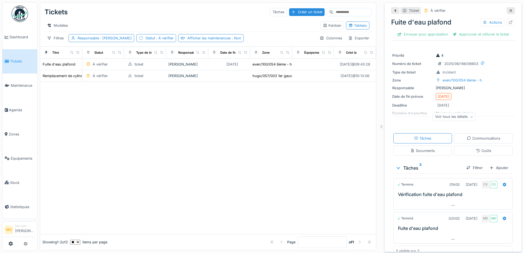
click at [146, 109] on div at bounding box center [208, 158] width 336 height 152
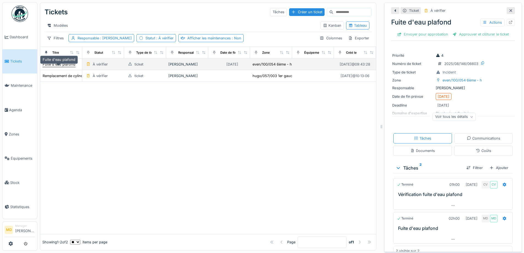
click at [54, 67] on div "Fuite d'eau plafond" at bounding box center [59, 64] width 33 height 5
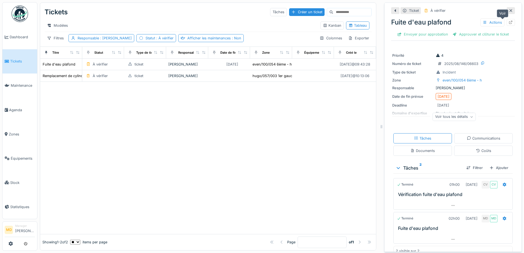
click at [506, 23] on div at bounding box center [510, 22] width 8 height 7
click at [506, 11] on div at bounding box center [510, 10] width 8 height 7
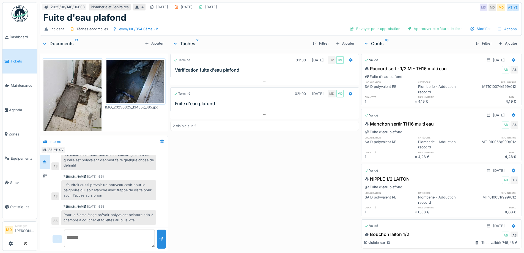
scroll to position [4, 0]
click at [385, 25] on div "Envoyer pour approbation" at bounding box center [374, 28] width 55 height 7
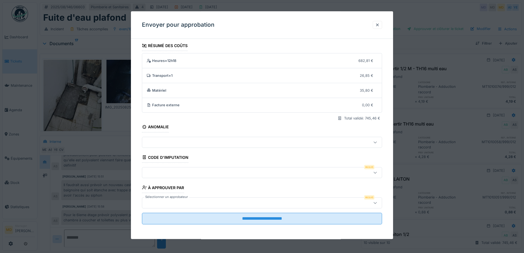
scroll to position [4, 0]
click at [203, 203] on div at bounding box center [247, 202] width 207 height 6
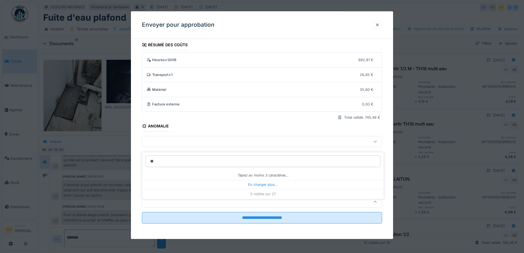
type input "***"
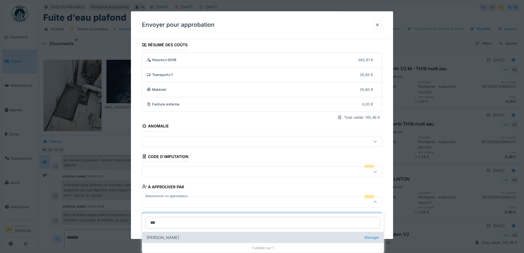
click at [183, 235] on div "Christian Bassette Manager" at bounding box center [262, 236] width 241 height 11
type input "****"
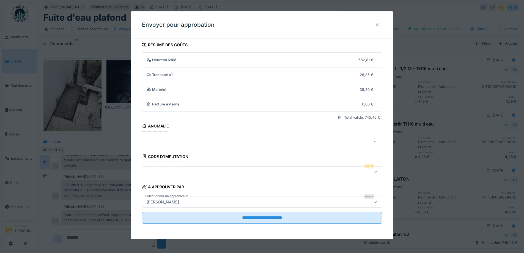
click at [379, 24] on div at bounding box center [377, 24] width 4 height 5
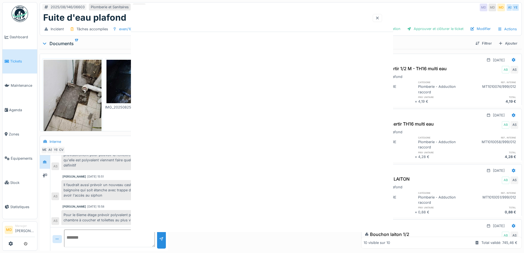
scroll to position [0, 0]
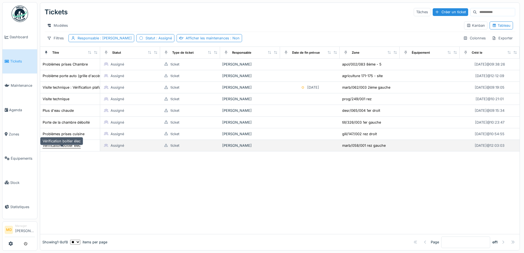
click at [61, 148] on div "Vérification boitier élec" at bounding box center [62, 145] width 38 height 5
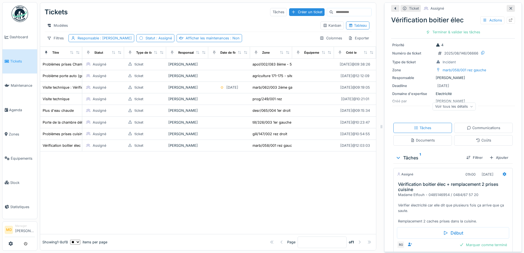
scroll to position [51, 0]
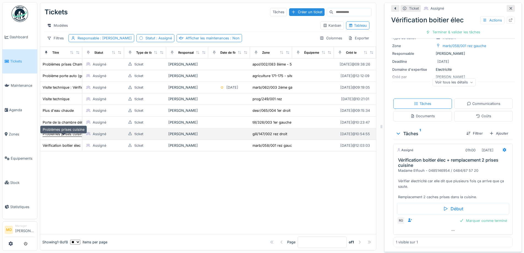
click at [60, 136] on div "Problèmes prises cuisine" at bounding box center [64, 133] width 42 height 5
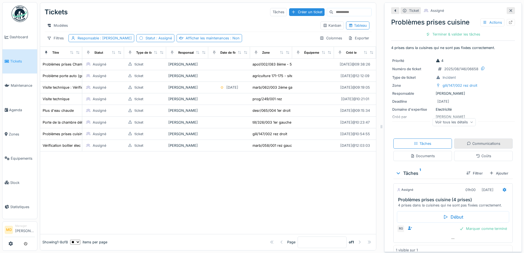
scroll to position [9, 0]
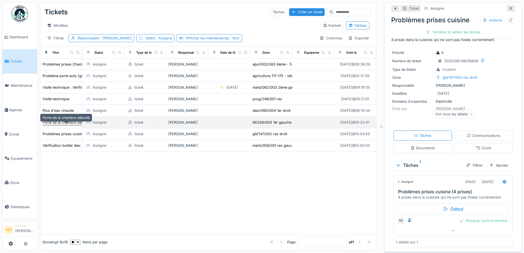
click at [49, 125] on div "Porte de la chambre déboité" at bounding box center [66, 122] width 47 height 5
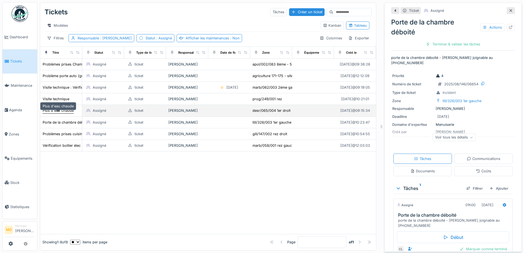
click at [50, 113] on div "Plus d'eau chaude" at bounding box center [58, 110] width 31 height 5
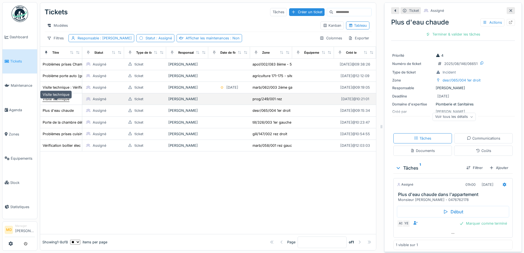
click at [60, 101] on div "Visite technique" at bounding box center [56, 98] width 27 height 5
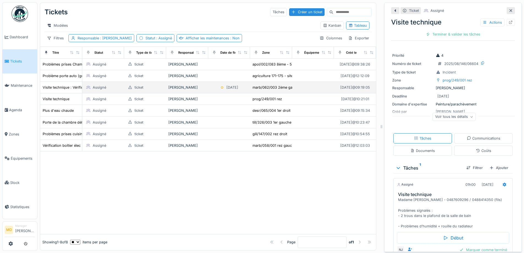
click at [59, 86] on td "Visite technique : Vérification plafond suite à une fuite" at bounding box center [61, 88] width 42 height 12
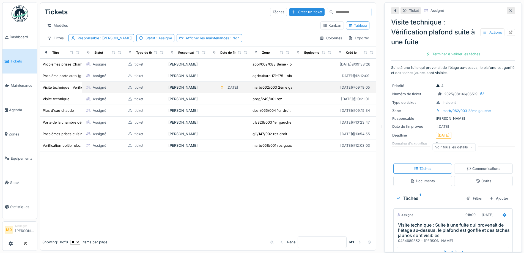
click at [57, 87] on td "Visite technique : Vérification plafond suite à une fuite" at bounding box center [61, 88] width 42 height 12
click at [57, 90] on div "Visite technique : Vérification plafond suite à une fuite" at bounding box center [88, 87] width 91 height 5
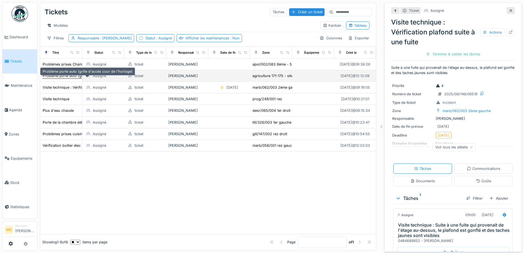
click at [56, 78] on div "Problème porte auto (grille d'accès cour de l'horloge)" at bounding box center [88, 75] width 90 height 5
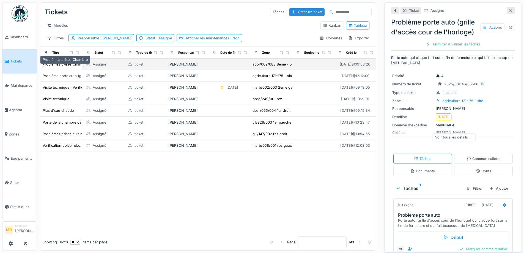
click at [54, 67] on div "Problèmes prises Chambre" at bounding box center [65, 64] width 45 height 5
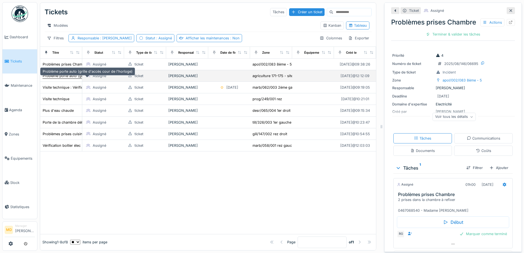
click at [51, 78] on div "Problème porte auto (grille d'accès cour de l'horloge)" at bounding box center [88, 75] width 90 height 5
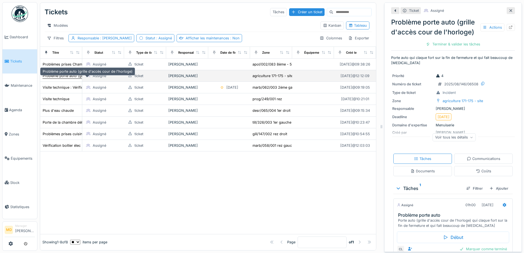
click at [51, 78] on div "Problème porte auto (grille d'accès cour de l'horloge)" at bounding box center [88, 75] width 90 height 5
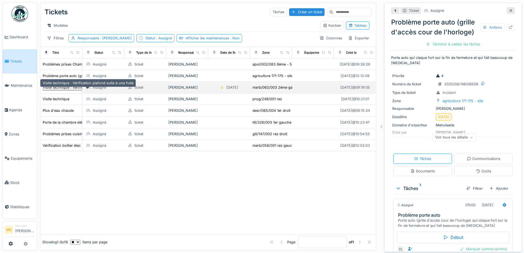
click at [57, 90] on div "Visite technique : Vérification plafond suite à une fuite" at bounding box center [88, 87] width 91 height 5
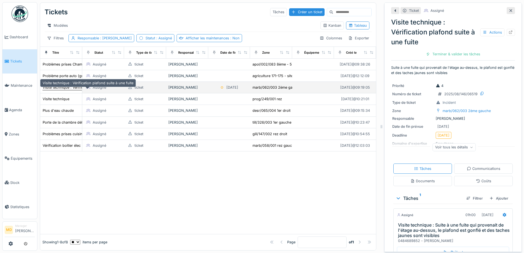
click at [63, 89] on div "Visite technique : Vérification plafond suite à une fuite" at bounding box center [88, 87] width 91 height 5
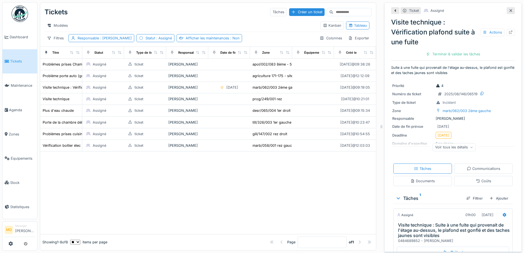
click at [205, 183] on div at bounding box center [208, 192] width 336 height 82
click at [210, 175] on div at bounding box center [208, 192] width 336 height 82
click at [182, 191] on div at bounding box center [208, 192] width 336 height 82
click at [102, 183] on div at bounding box center [208, 192] width 336 height 82
click at [153, 186] on div at bounding box center [208, 192] width 336 height 82
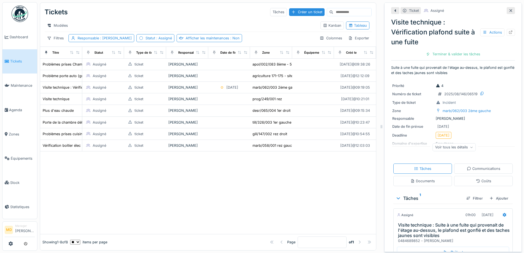
click at [147, 180] on div at bounding box center [208, 192] width 336 height 82
click at [195, 190] on div at bounding box center [208, 192] width 336 height 82
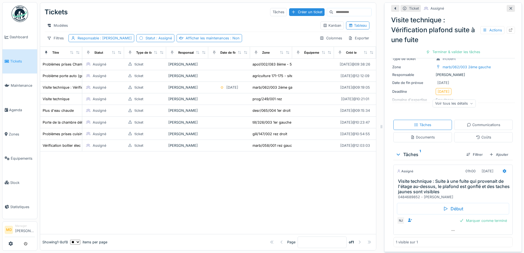
scroll to position [4, 0]
click at [450, 226] on div at bounding box center [452, 230] width 119 height 8
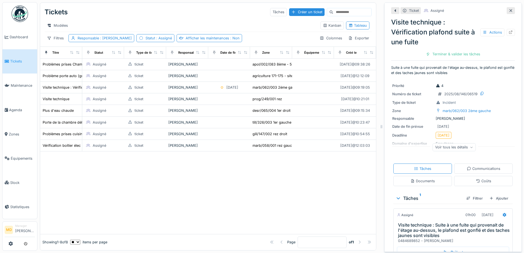
scroll to position [0, 0]
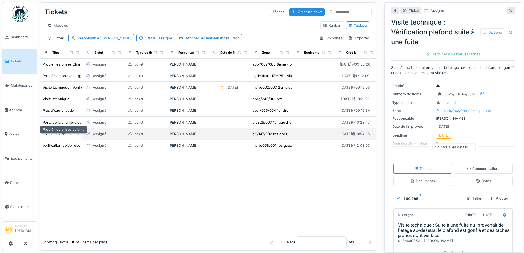
click at [62, 136] on div "Problèmes prises cuisine" at bounding box center [64, 133] width 42 height 5
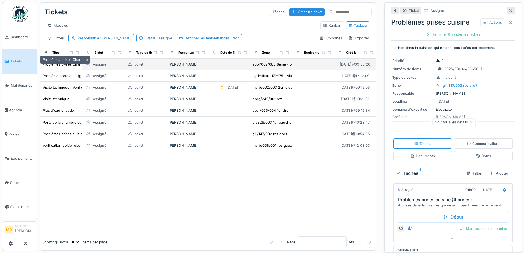
click at [62, 67] on div "Problèmes prises Chambre" at bounding box center [65, 64] width 45 height 5
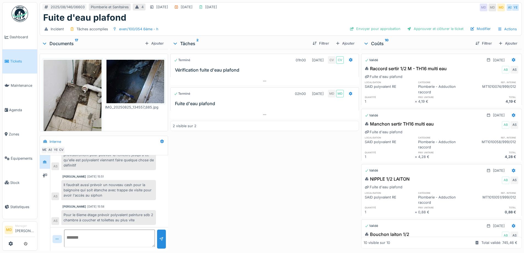
click at [238, 155] on div "Terminé 01h00 [DATE] CV CV Vérification fuite d'eau plafond Terminé 02h00 [DATE…" at bounding box center [264, 148] width 188 height 199
click at [311, 159] on div "Terminé 01h00 22/08/2025 CV CV Vérification fuite d'eau plafond Terminé 02h00 2…" at bounding box center [264, 148] width 188 height 199
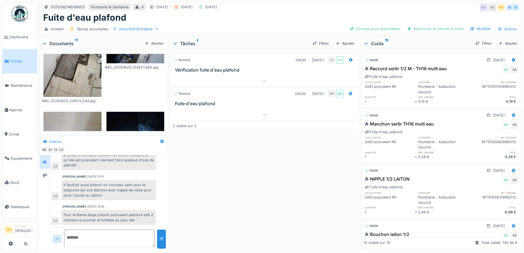
scroll to position [137, 0]
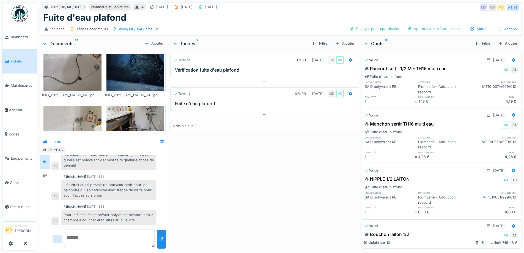
click at [119, 108] on img at bounding box center [135, 127] width 58 height 43
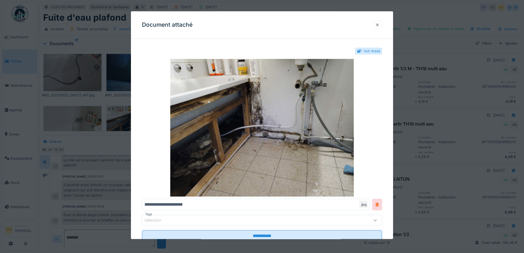
click at [382, 25] on div at bounding box center [377, 25] width 9 height 8
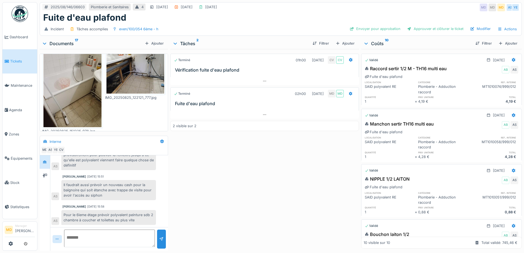
scroll to position [275, 0]
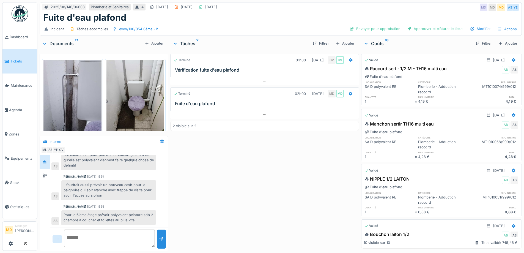
click at [69, 90] on img at bounding box center [72, 98] width 58 height 77
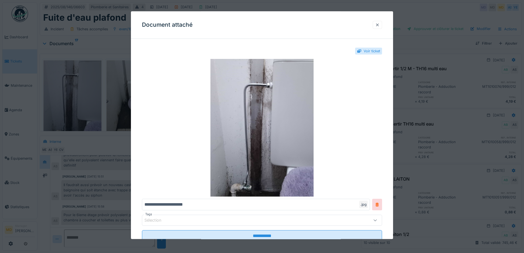
click at [378, 26] on div at bounding box center [377, 24] width 4 height 5
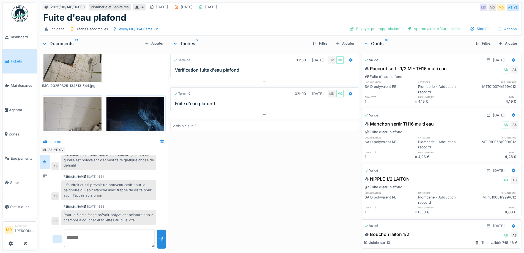
scroll to position [0, 0]
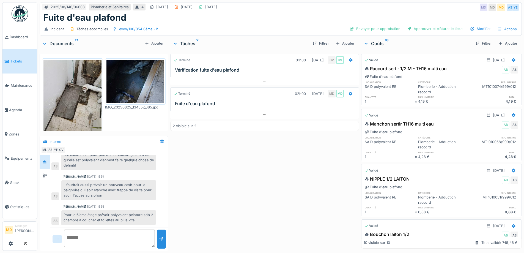
click at [133, 83] on img at bounding box center [135, 81] width 58 height 43
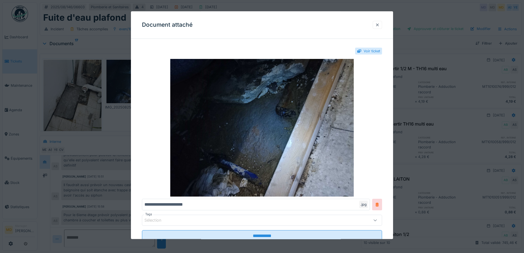
click at [377, 25] on div at bounding box center [377, 24] width 4 height 5
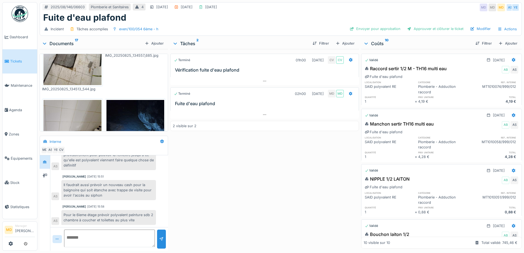
scroll to position [55, 0]
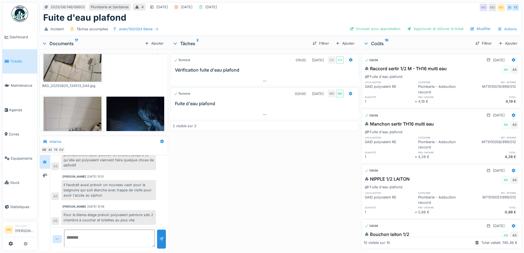
click at [71, 59] on img at bounding box center [72, 43] width 58 height 77
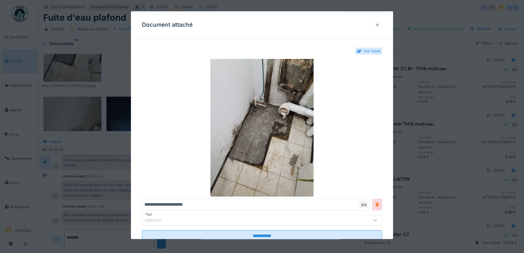
click at [379, 25] on div at bounding box center [377, 24] width 4 height 5
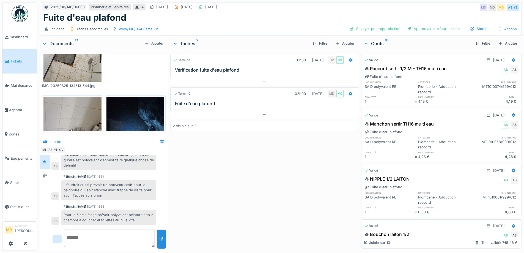
click at [84, 110] on img at bounding box center [72, 135] width 58 height 77
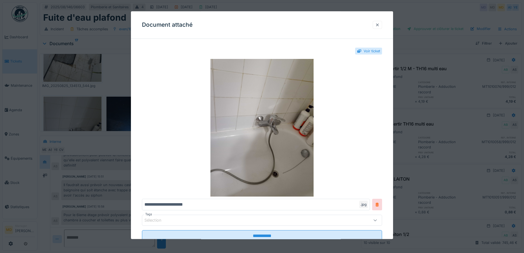
click at [382, 22] on div at bounding box center [377, 25] width 9 height 8
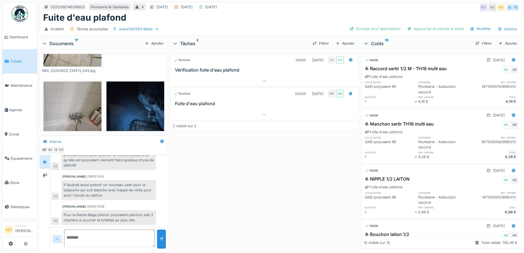
scroll to position [82, 0]
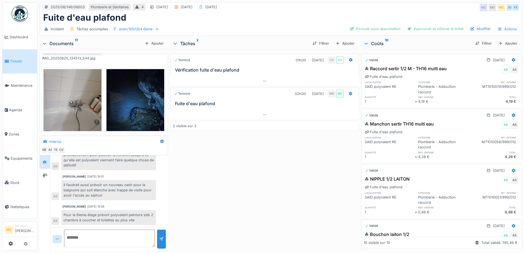
click at [134, 99] on img at bounding box center [135, 107] width 58 height 77
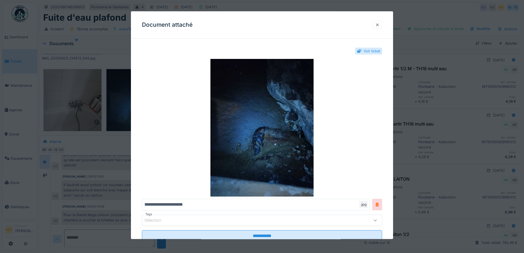
click at [382, 24] on div at bounding box center [377, 25] width 9 height 8
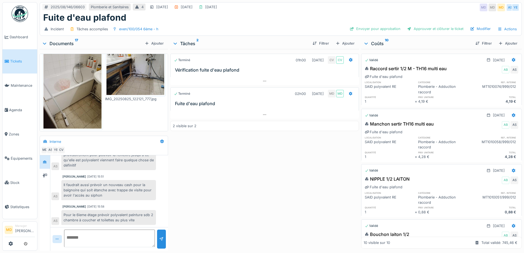
scroll to position [192, 0]
click at [68, 97] on img at bounding box center [72, 89] width 58 height 77
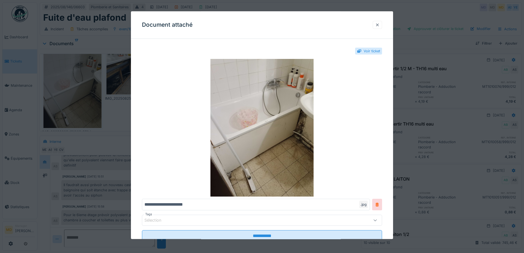
click at [382, 25] on div at bounding box center [377, 25] width 9 height 8
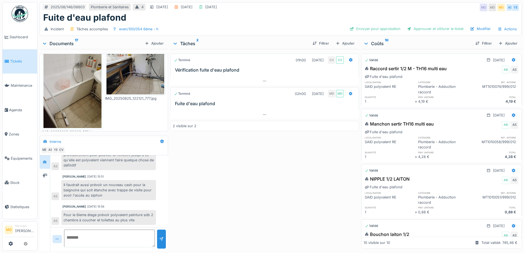
click at [133, 76] on img at bounding box center [135, 72] width 58 height 43
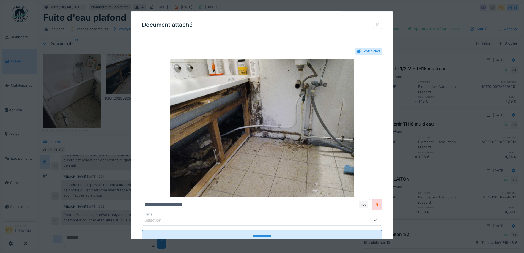
click at [378, 27] on div at bounding box center [377, 24] width 4 height 5
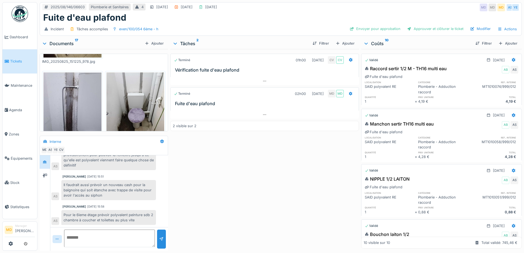
scroll to position [275, 0]
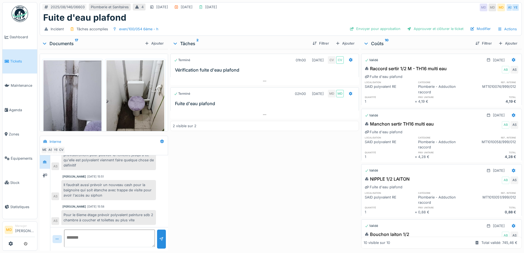
click at [122, 83] on img at bounding box center [135, 98] width 58 height 77
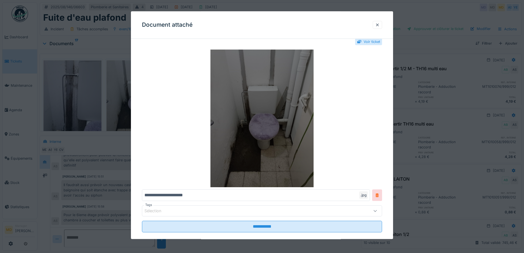
scroll to position [0, 0]
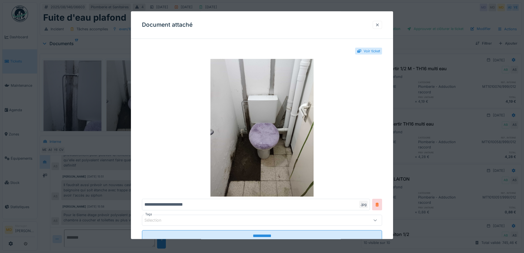
click at [379, 26] on div at bounding box center [377, 24] width 4 height 5
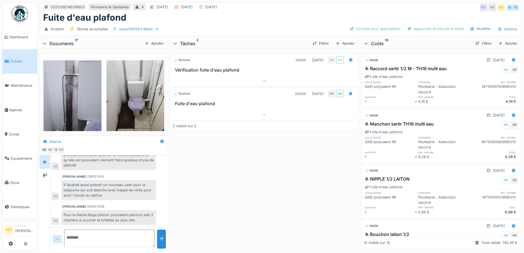
scroll to position [330, 0]
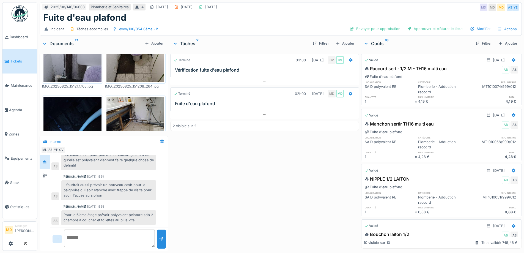
click at [82, 110] on img at bounding box center [72, 135] width 58 height 77
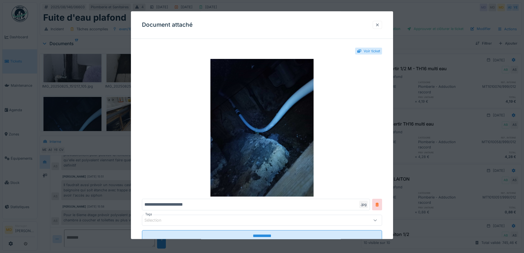
click at [379, 25] on div at bounding box center [377, 24] width 4 height 5
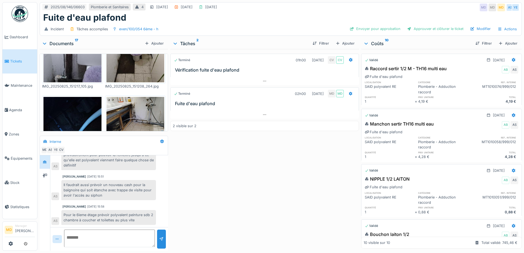
click at [116, 113] on img at bounding box center [135, 118] width 58 height 43
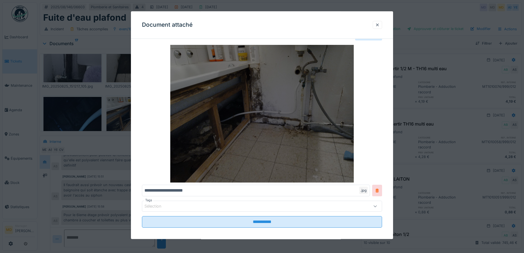
scroll to position [18, 0]
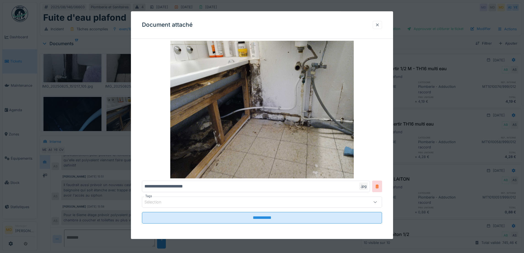
click at [379, 23] on div at bounding box center [377, 24] width 4 height 5
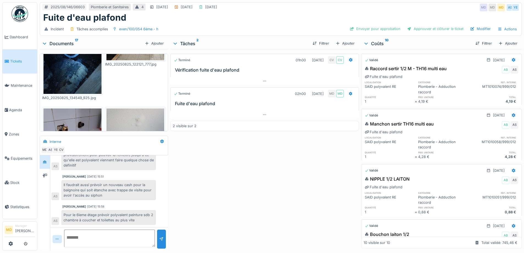
scroll to position [412, 0]
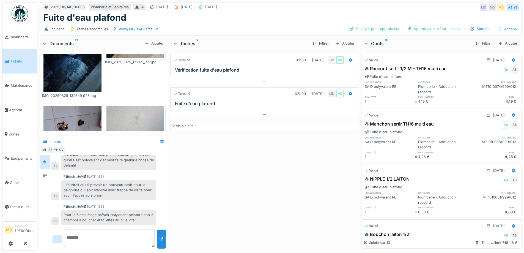
click at [126, 106] on img at bounding box center [135, 127] width 58 height 43
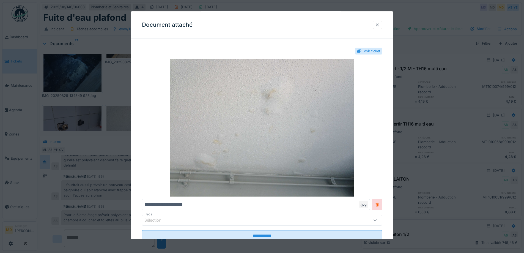
click at [382, 24] on div at bounding box center [377, 25] width 9 height 8
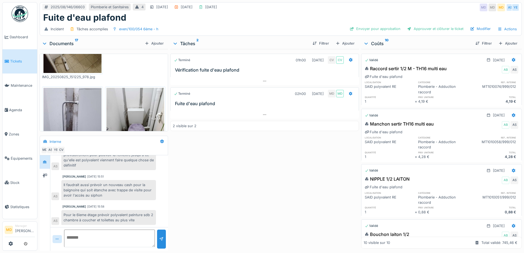
scroll to position [0, 0]
click at [117, 96] on img at bounding box center [135, 126] width 58 height 77
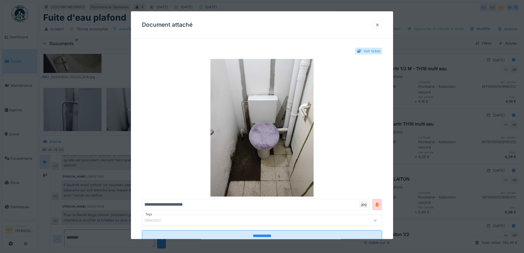
click at [382, 24] on div at bounding box center [377, 25] width 9 height 8
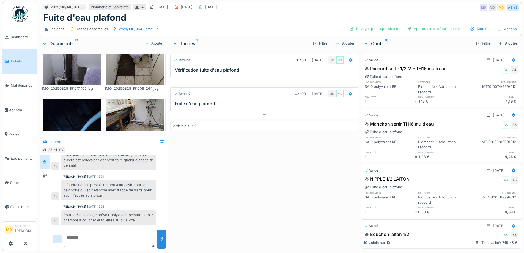
scroll to position [330, 0]
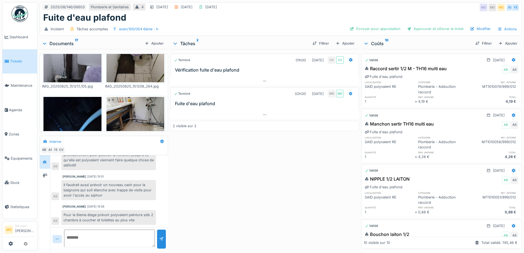
click at [127, 97] on img at bounding box center [135, 118] width 58 height 43
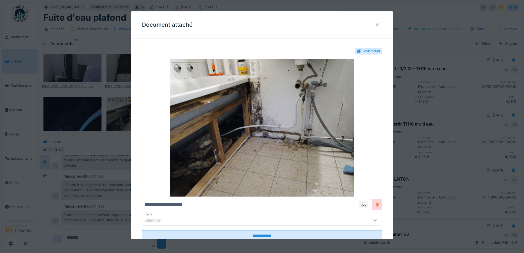
click at [377, 24] on div at bounding box center [377, 24] width 4 height 5
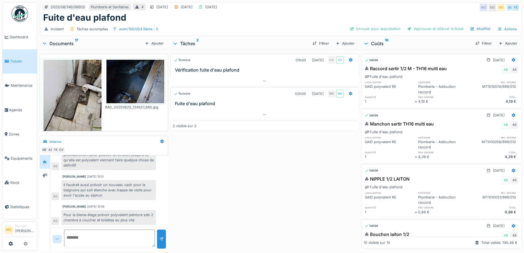
scroll to position [0, 0]
click at [57, 79] on img at bounding box center [72, 98] width 58 height 77
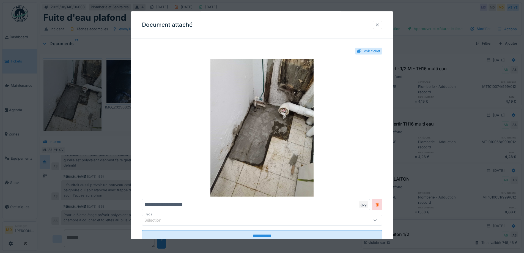
click at [379, 27] on div at bounding box center [377, 24] width 4 height 5
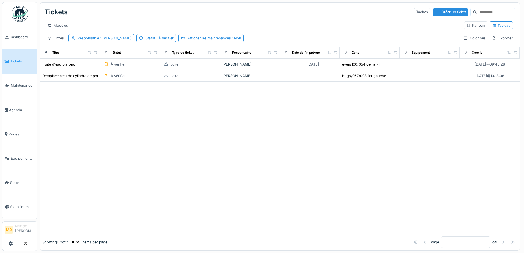
click at [99, 118] on div at bounding box center [279, 158] width 479 height 152
click at [170, 111] on div at bounding box center [279, 158] width 479 height 152
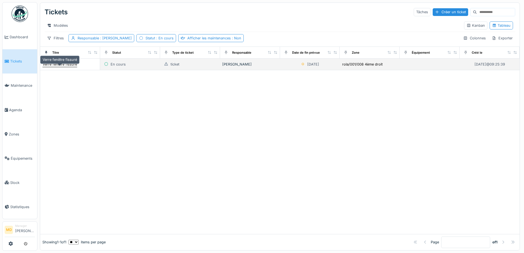
click at [66, 67] on div "Verre fenêtre fissuré" at bounding box center [60, 64] width 34 height 5
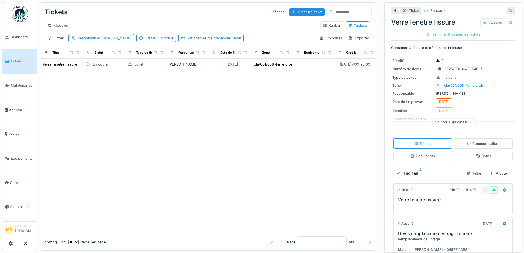
click at [506, 12] on div at bounding box center [510, 10] width 8 height 7
